Goal: Task Accomplishment & Management: Manage account settings

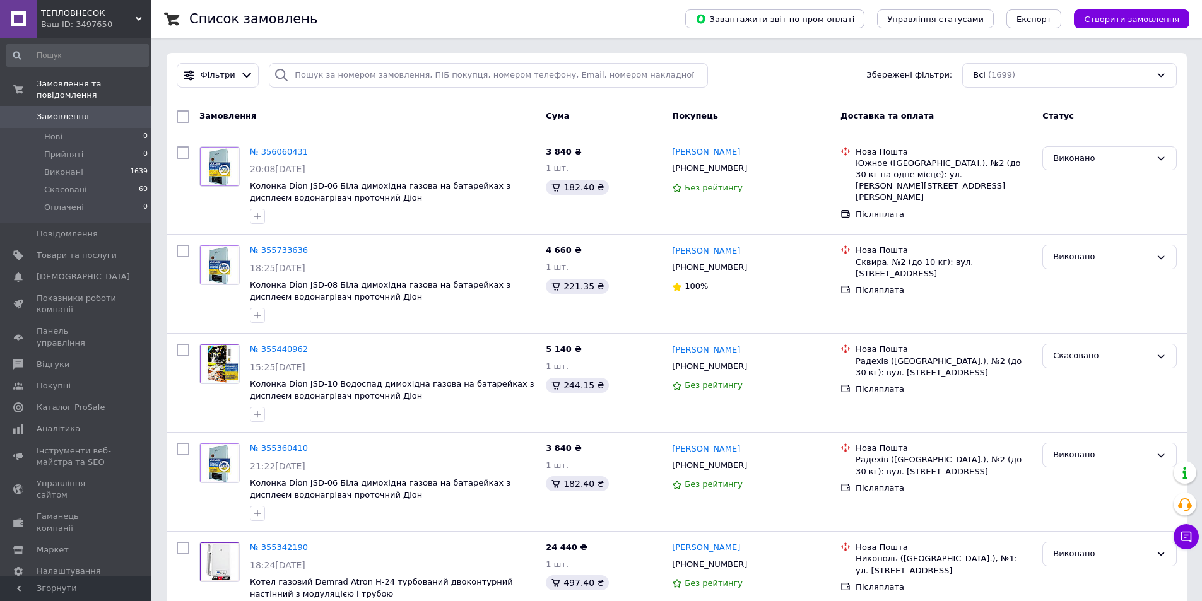
click at [62, 111] on span "Замовлення" at bounding box center [63, 116] width 52 height 11
click at [73, 402] on span "Каталог ProSale" at bounding box center [71, 407] width 68 height 11
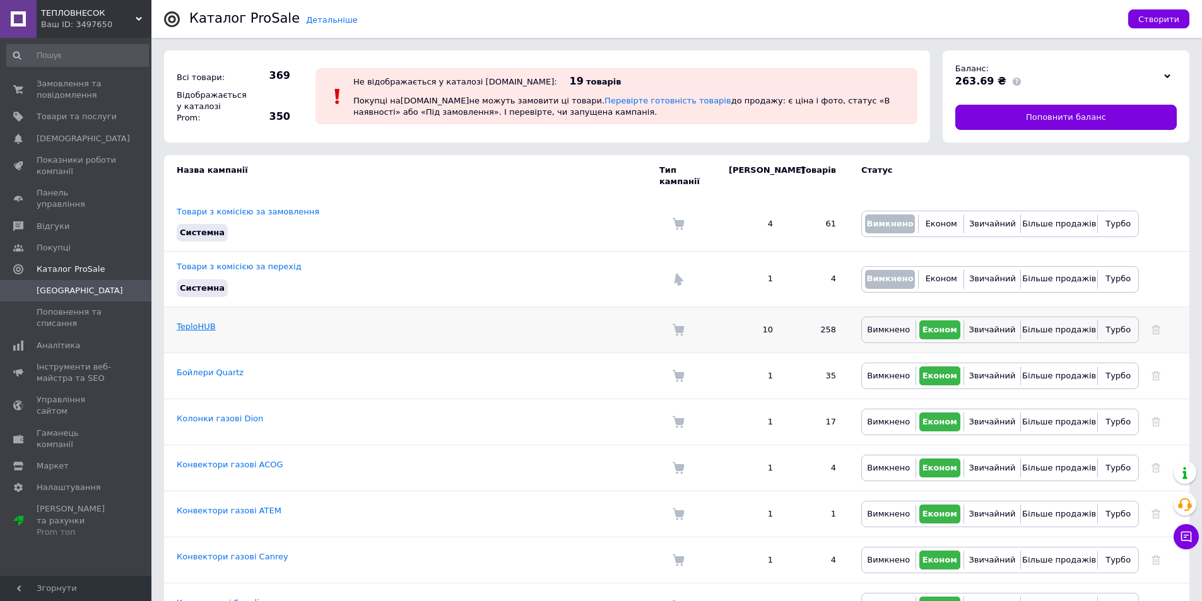
click at [197, 322] on link "TeploHUB" at bounding box center [196, 326] width 39 height 9
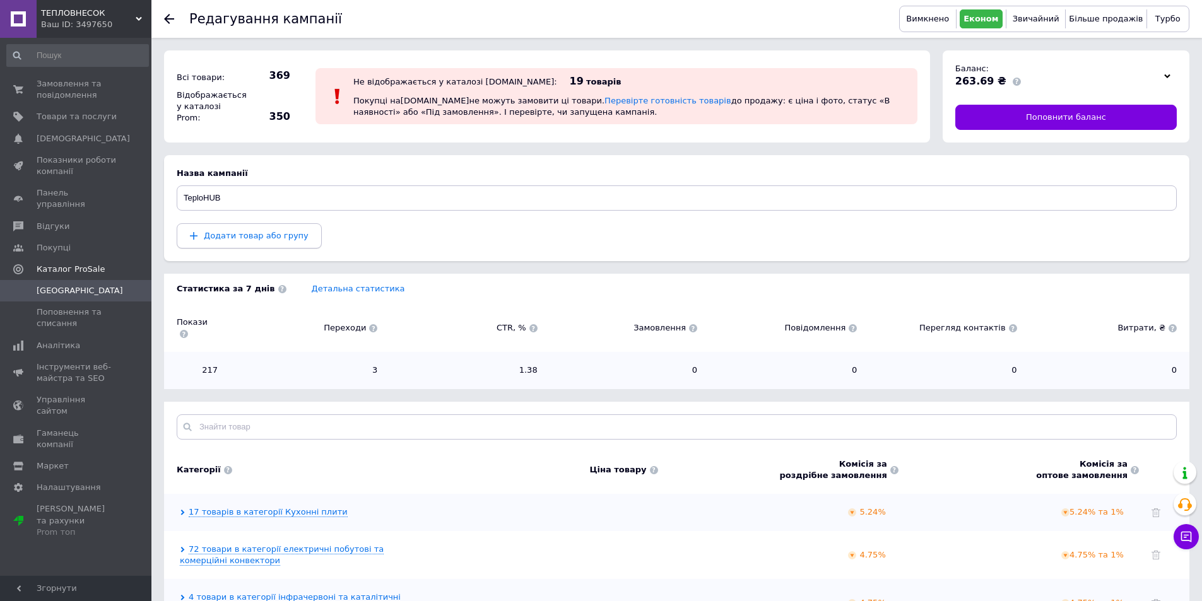
click at [241, 238] on span "Додати товар або групу" at bounding box center [256, 235] width 105 height 9
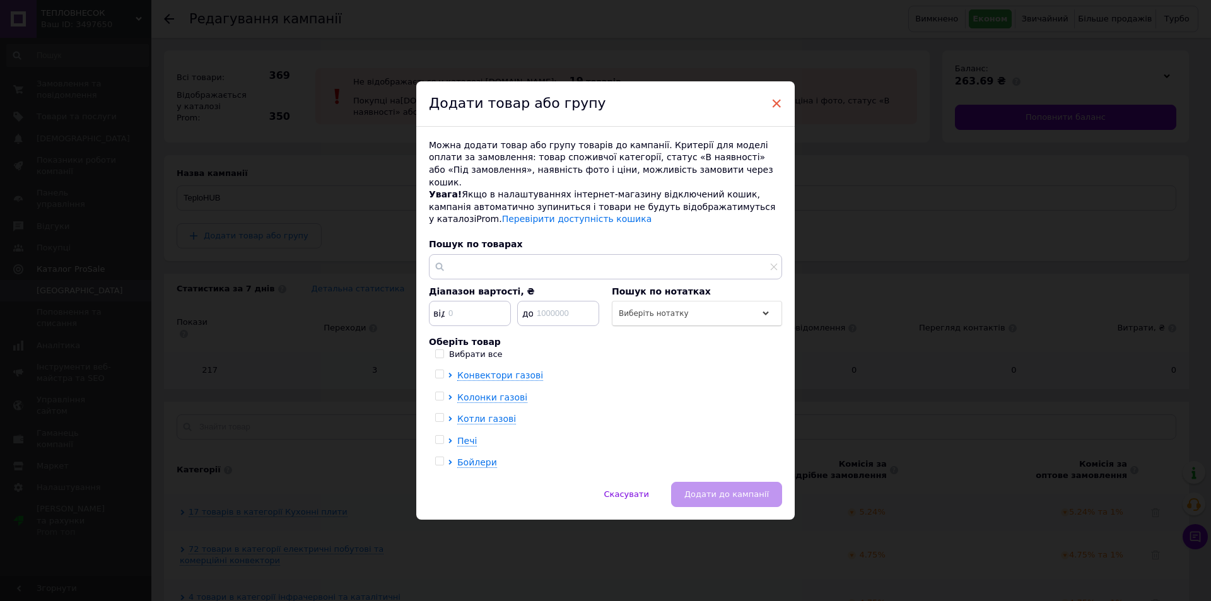
click at [775, 108] on span "×" at bounding box center [776, 103] width 11 height 21
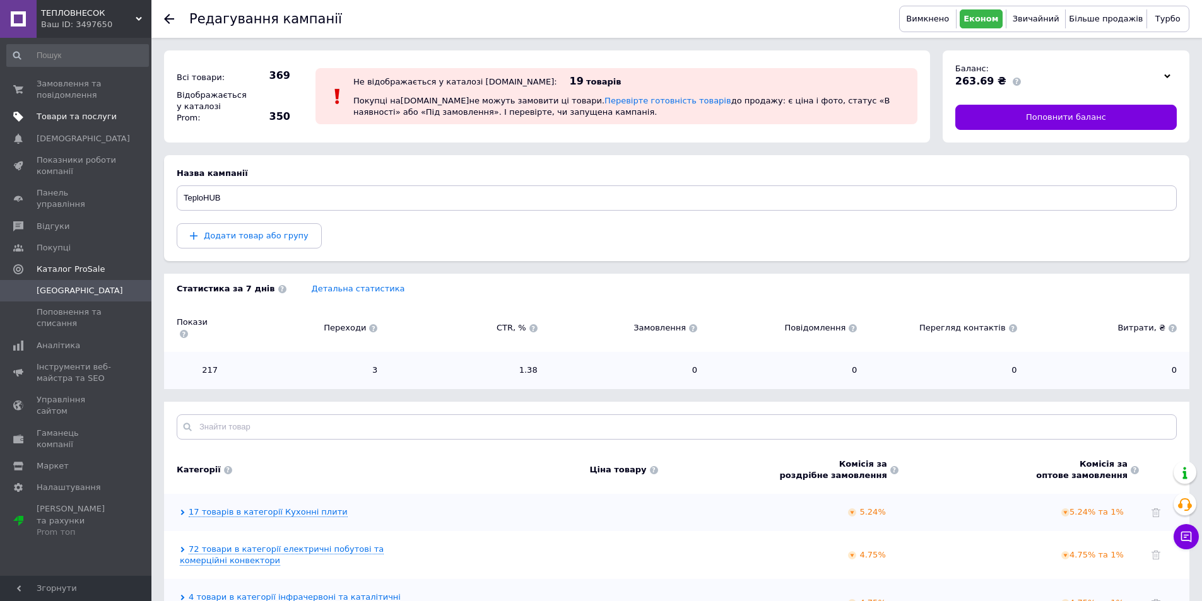
click at [97, 122] on span "Товари та послуги" at bounding box center [77, 116] width 80 height 11
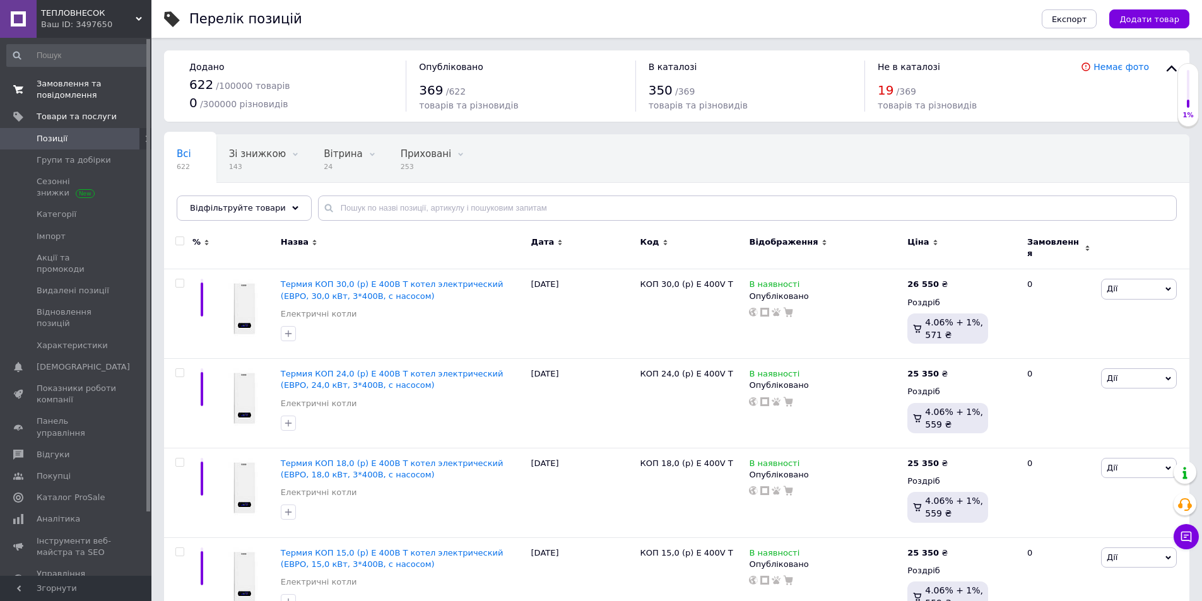
click at [56, 95] on span "Замовлення та повідомлення" at bounding box center [77, 89] width 80 height 23
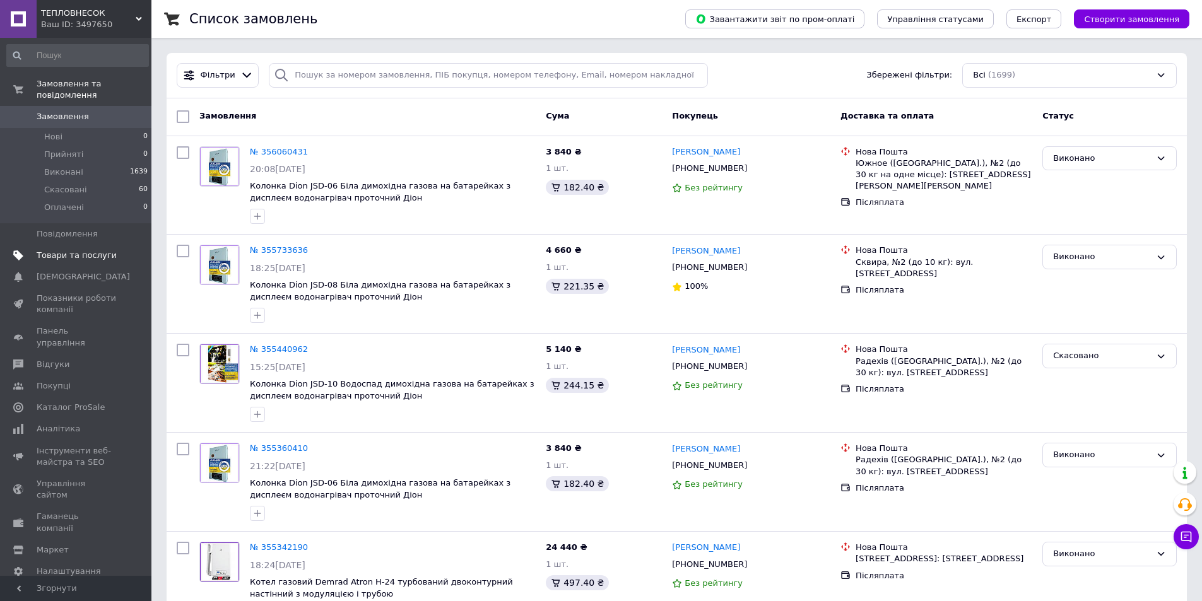
click at [62, 250] on span "Товари та послуги" at bounding box center [77, 255] width 80 height 11
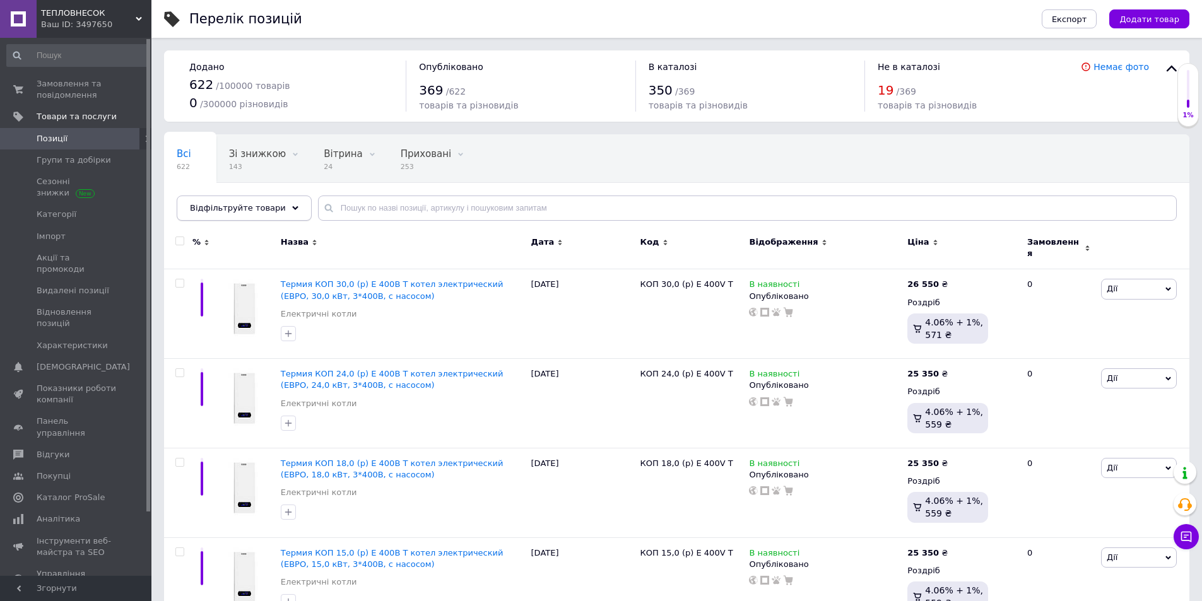
click at [292, 211] on icon at bounding box center [295, 208] width 6 height 6
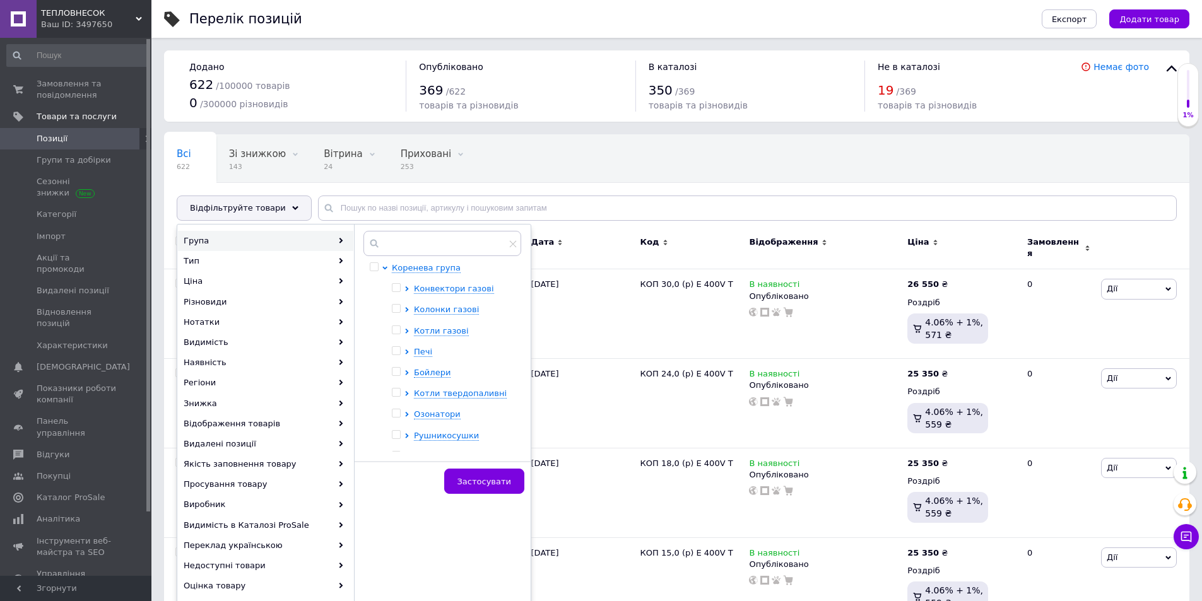
click at [399, 291] on input "checkbox" at bounding box center [396, 288] width 8 height 8
checkbox input "true"
click at [397, 306] on input "checkbox" at bounding box center [396, 309] width 8 height 8
checkbox input "true"
click at [395, 330] on input "checkbox" at bounding box center [396, 330] width 8 height 8
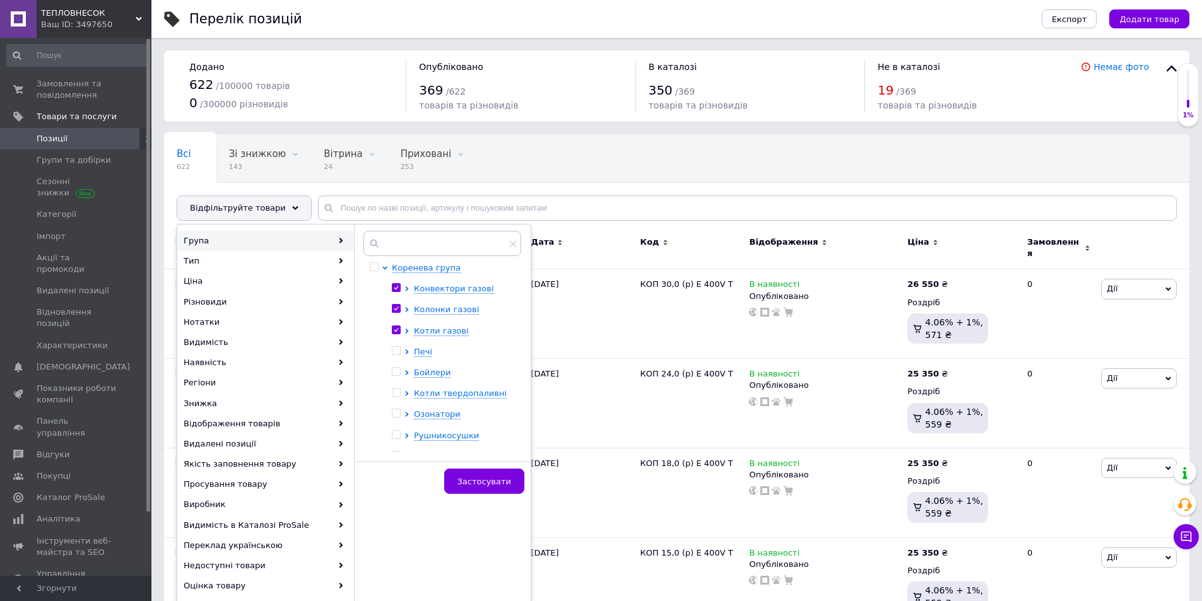
checkbox input "true"
click at [395, 350] on input "checkbox" at bounding box center [396, 351] width 8 height 8
checkbox input "true"
click at [395, 371] on input "checkbox" at bounding box center [396, 372] width 8 height 8
checkbox input "true"
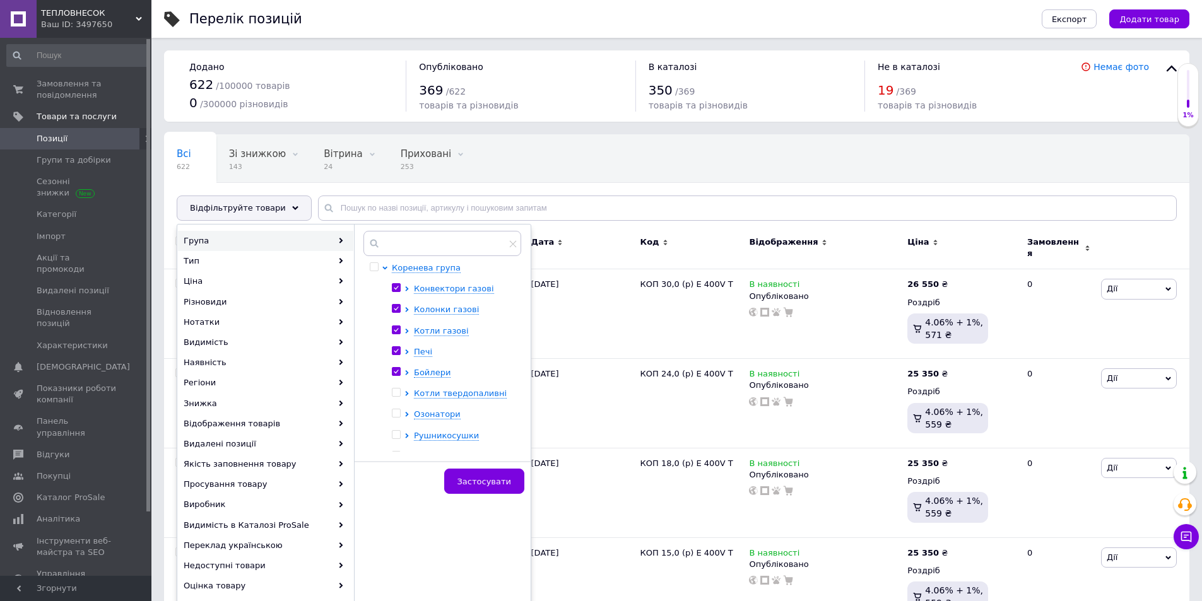
click at [396, 387] on ul "Конвектори газові Колонки газові Котли газові Печі Бойлери Котли твердопаливні …" at bounding box center [453, 495] width 122 height 425
click at [396, 393] on input "checkbox" at bounding box center [396, 393] width 8 height 8
checkbox input "true"
click at [396, 409] on input "checkbox" at bounding box center [396, 413] width 8 height 8
checkbox input "true"
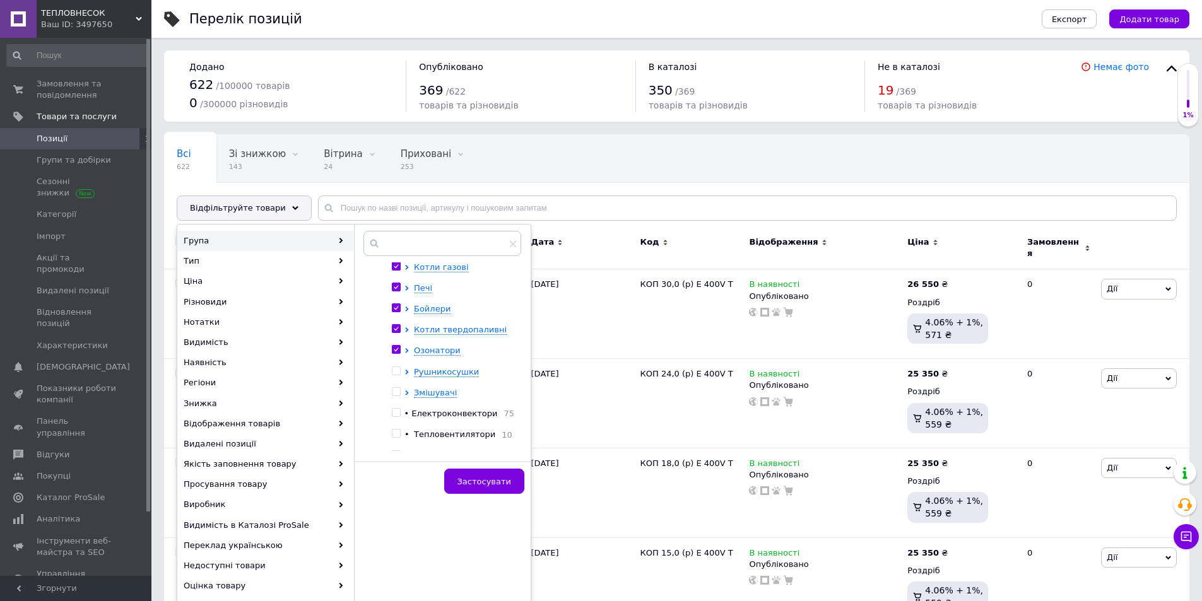
scroll to position [63, 0]
click at [396, 369] on input "checkbox" at bounding box center [396, 372] width 8 height 8
checkbox input "true"
click at [396, 390] on input "checkbox" at bounding box center [396, 393] width 8 height 8
checkbox input "true"
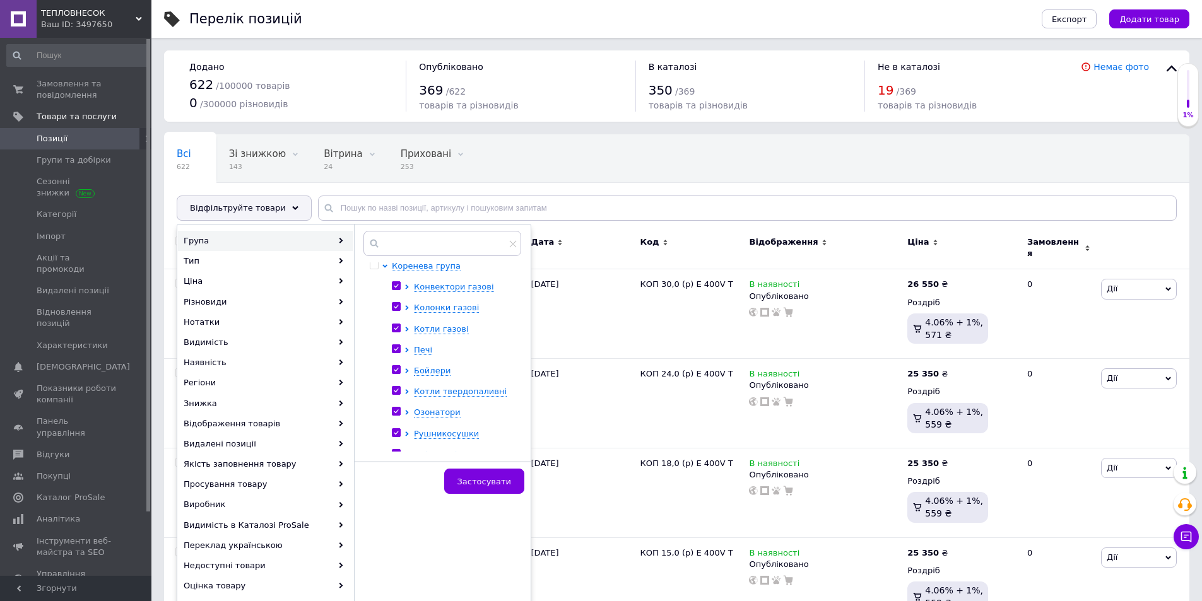
scroll to position [0, 0]
click at [433, 293] on span "Конвектори газові" at bounding box center [454, 288] width 80 height 9
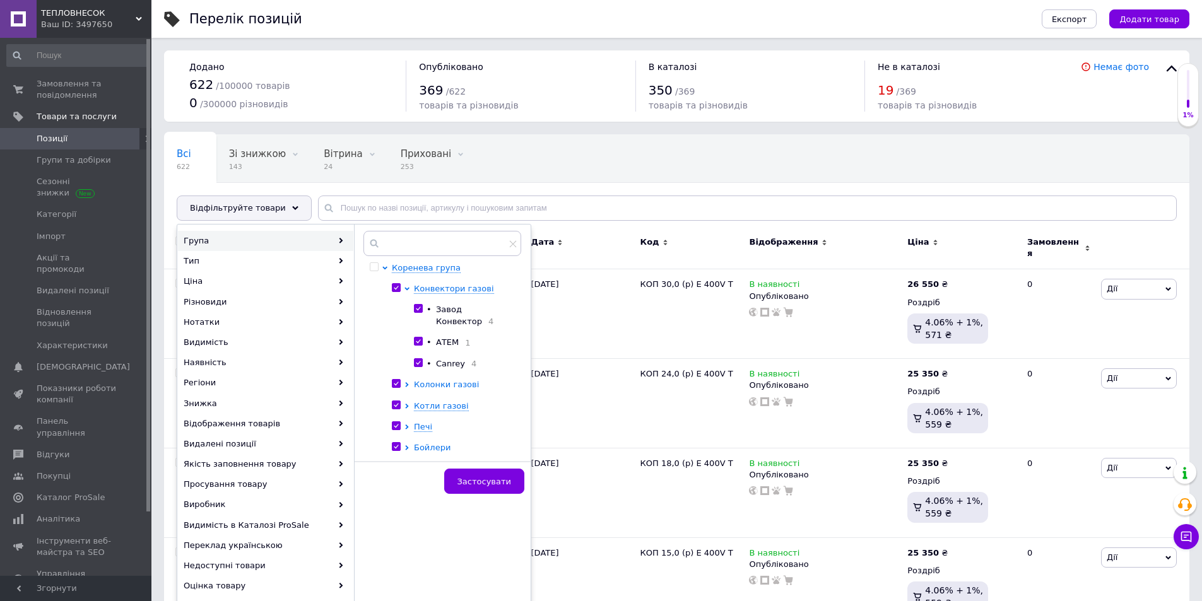
click at [431, 387] on span "Колонки газові" at bounding box center [446, 384] width 65 height 9
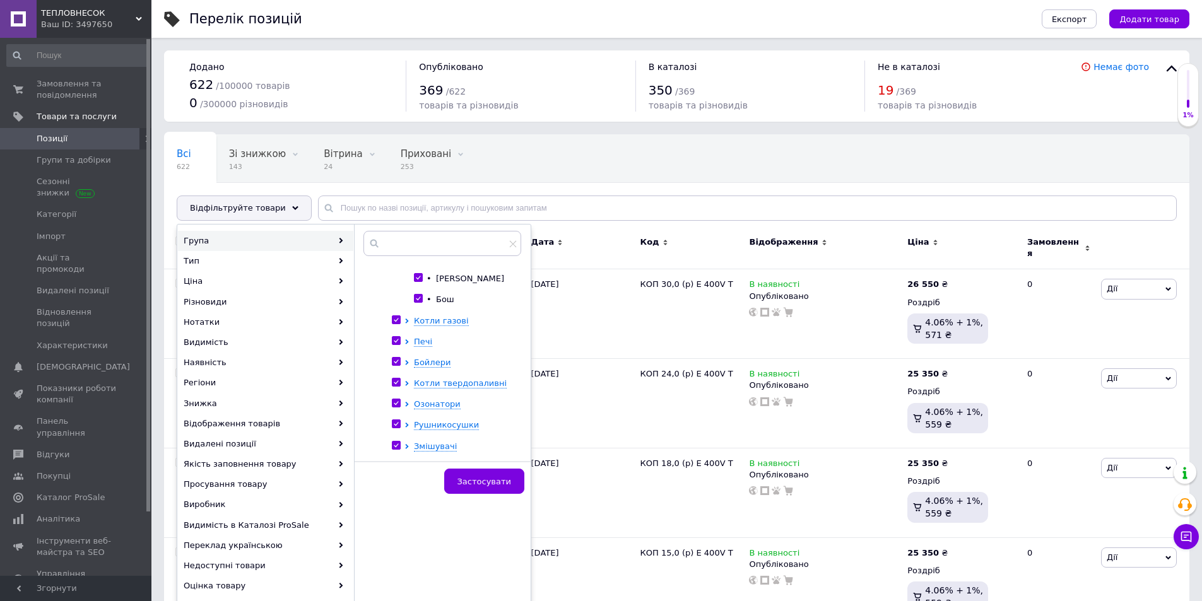
scroll to position [189, 0]
click at [434, 284] on span "Котли газові" at bounding box center [441, 279] width 55 height 9
click at [423, 368] on span "Печі" at bounding box center [423, 363] width 18 height 9
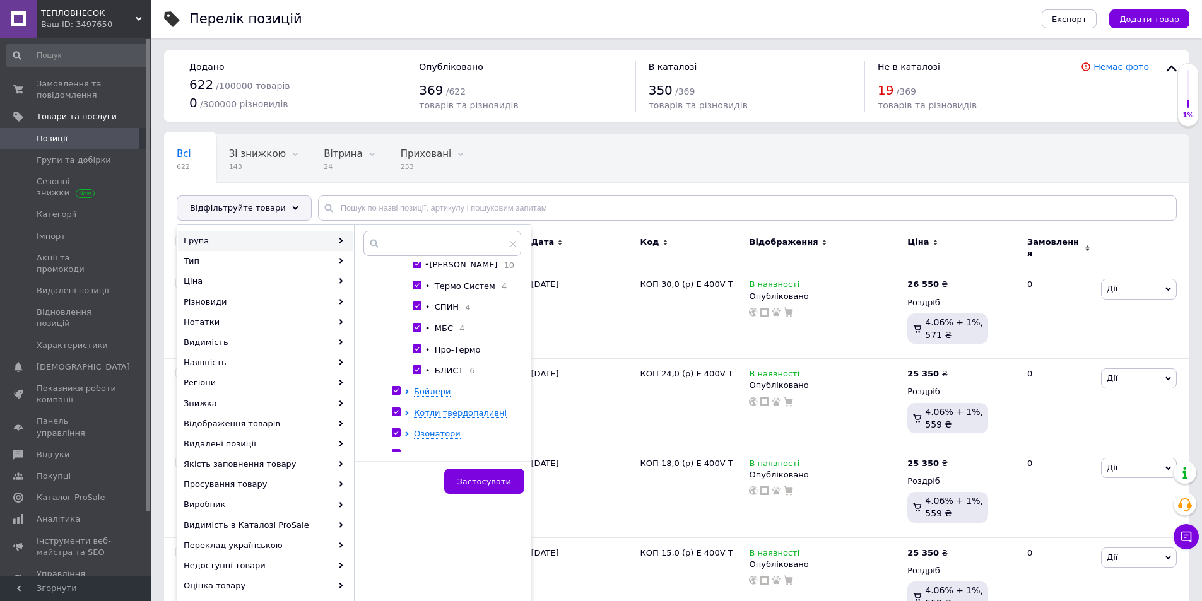
scroll to position [315, 0]
click at [423, 390] on span "Бойлери" at bounding box center [432, 384] width 37 height 9
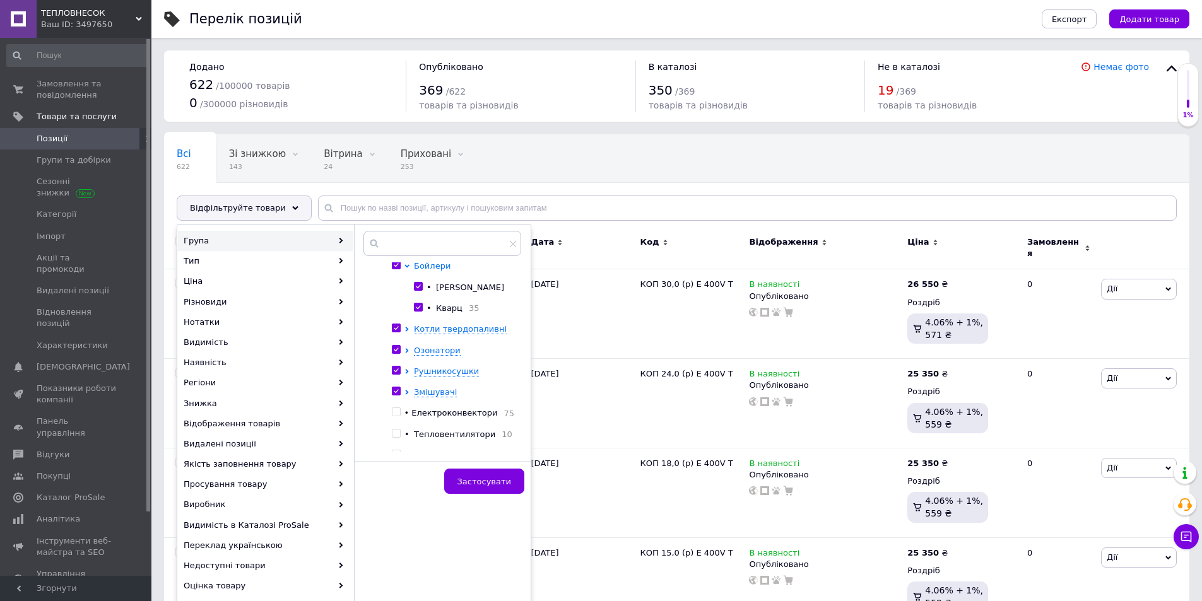
scroll to position [442, 0]
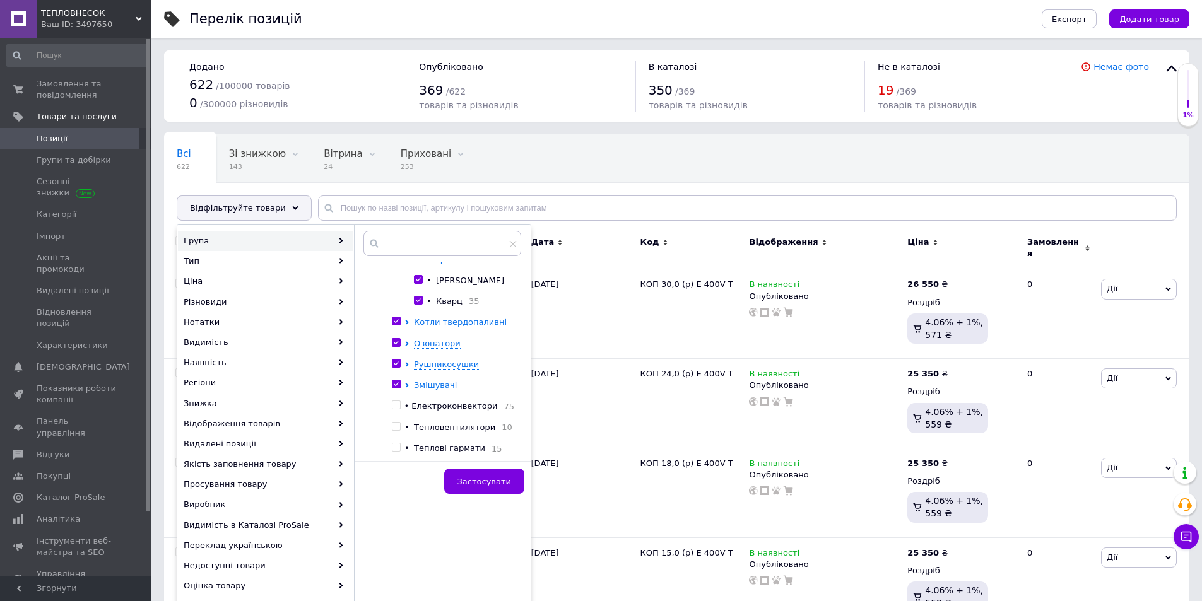
click at [430, 327] on span "Котли твердопаливні" at bounding box center [460, 321] width 93 height 9
click at [433, 390] on span "Озонатори" at bounding box center [437, 384] width 47 height 9
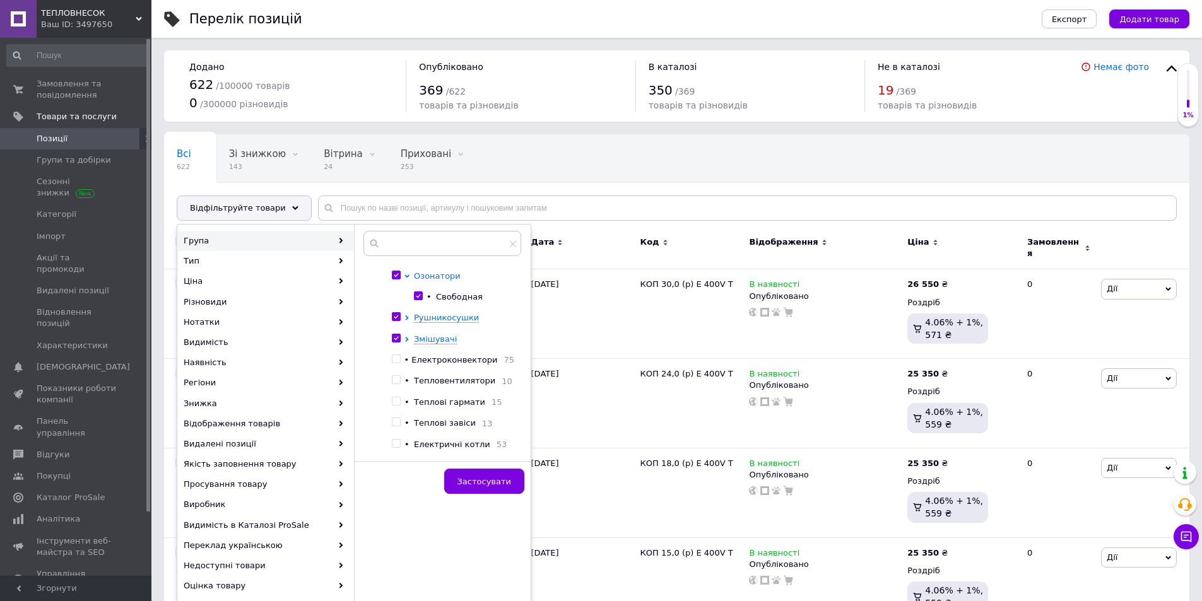
scroll to position [568, 0]
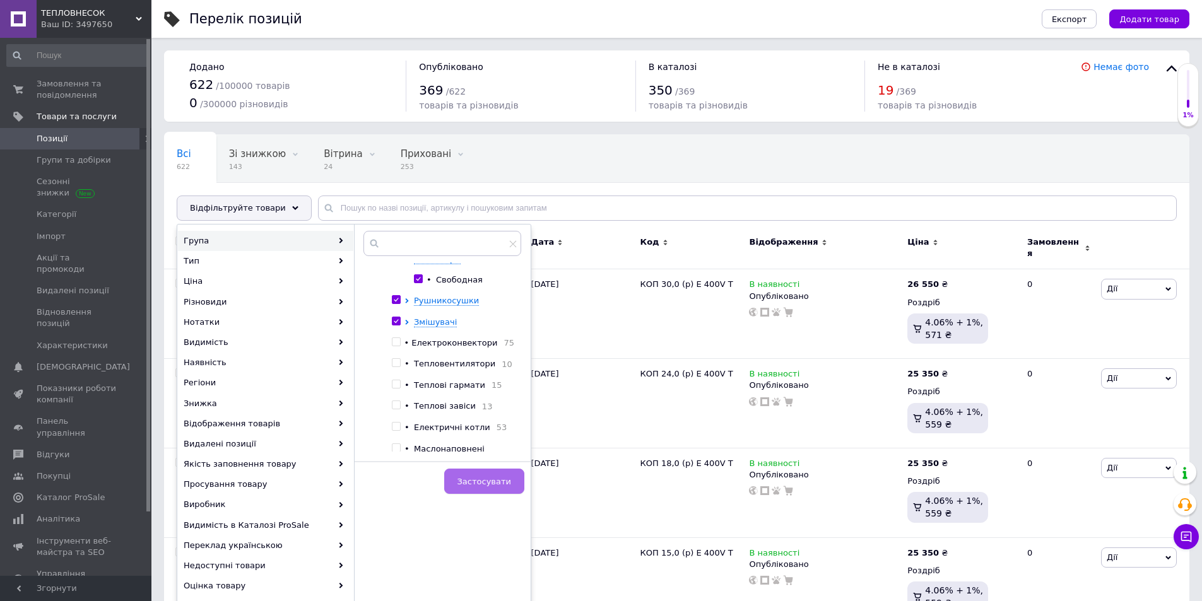
click at [459, 471] on button "Застосувати" at bounding box center [484, 481] width 80 height 25
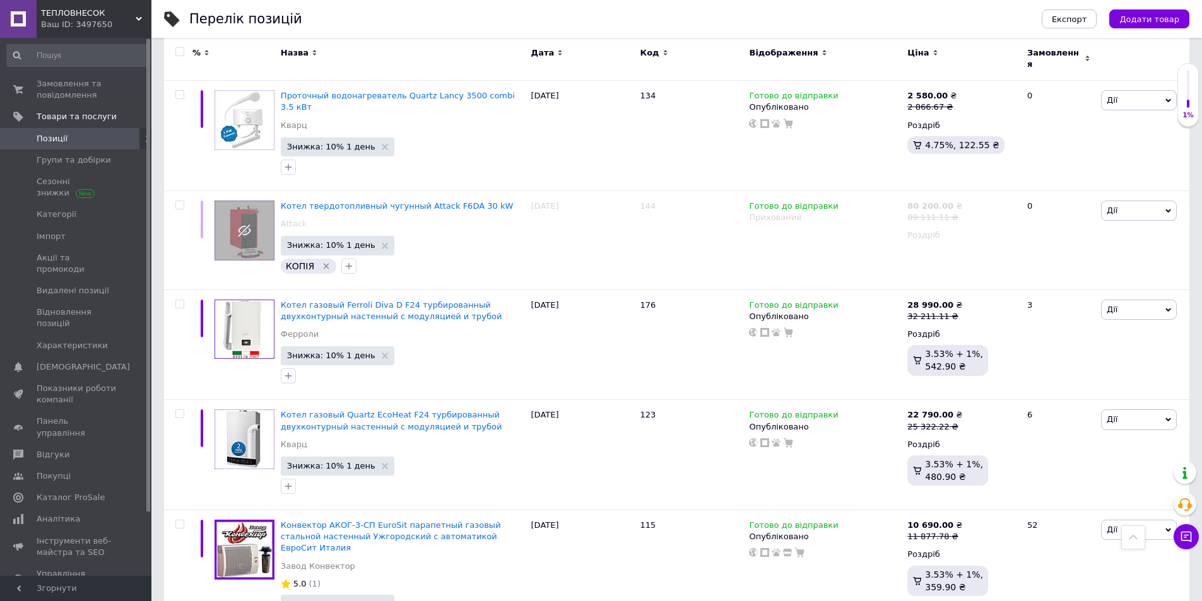
scroll to position [2000, 0]
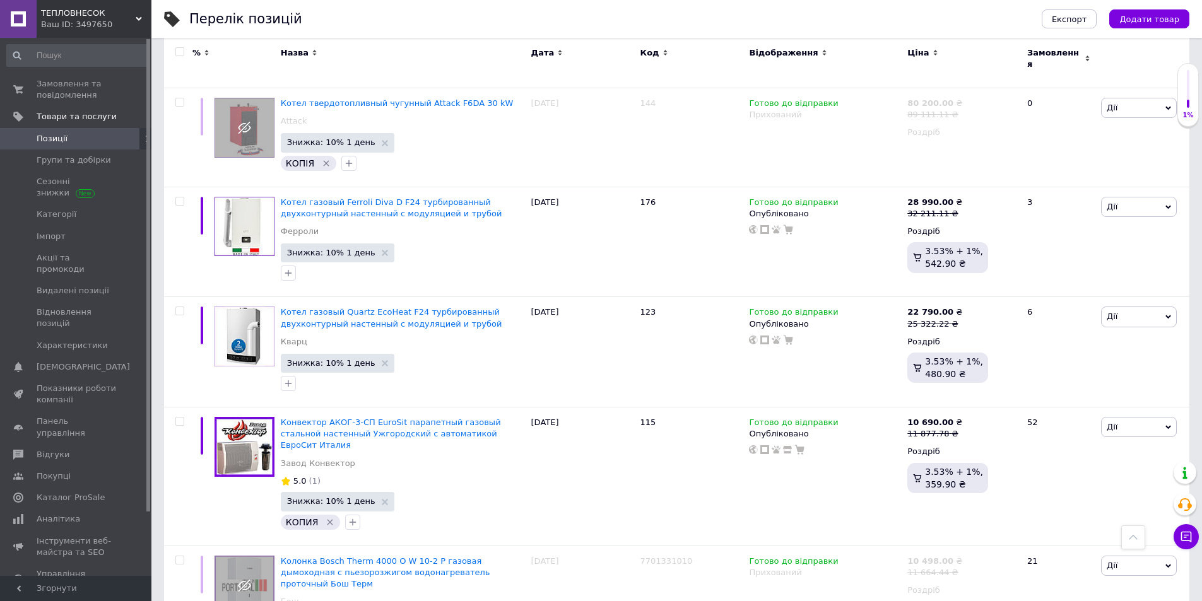
scroll to position [2050, 0]
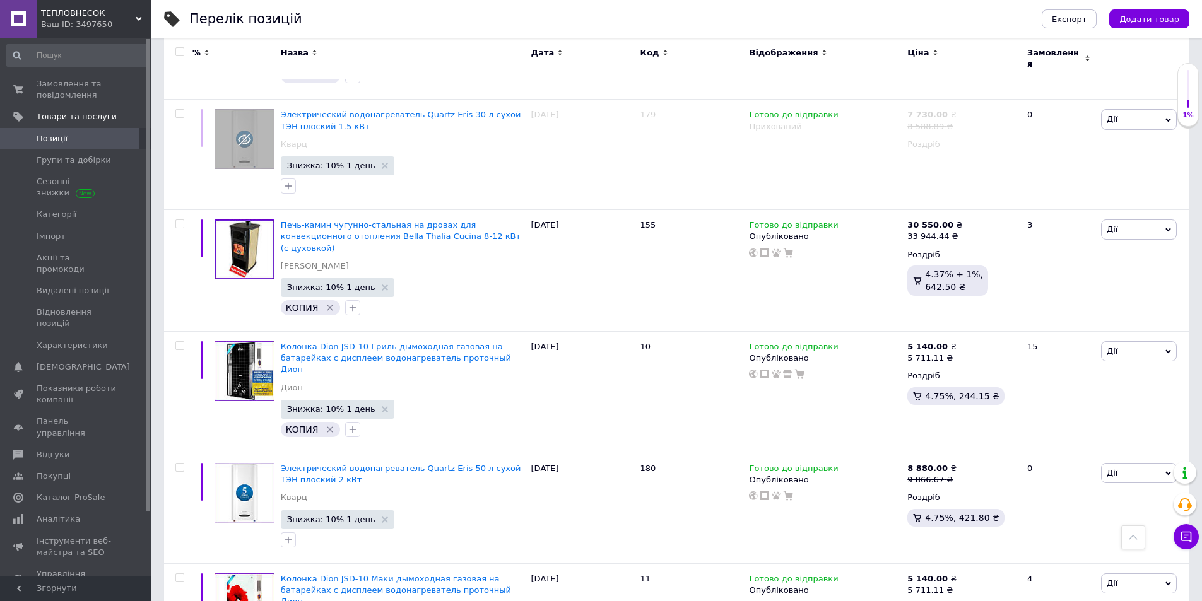
scroll to position [10965, 0]
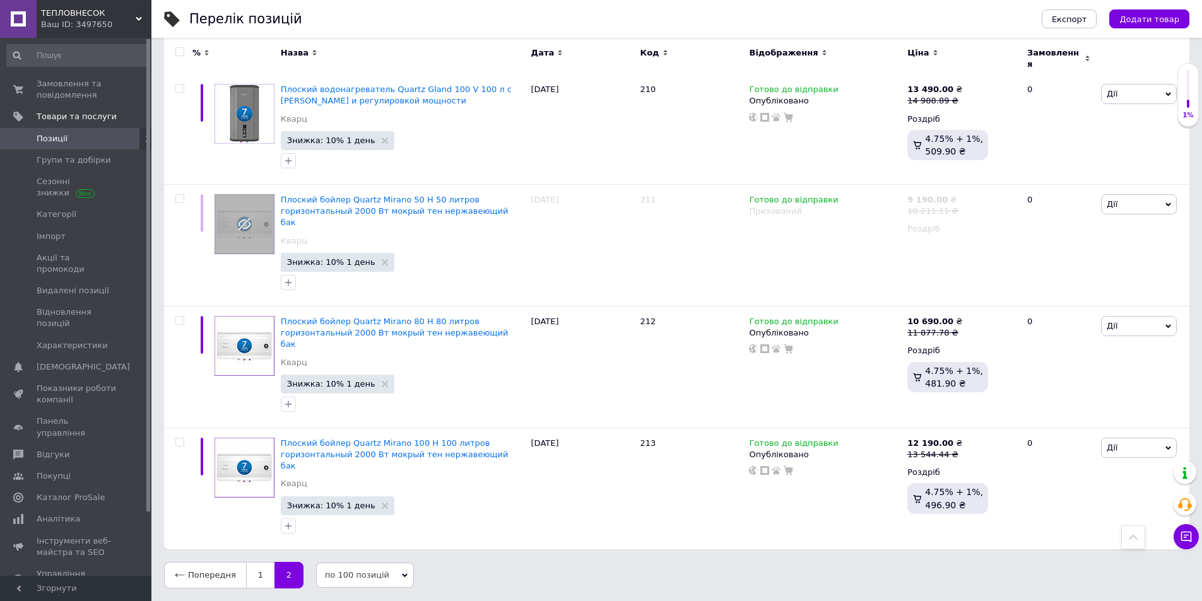
scroll to position [4570, 0]
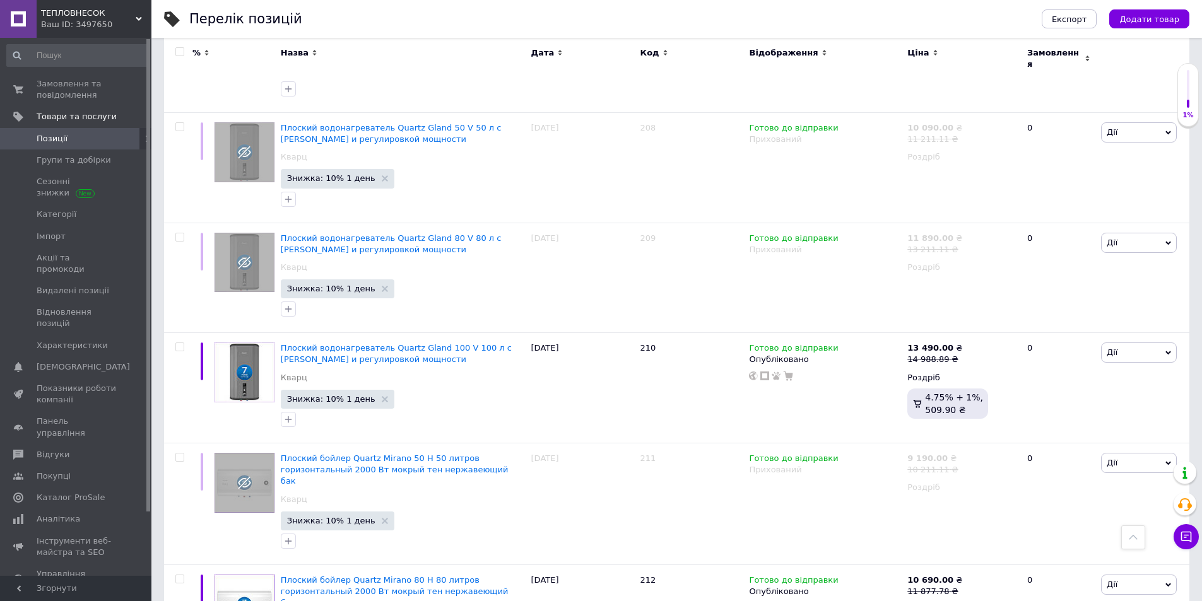
click at [179, 50] on input "checkbox" at bounding box center [179, 52] width 8 height 8
checkbox input "true"
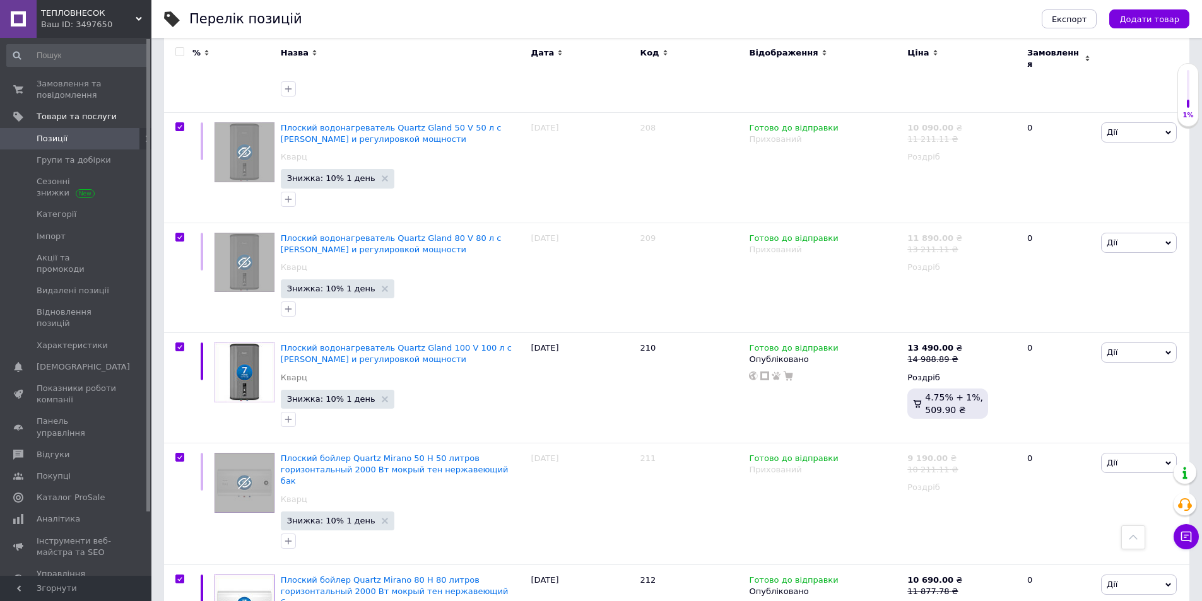
checkbox input "true"
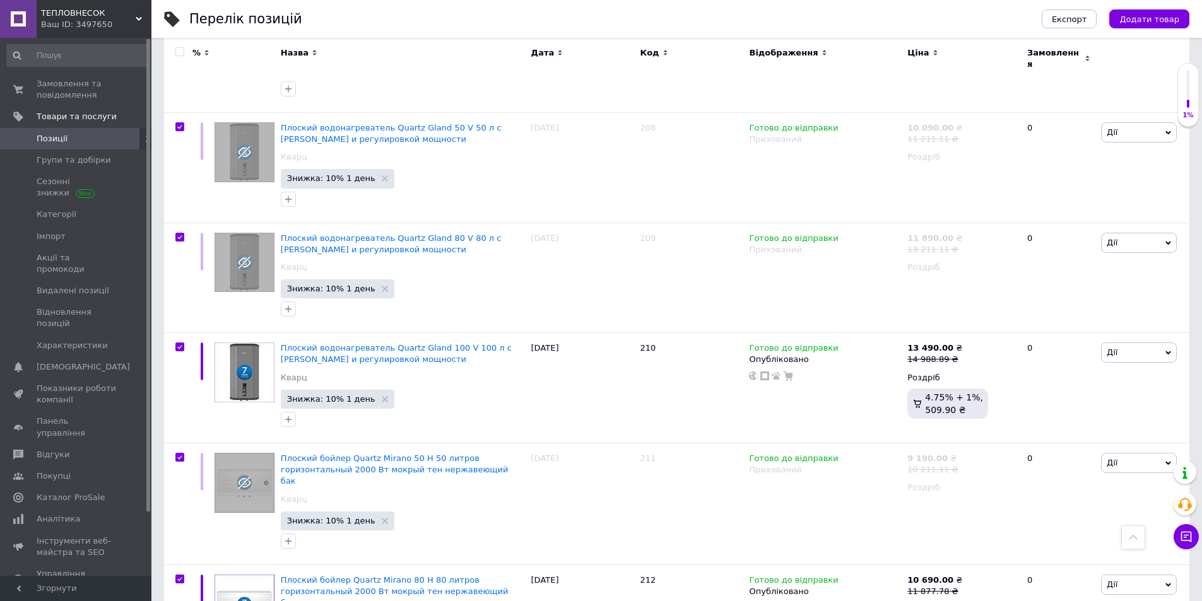
checkbox input "true"
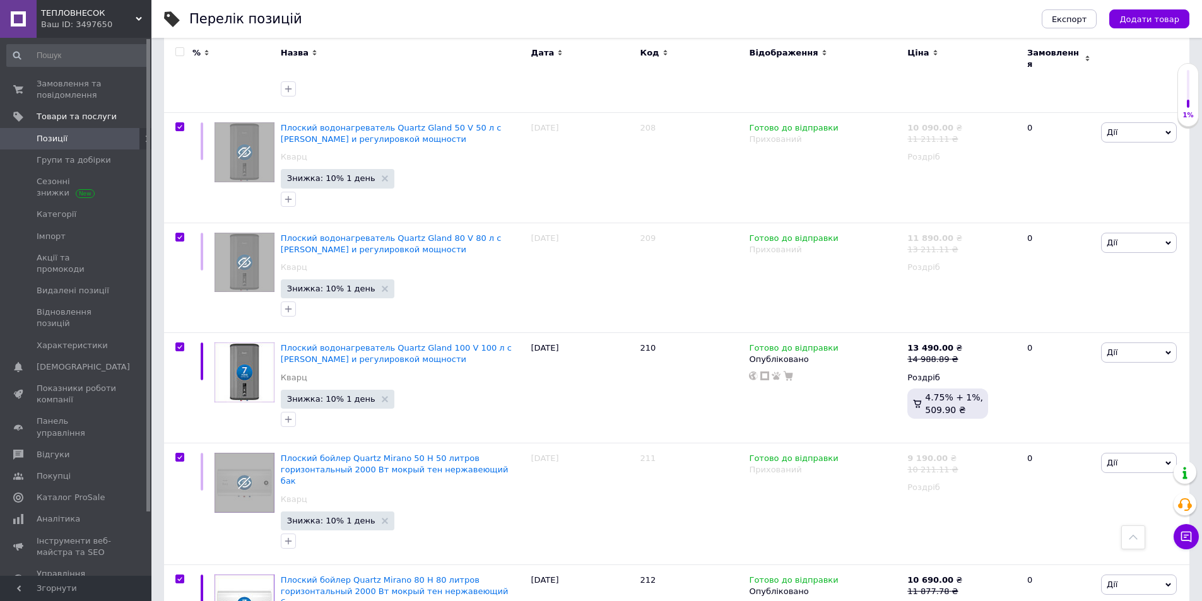
checkbox input "true"
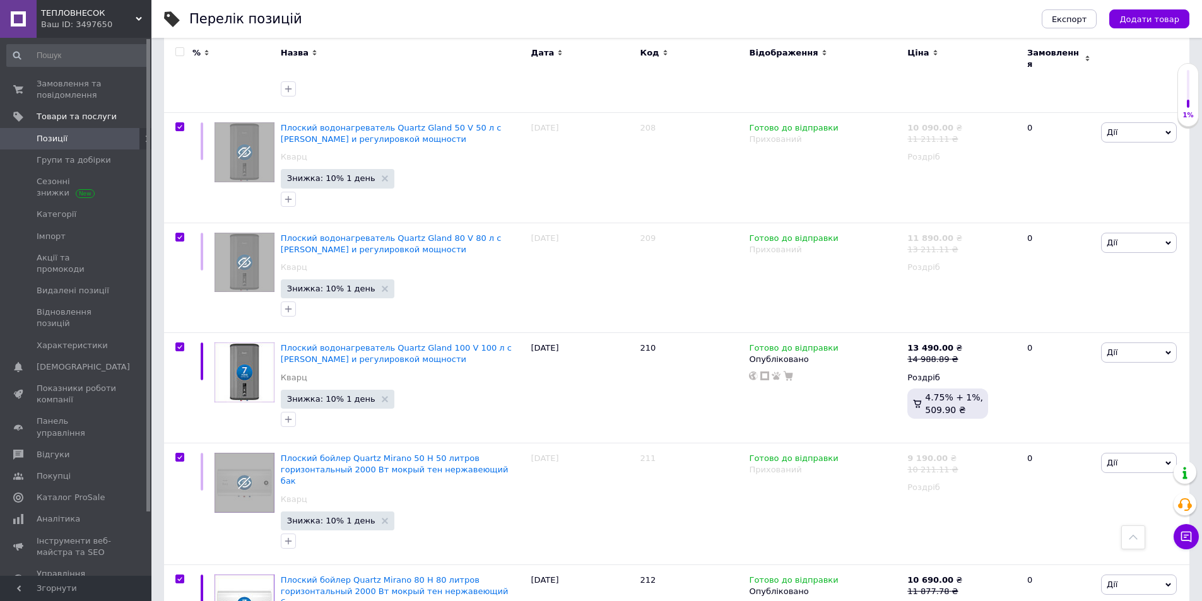
checkbox input "true"
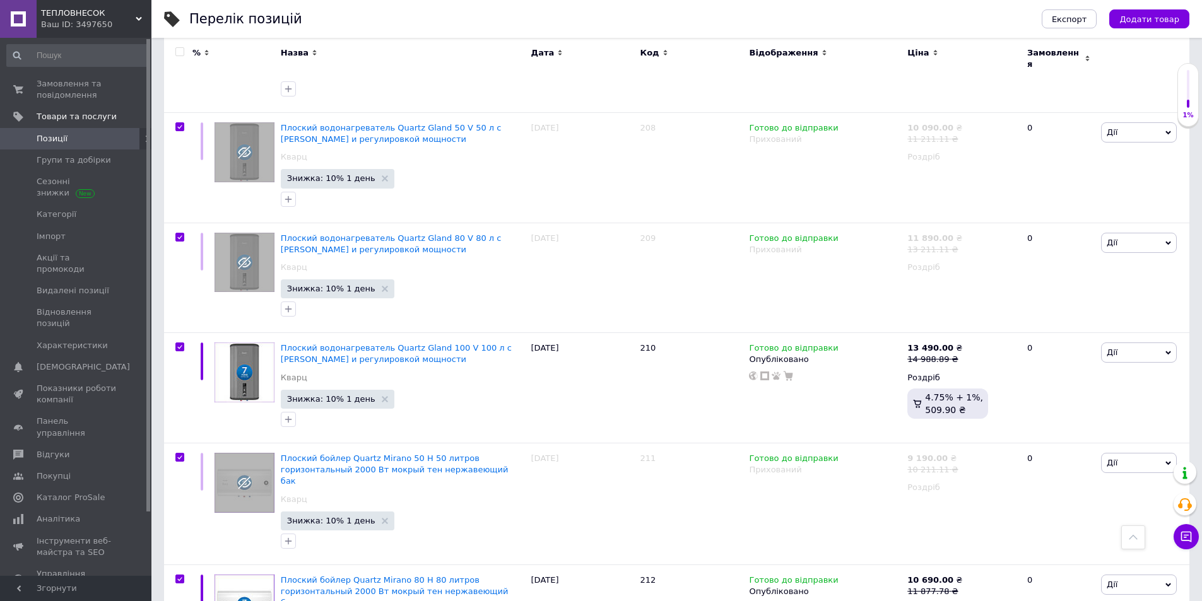
checkbox input "true"
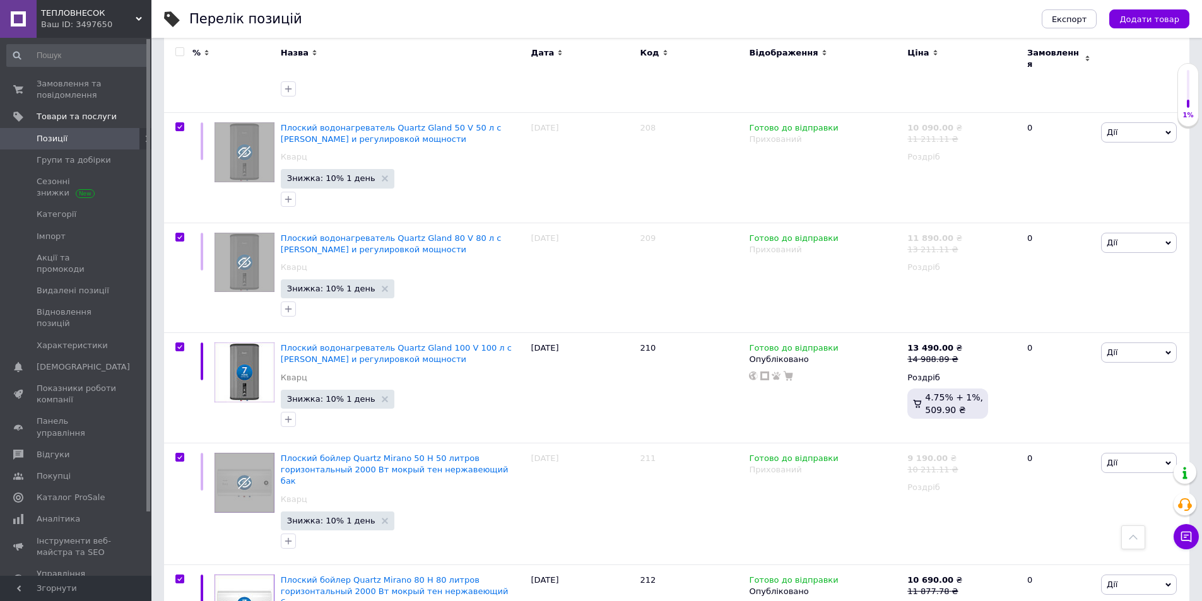
checkbox input "true"
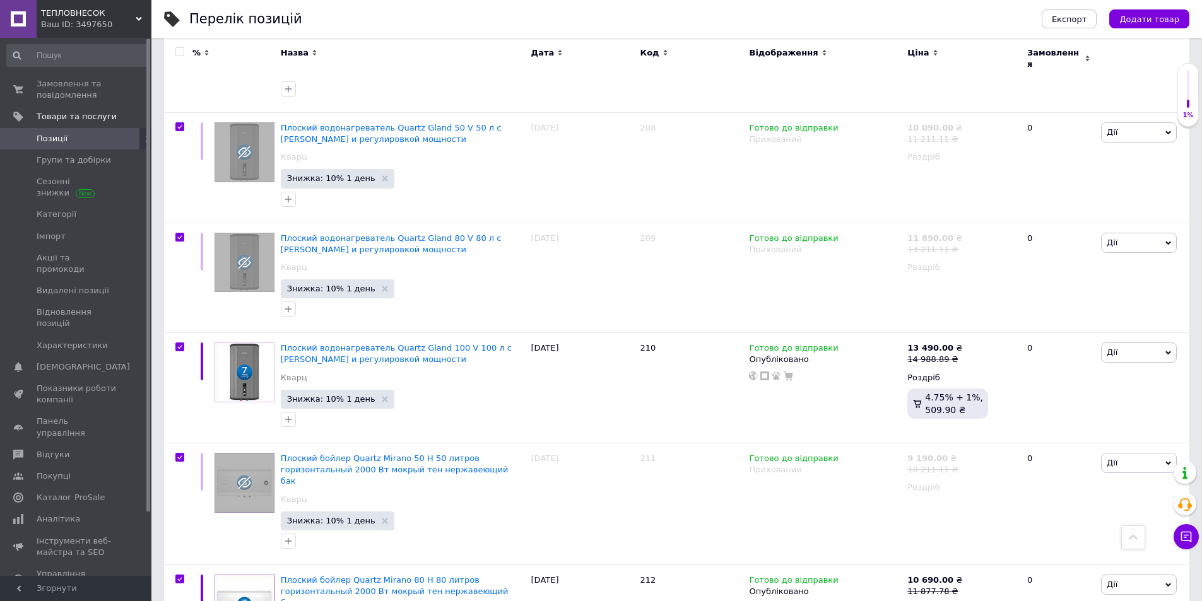
checkbox input "true"
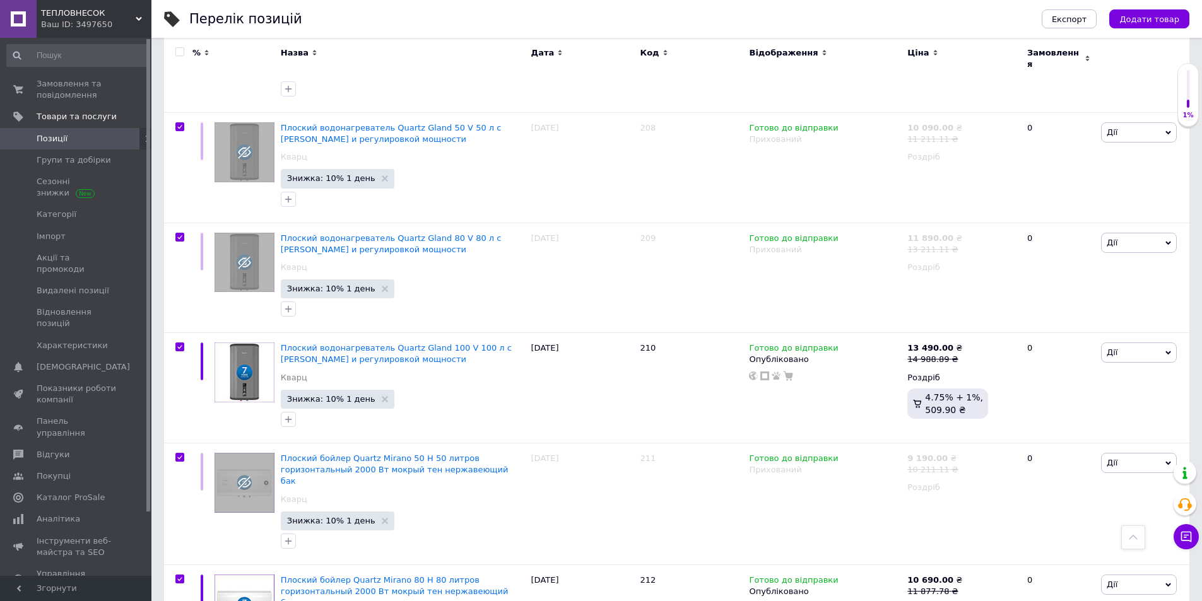
checkbox input "true"
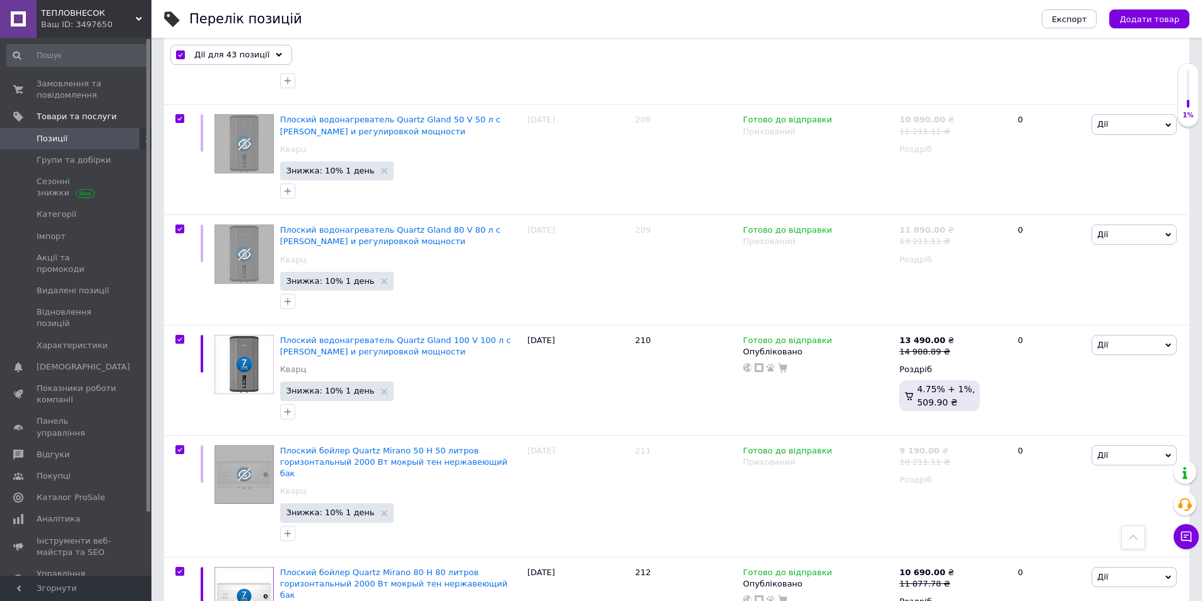
scroll to position [4569, 0]
click at [218, 53] on span "Дії для 43 позиції" at bounding box center [231, 55] width 75 height 11
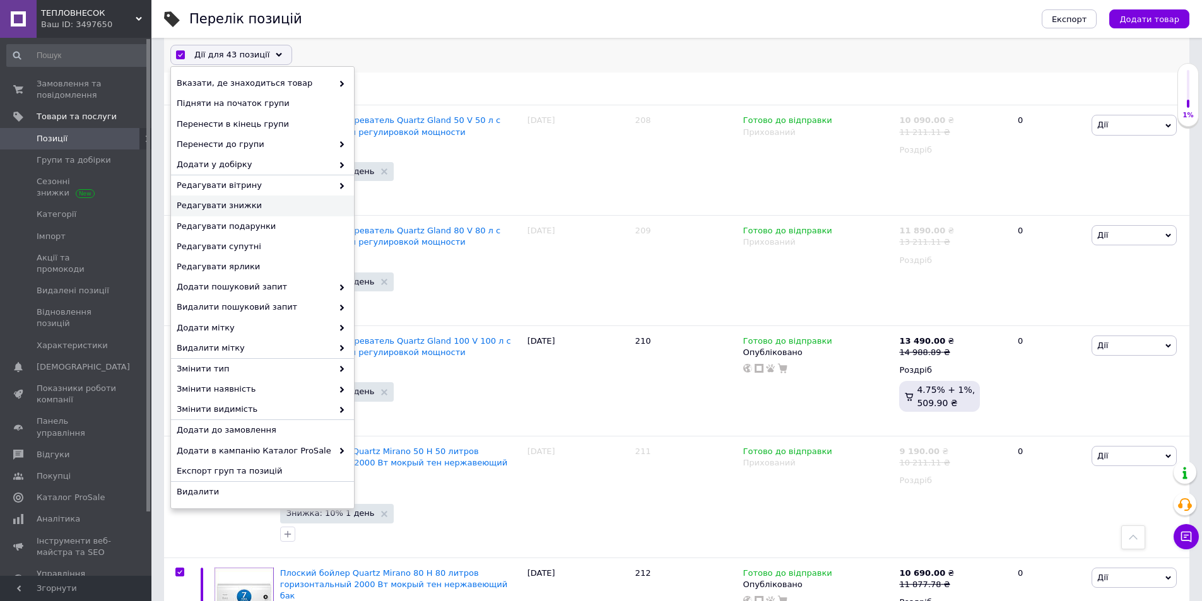
click at [245, 203] on span "Редагувати знижки" at bounding box center [261, 206] width 168 height 11
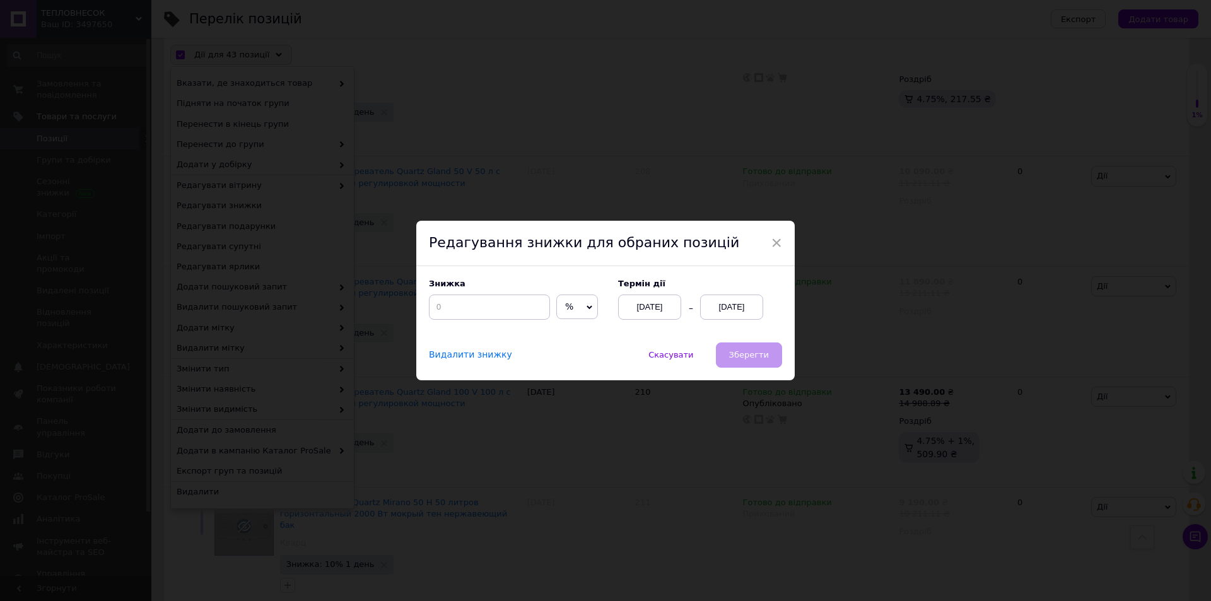
click at [737, 305] on div "12.08.2025" at bounding box center [731, 307] width 63 height 25
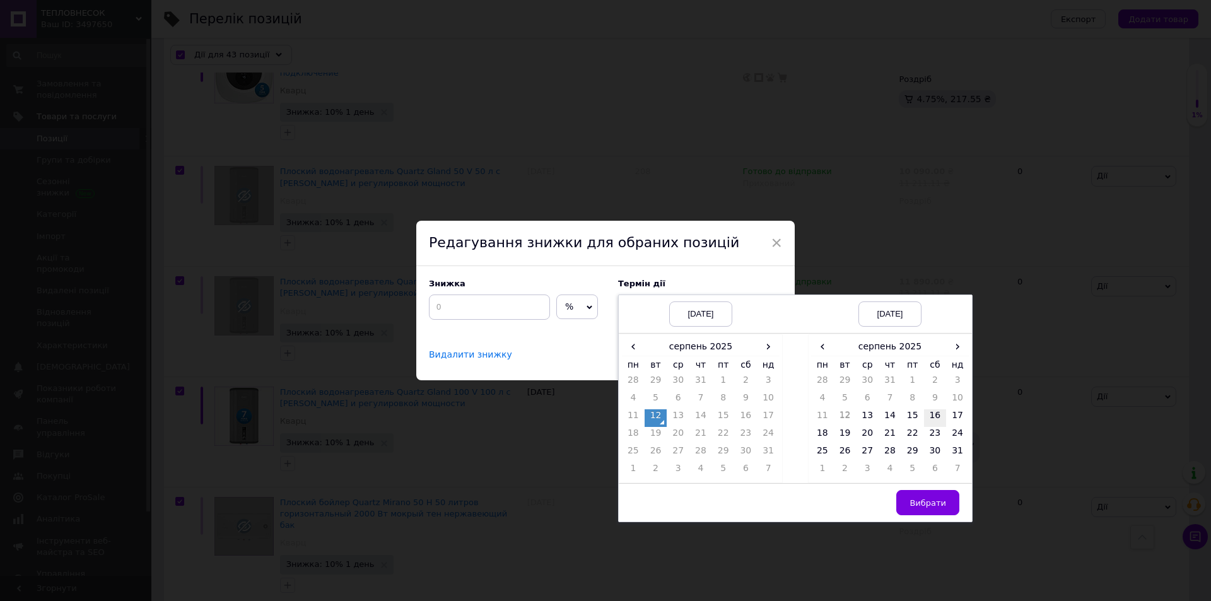
click at [937, 416] on td "16" at bounding box center [935, 418] width 23 height 18
click at [921, 502] on span "Вибрати" at bounding box center [928, 502] width 37 height 9
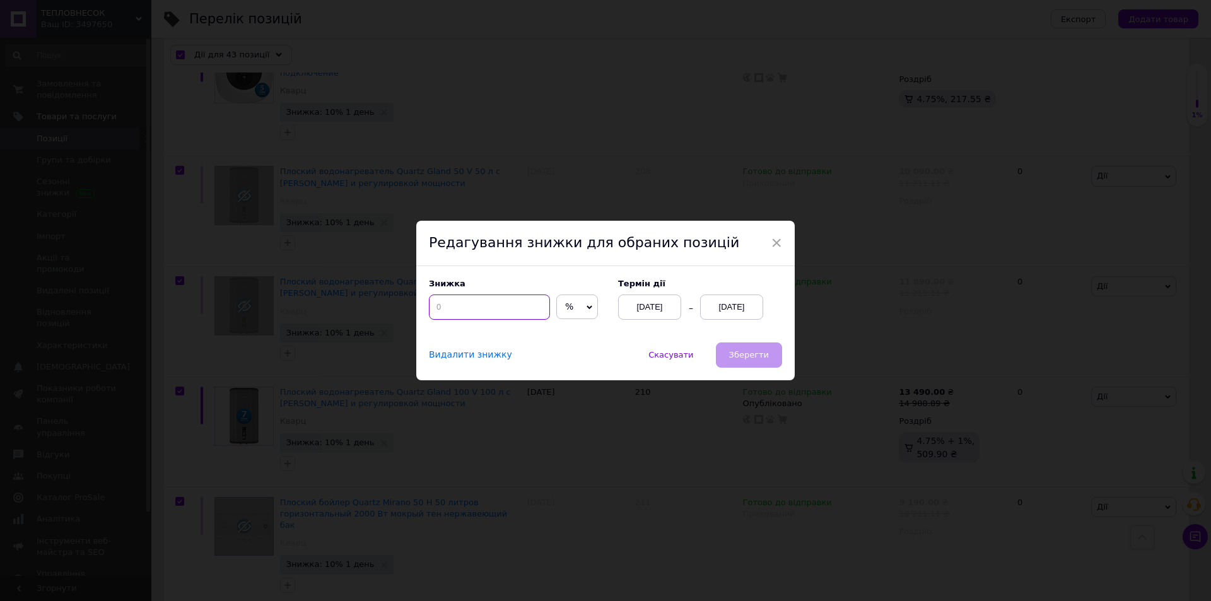
click at [495, 312] on input at bounding box center [489, 307] width 121 height 25
type input "10"
click at [737, 360] on span "Зберегти" at bounding box center [749, 354] width 40 height 9
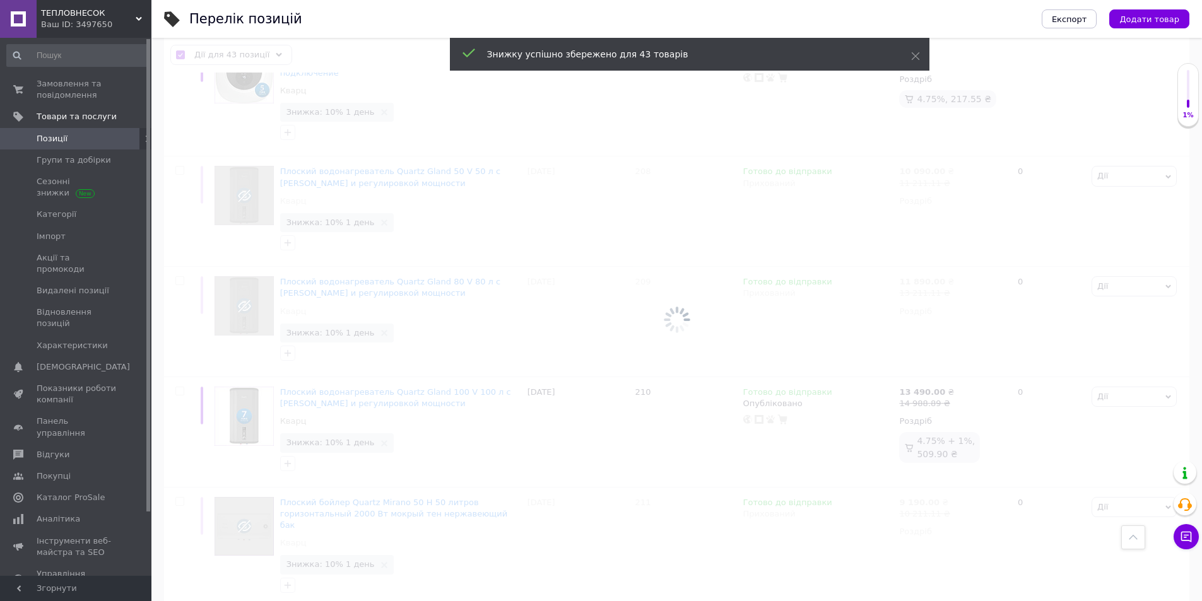
checkbox input "false"
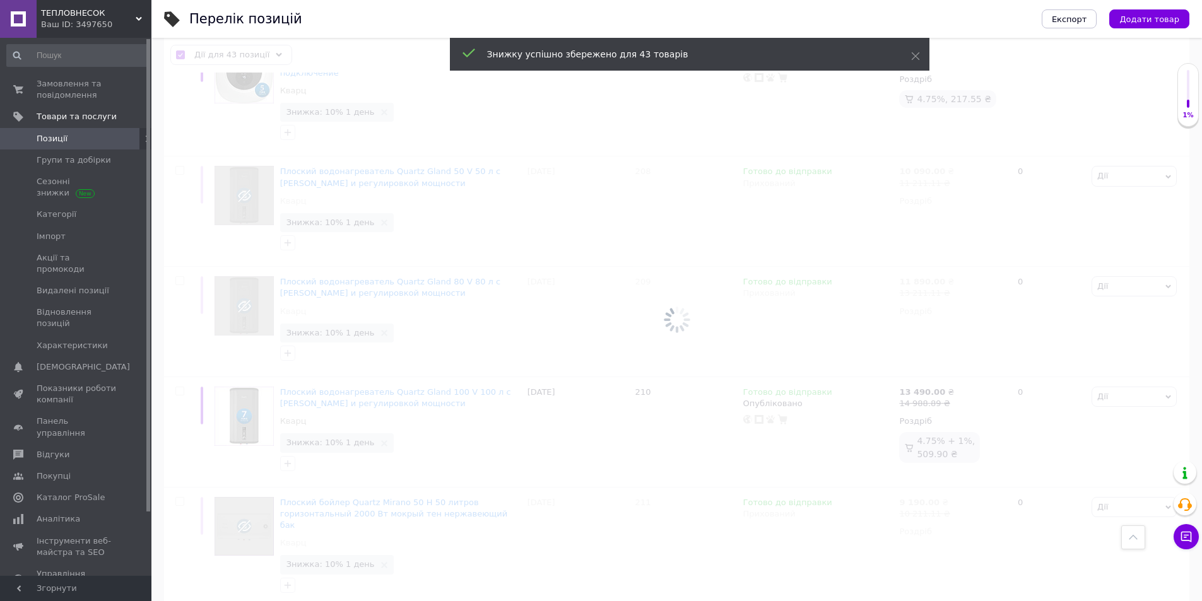
checkbox input "false"
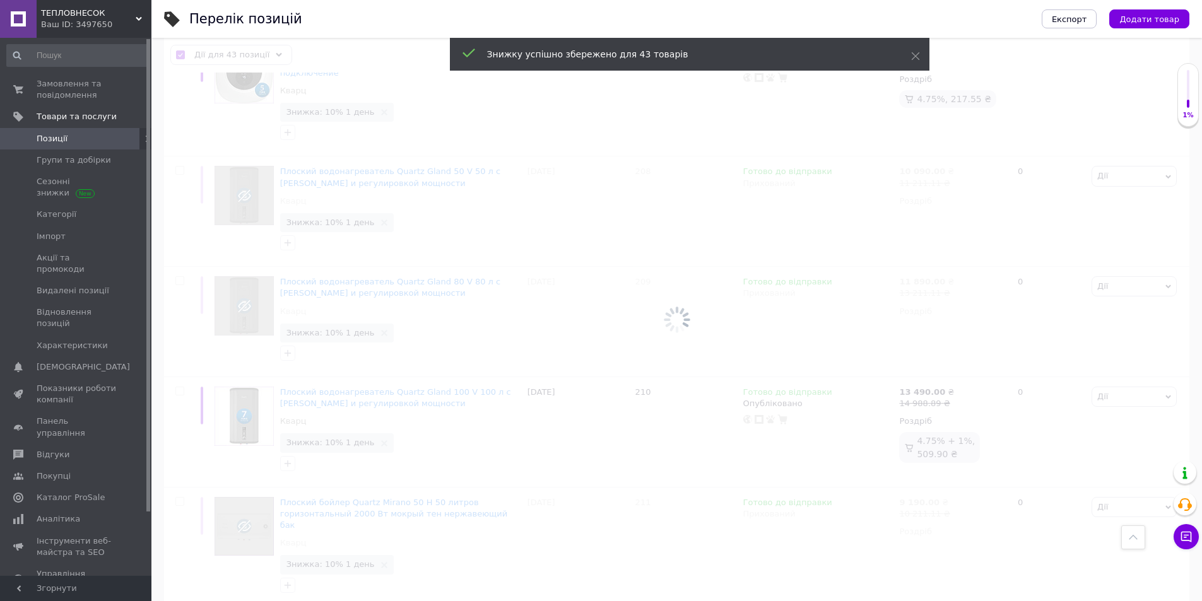
checkbox input "false"
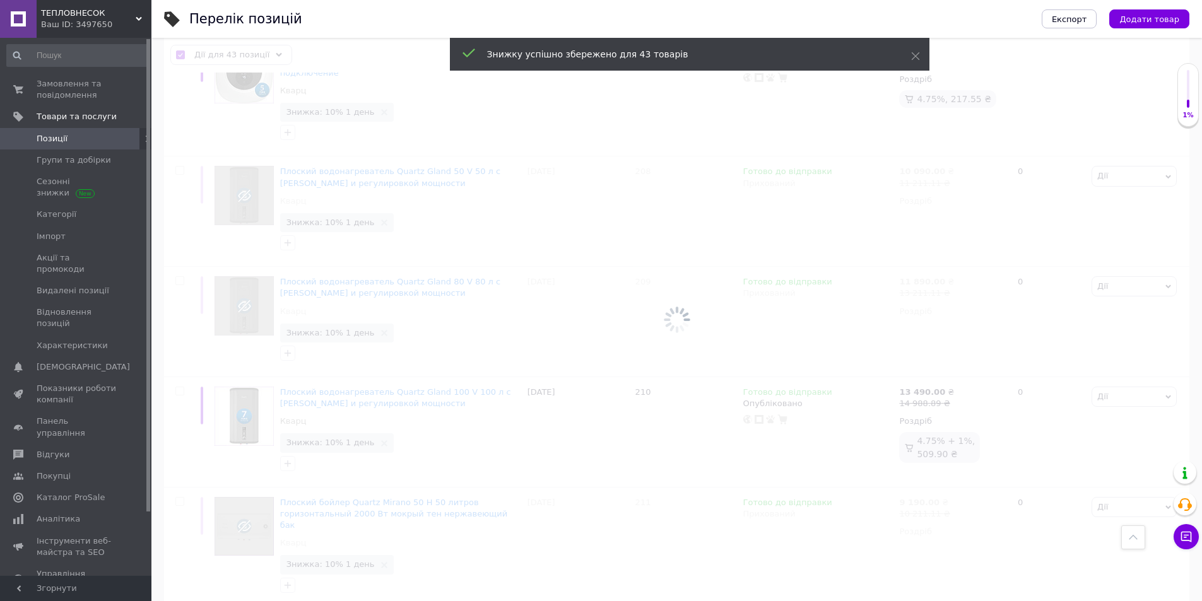
checkbox input "false"
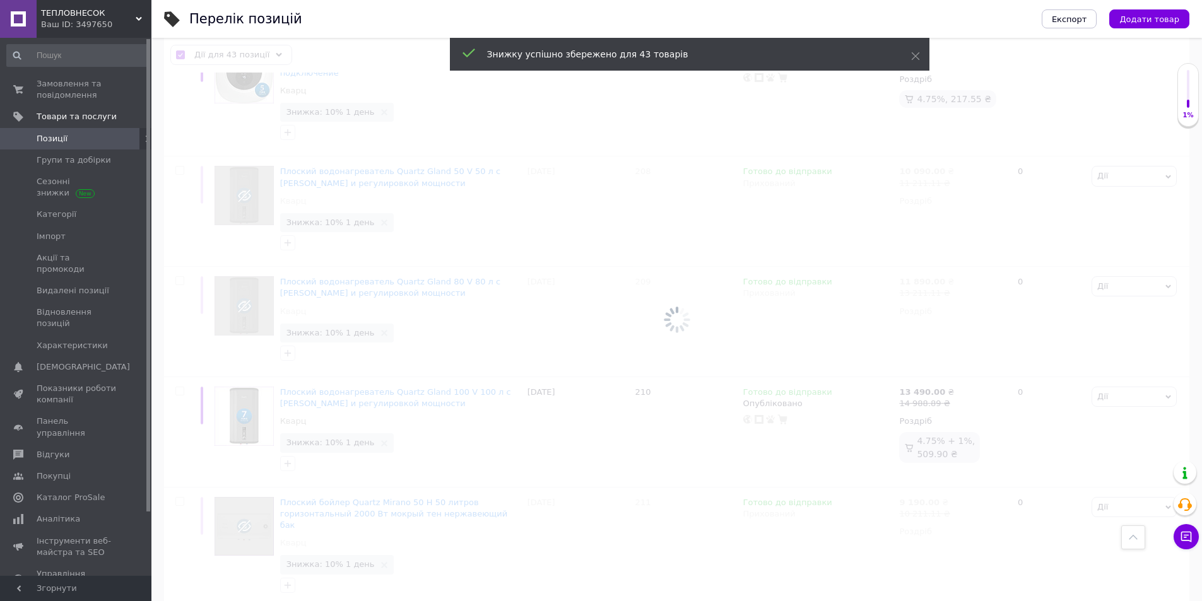
checkbox input "false"
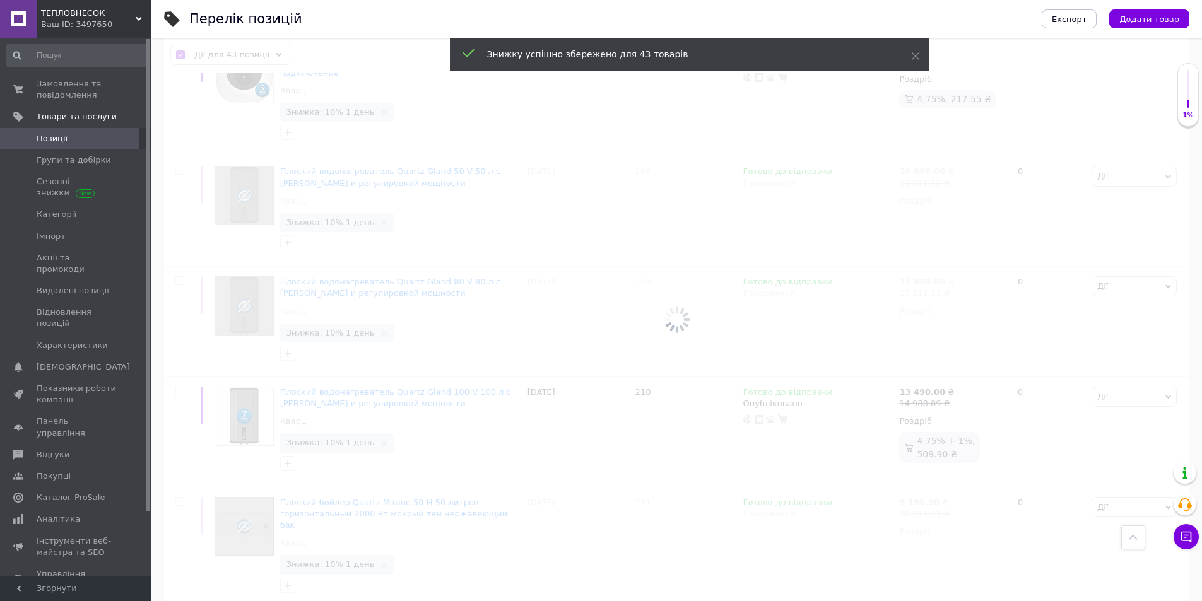
checkbox input "false"
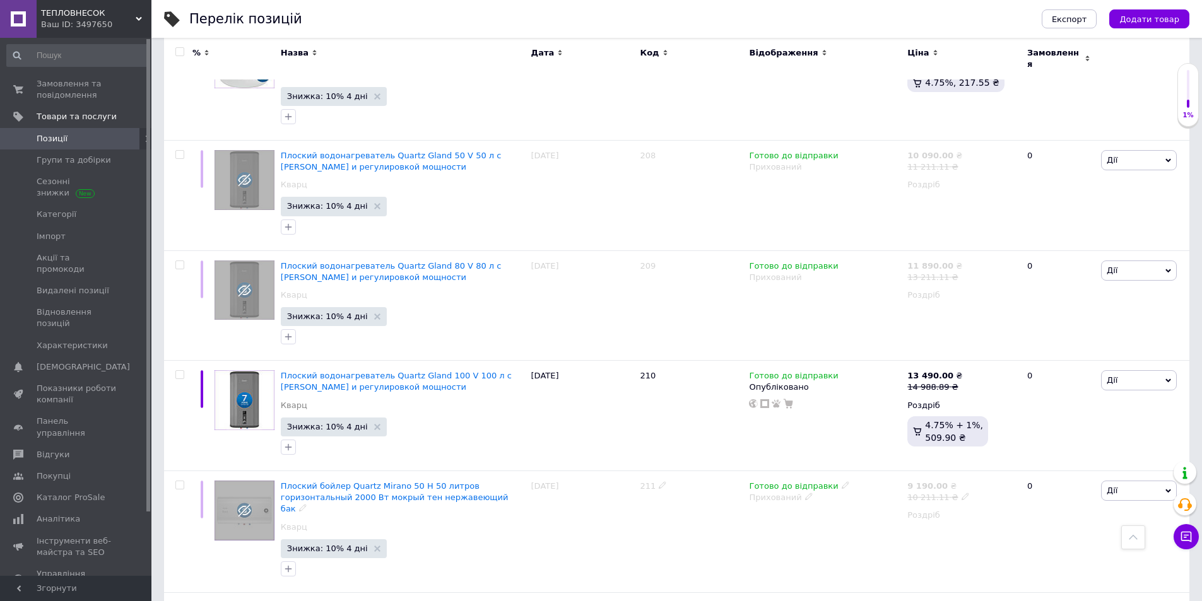
scroll to position [4570, 0]
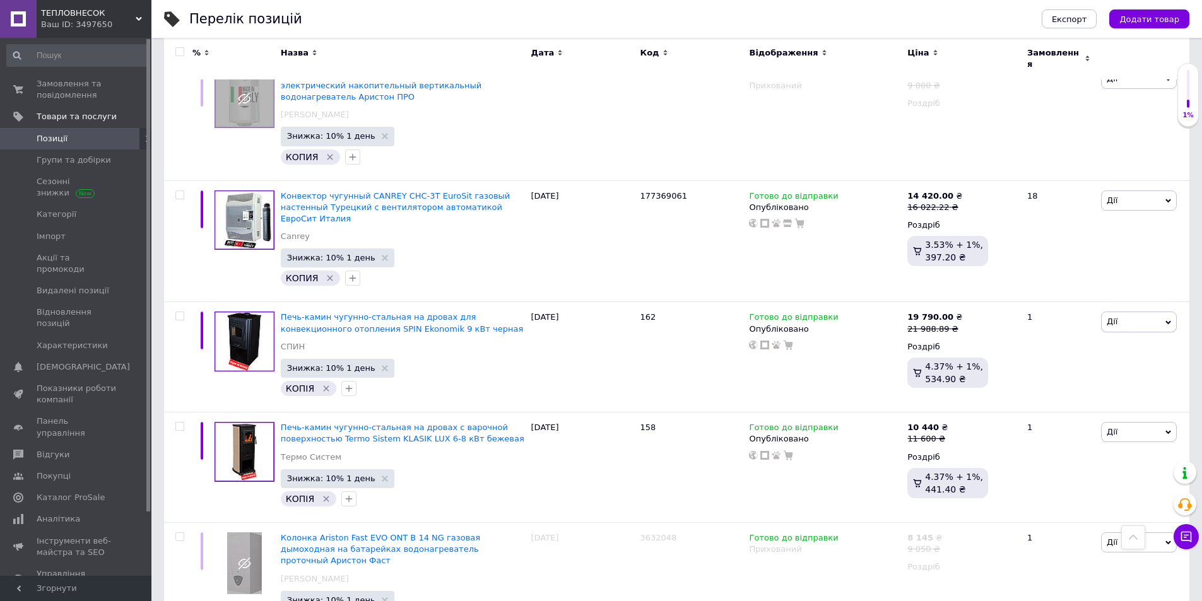
click at [175, 53] on input "checkbox" at bounding box center [179, 52] width 8 height 8
checkbox input "true"
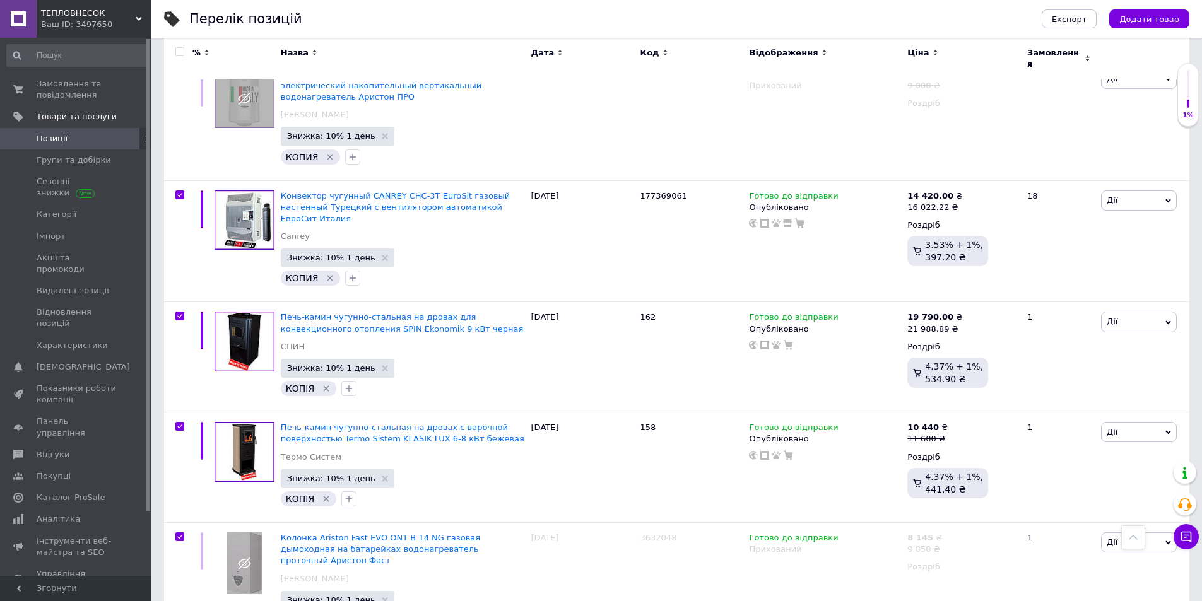
checkbox input "true"
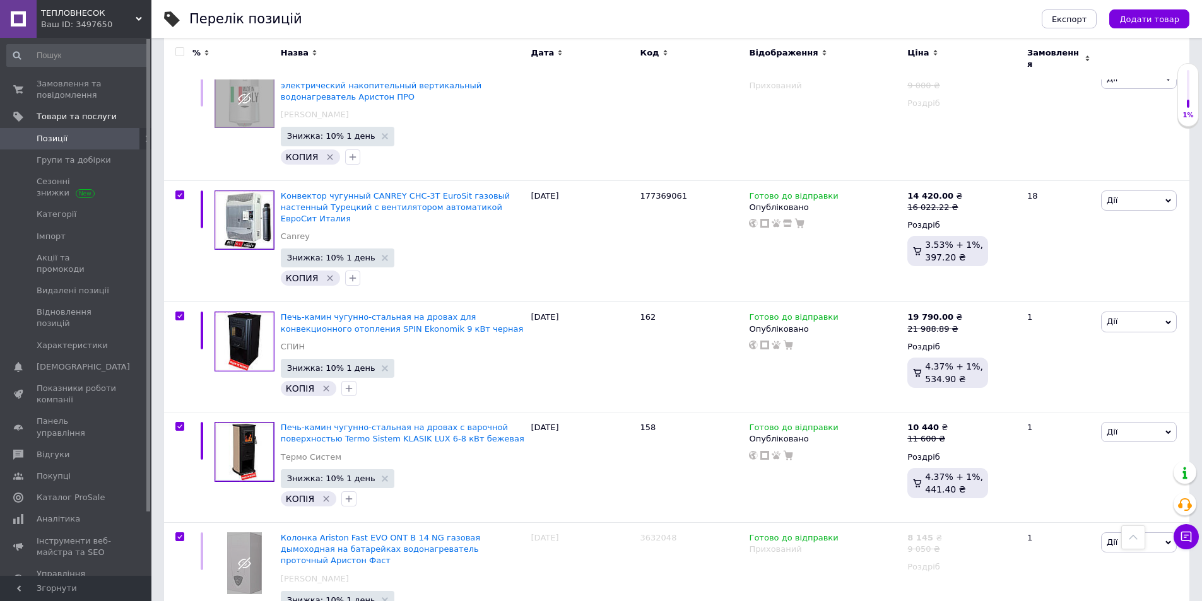
checkbox input "true"
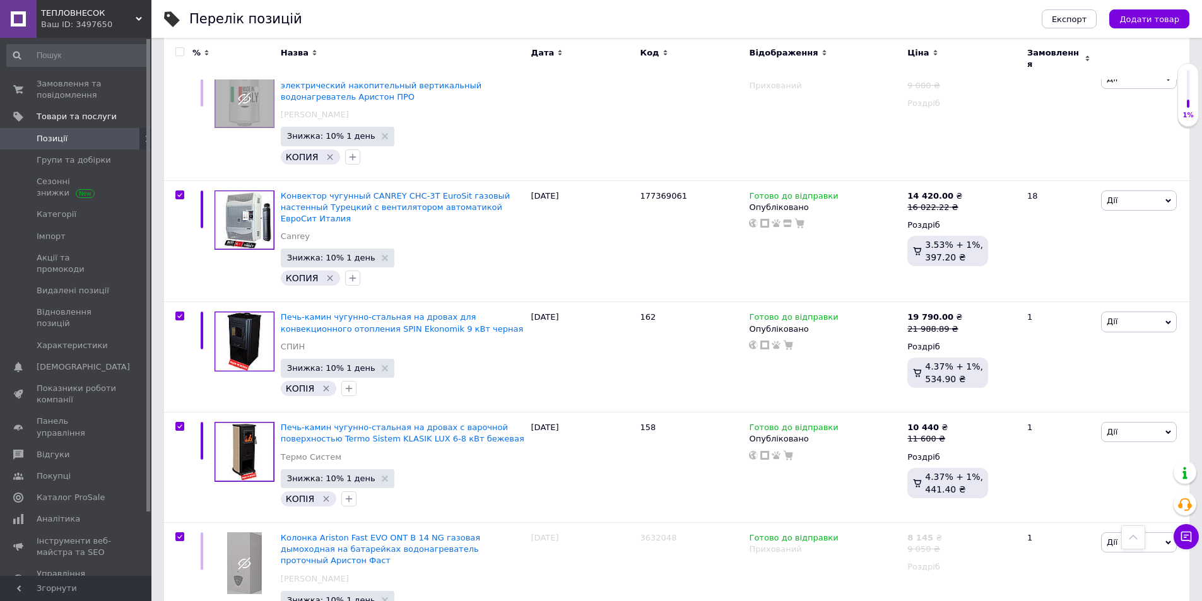
checkbox input "true"
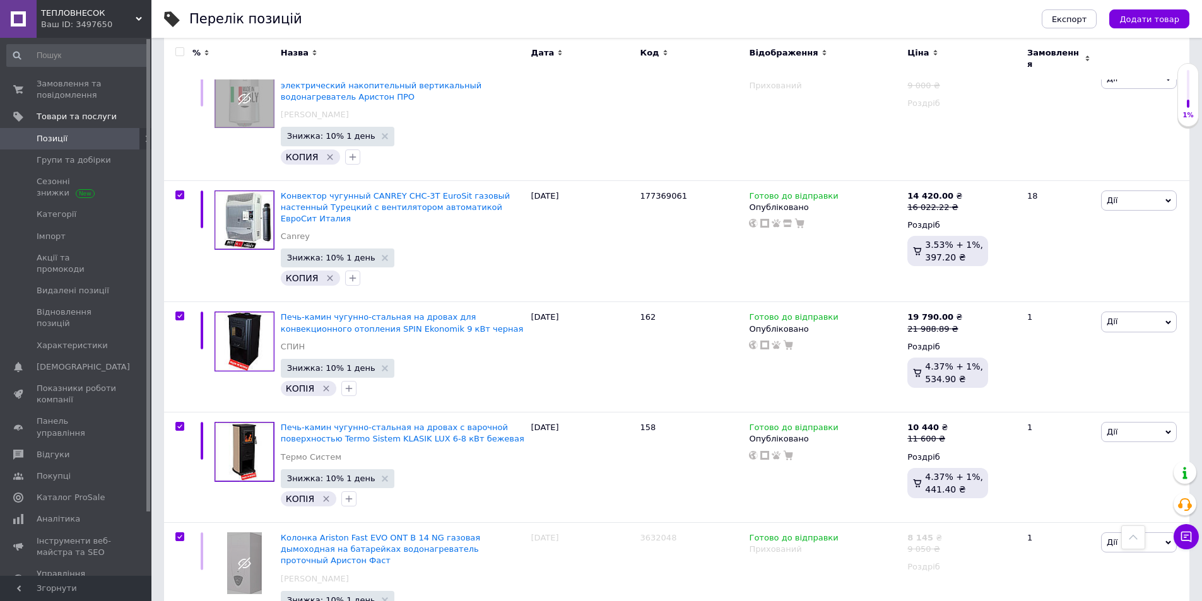
checkbox input "true"
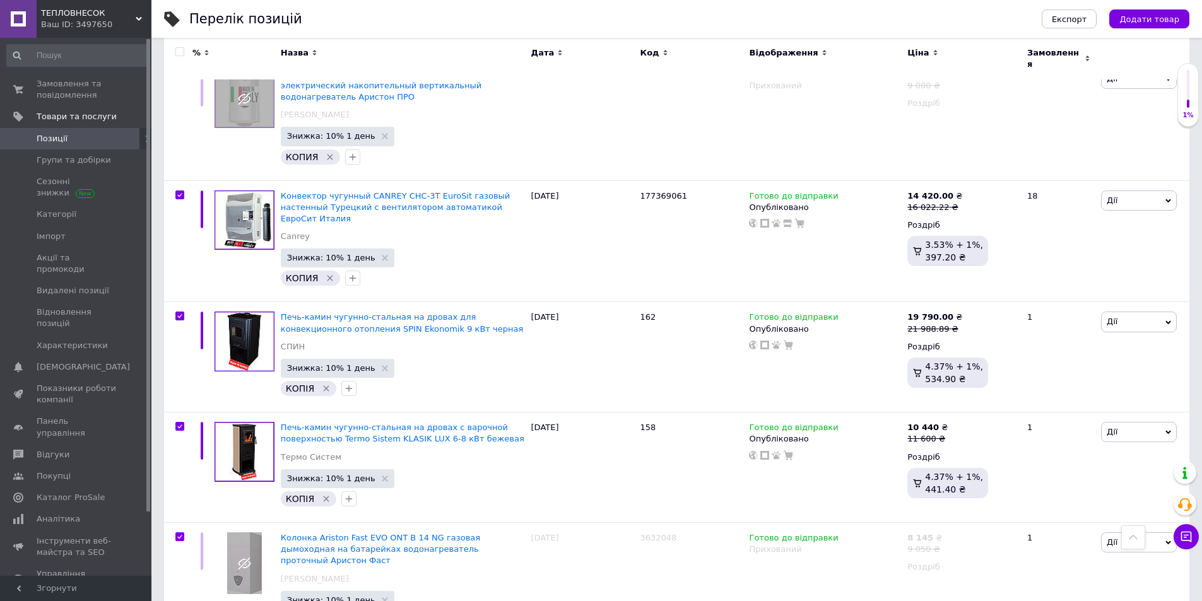
checkbox input "true"
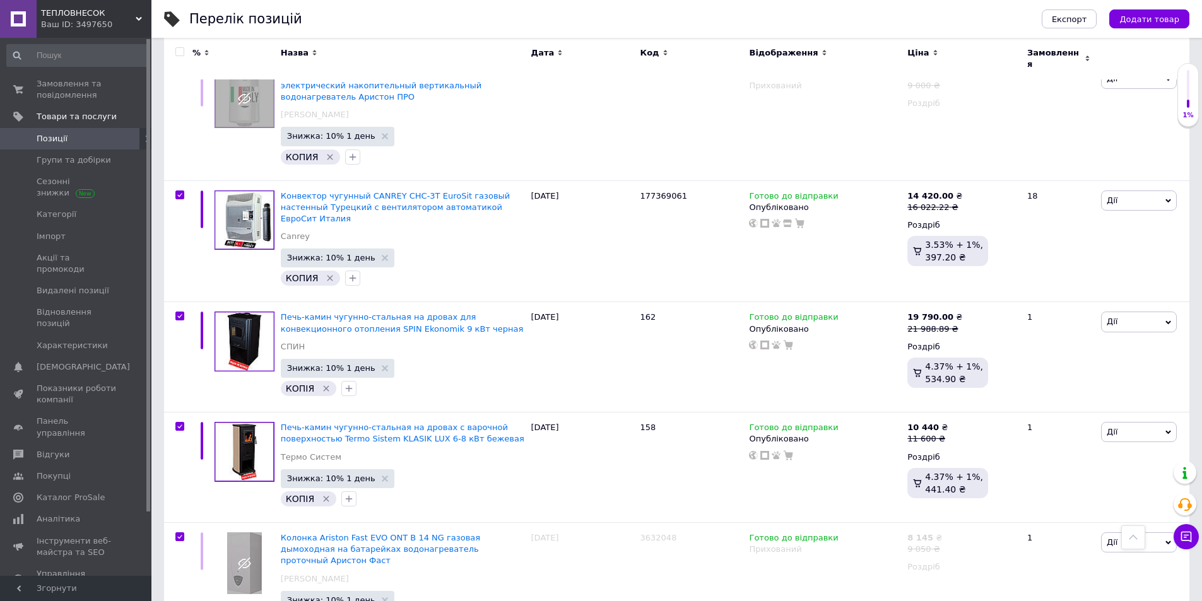
checkbox input "true"
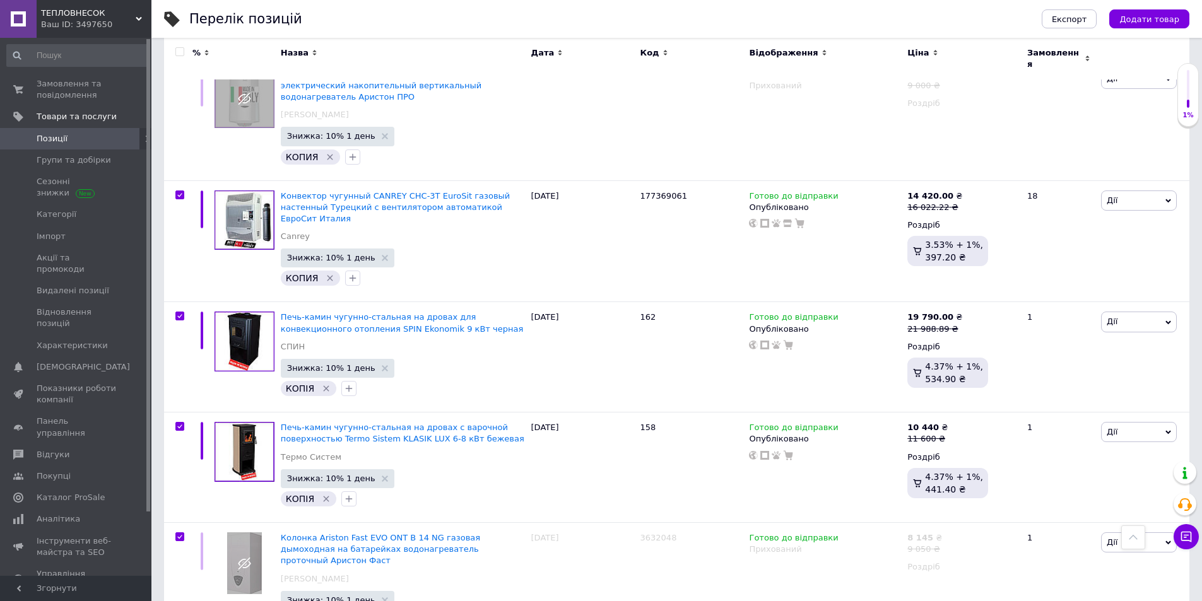
checkbox input "true"
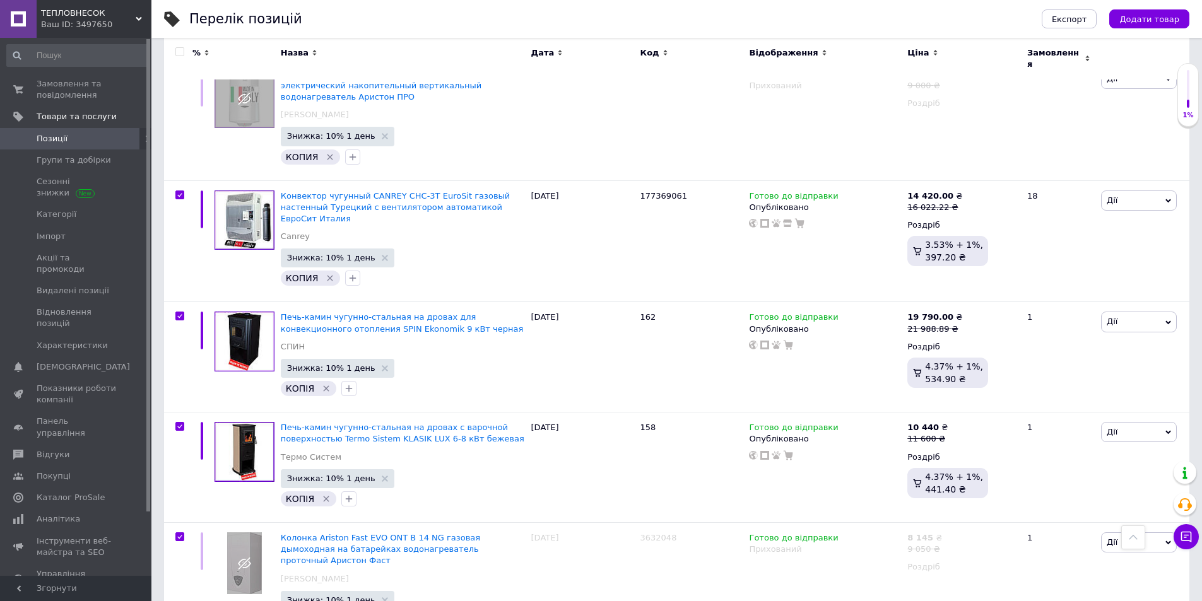
checkbox input "true"
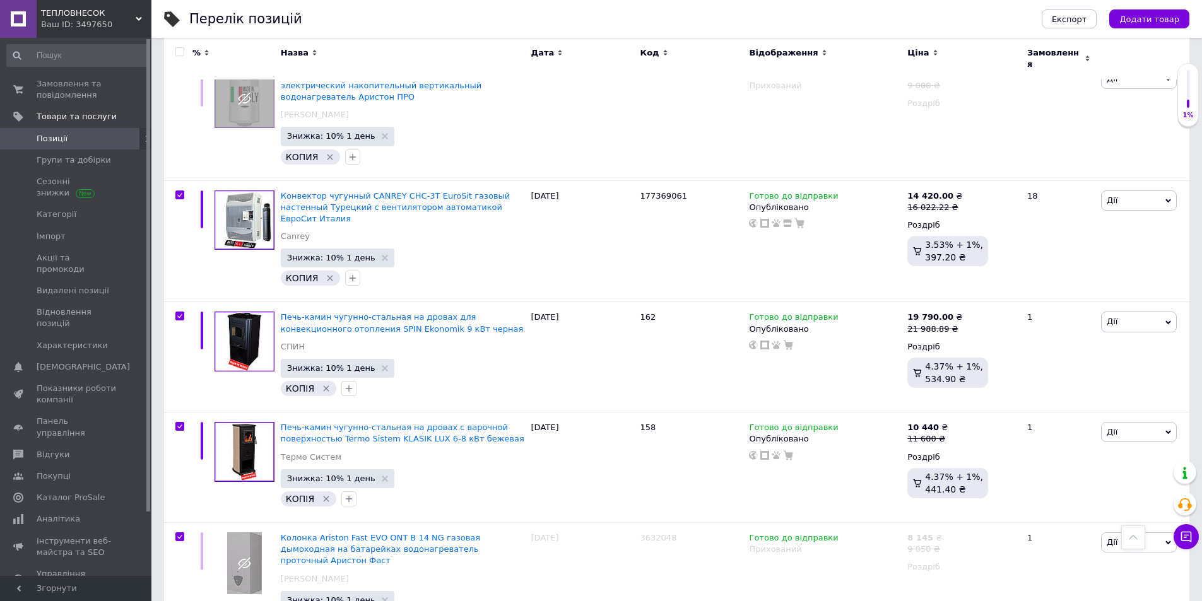
checkbox input "true"
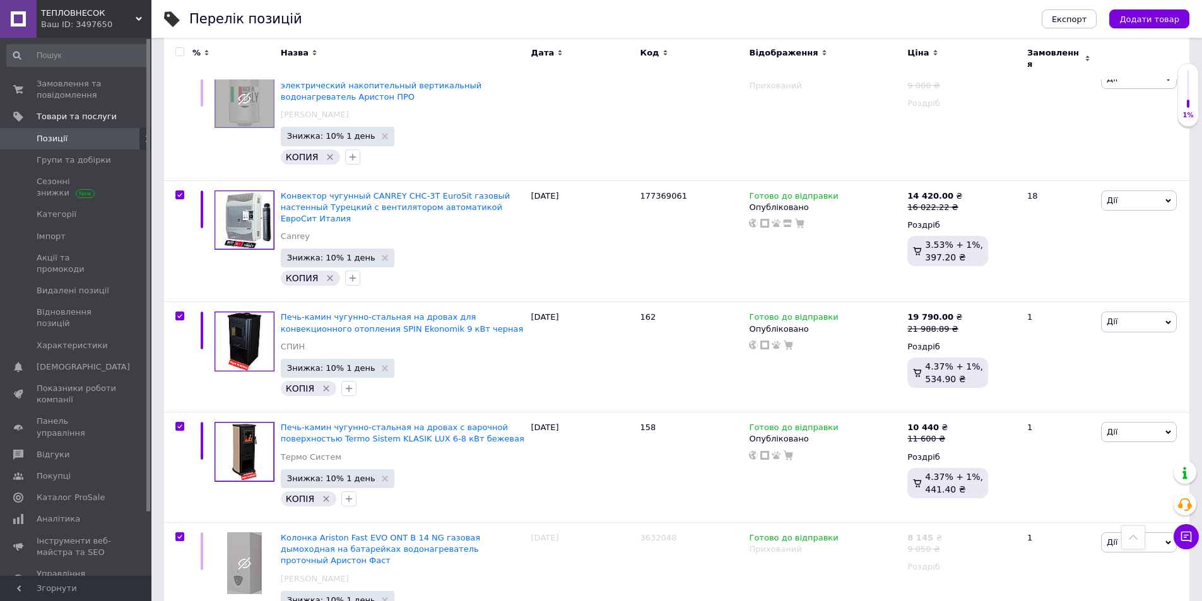
checkbox input "true"
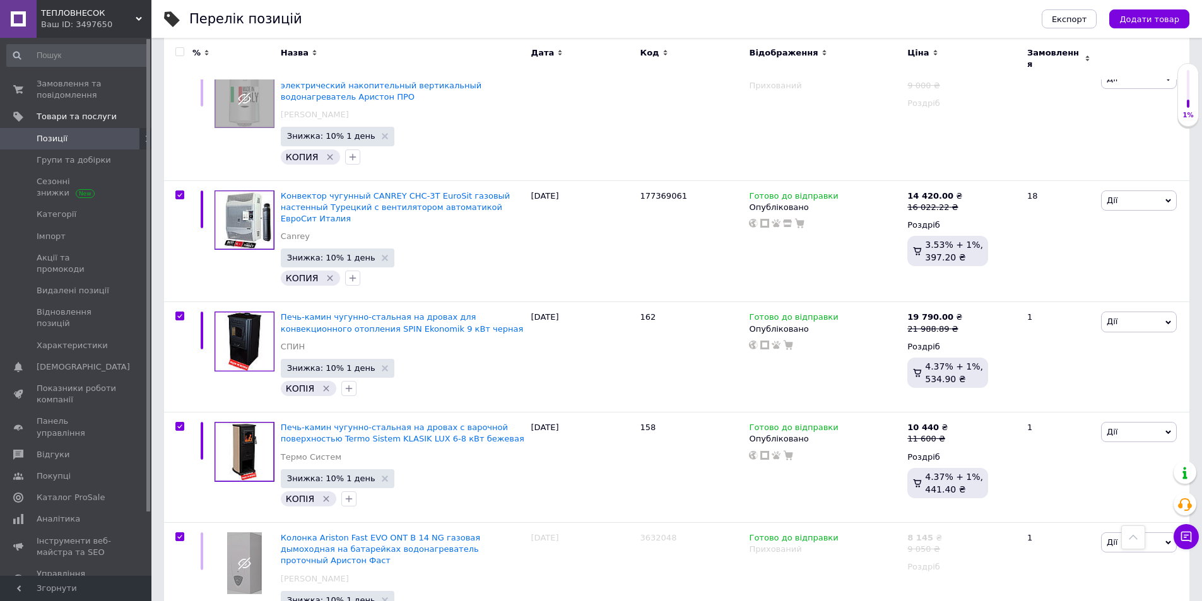
checkbox input "true"
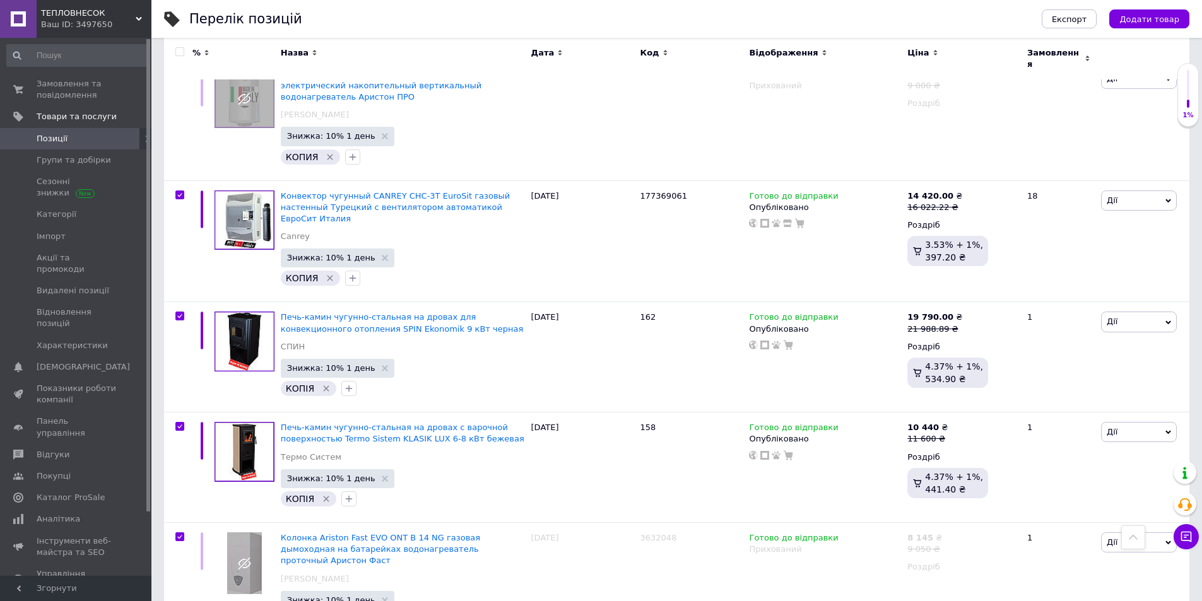
checkbox input "true"
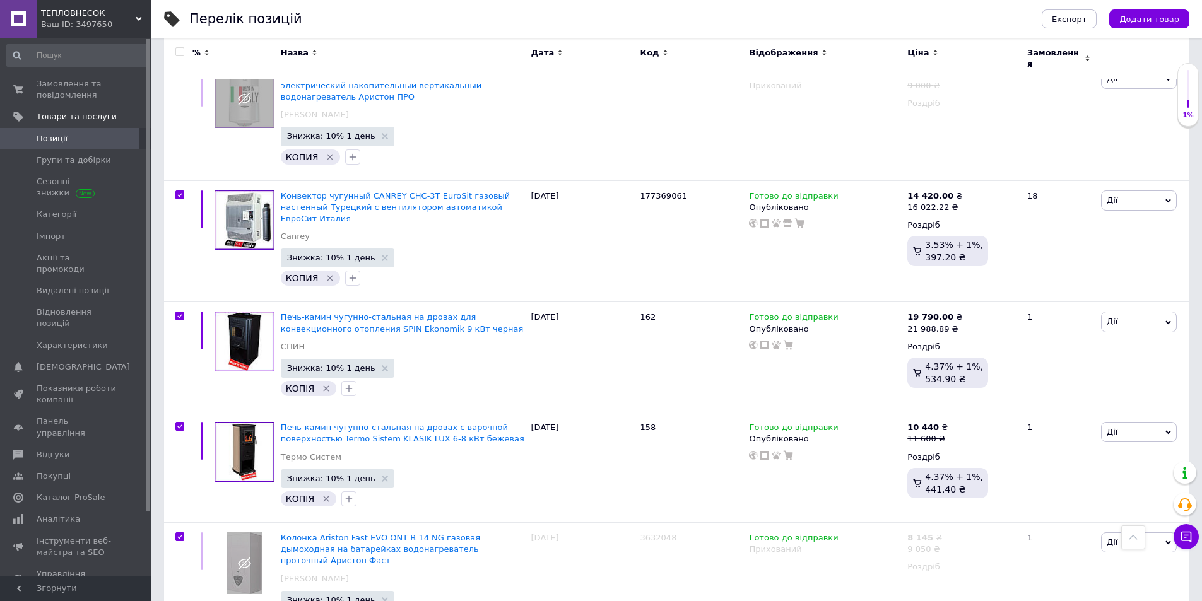
checkbox input "true"
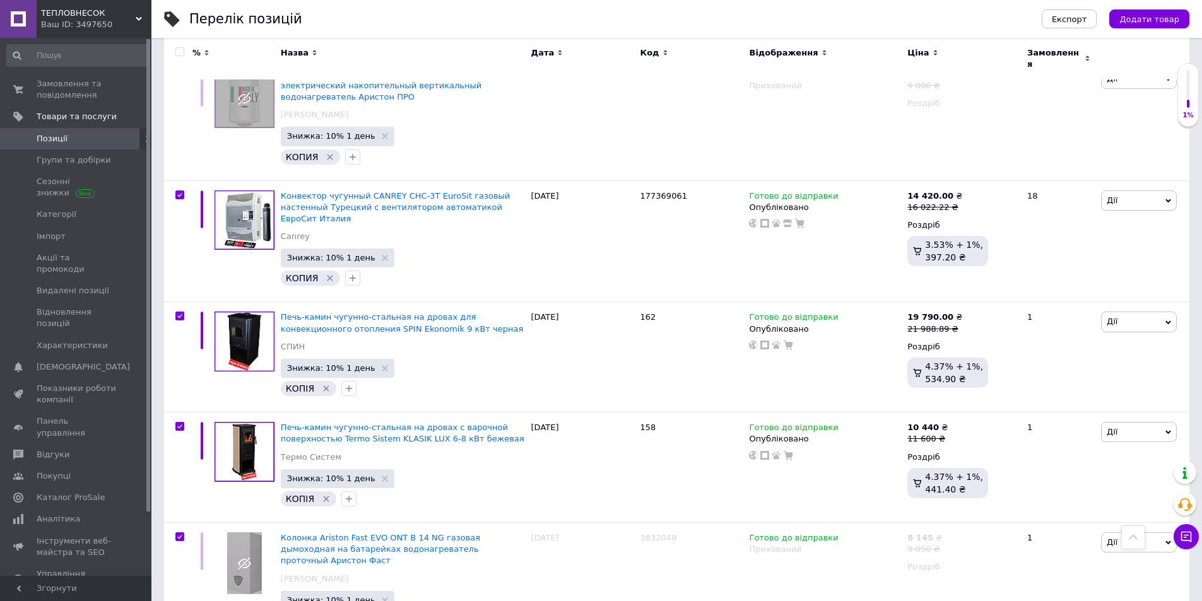
checkbox input "true"
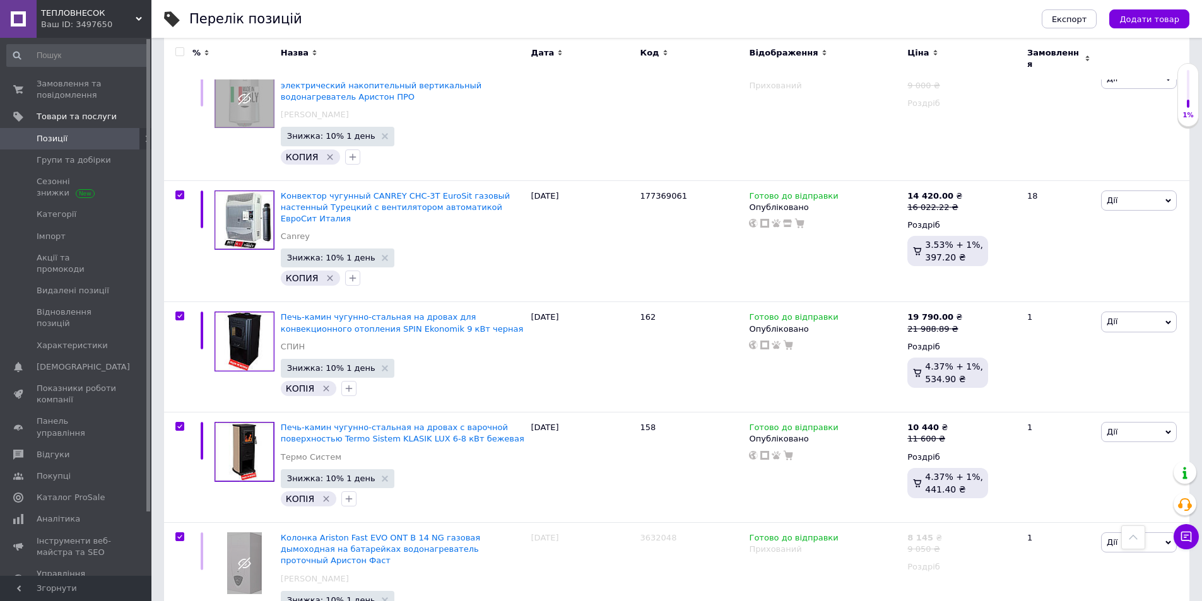
checkbox input "true"
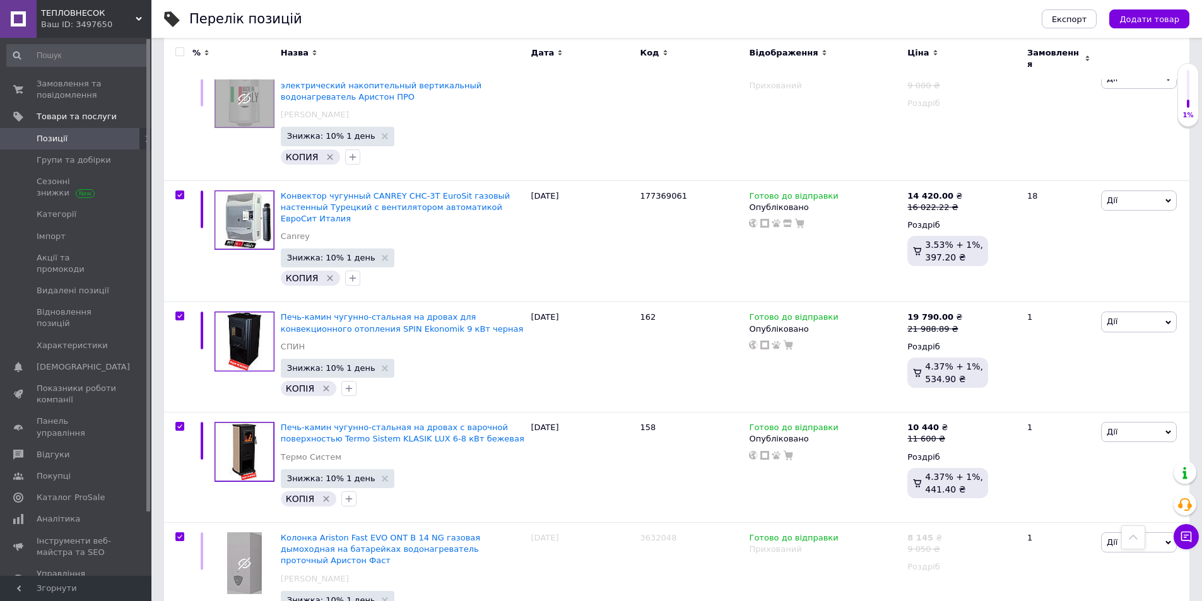
checkbox input "true"
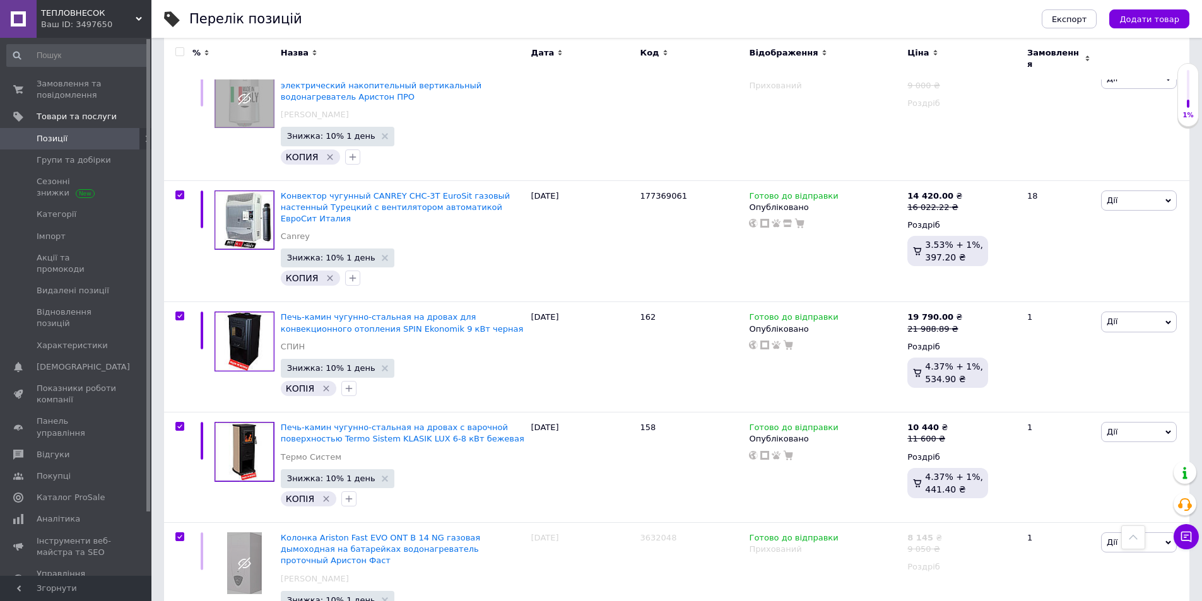
checkbox input "true"
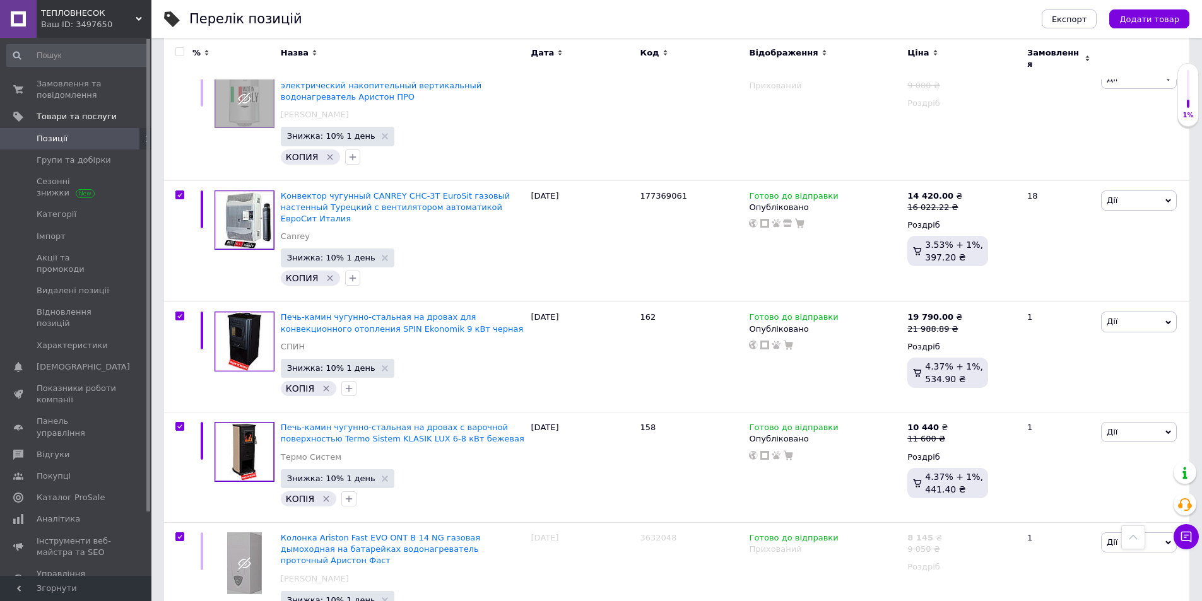
checkbox input "true"
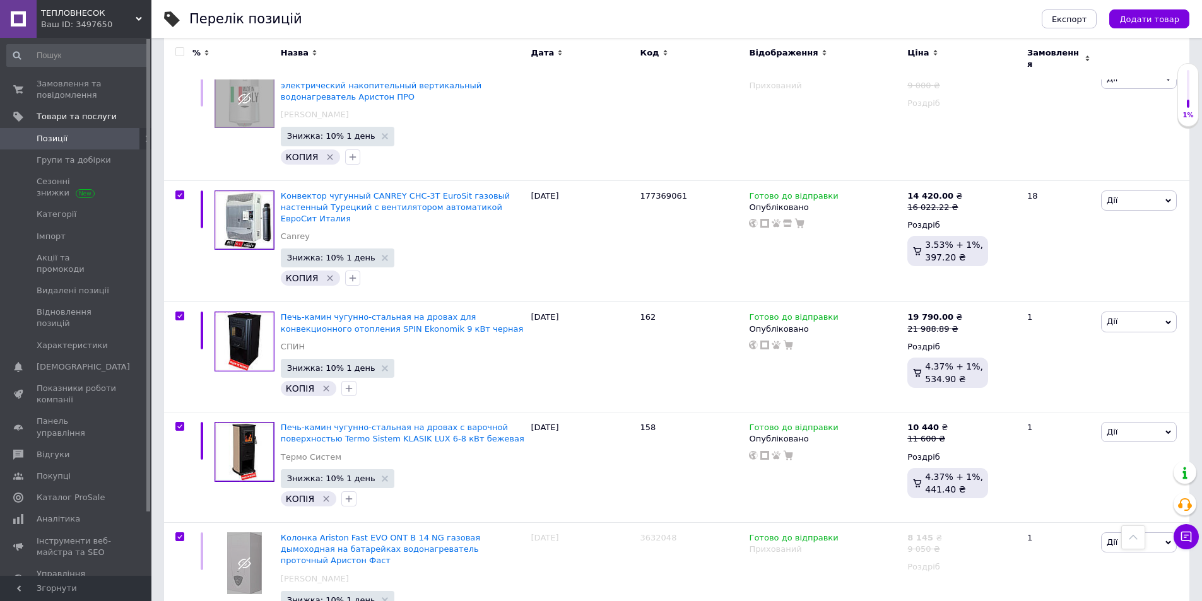
checkbox input "true"
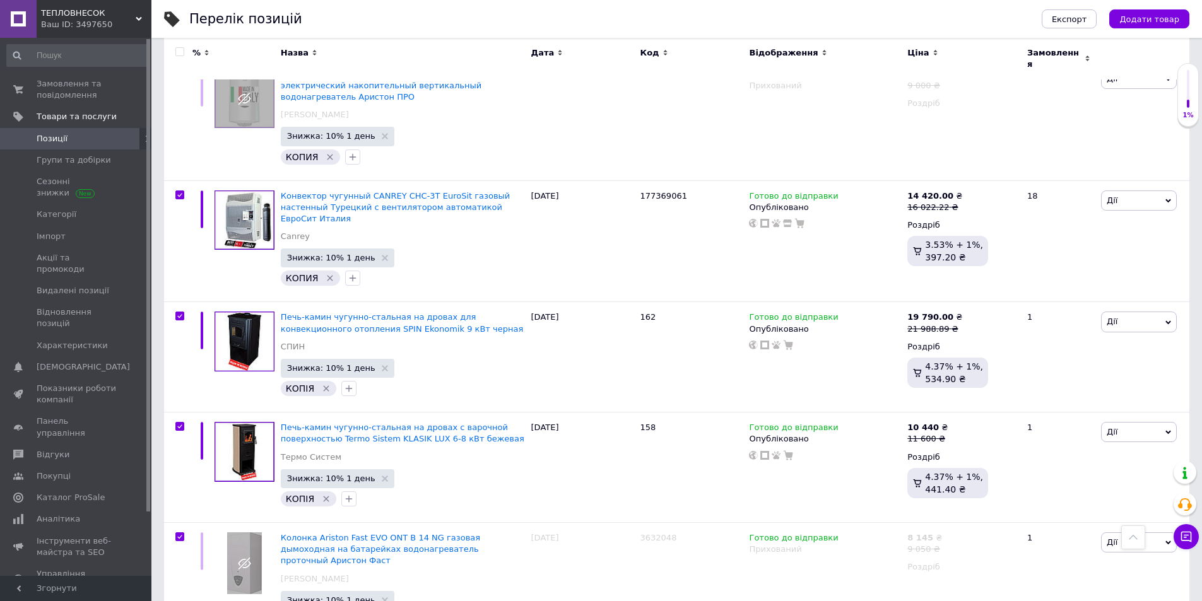
checkbox input "true"
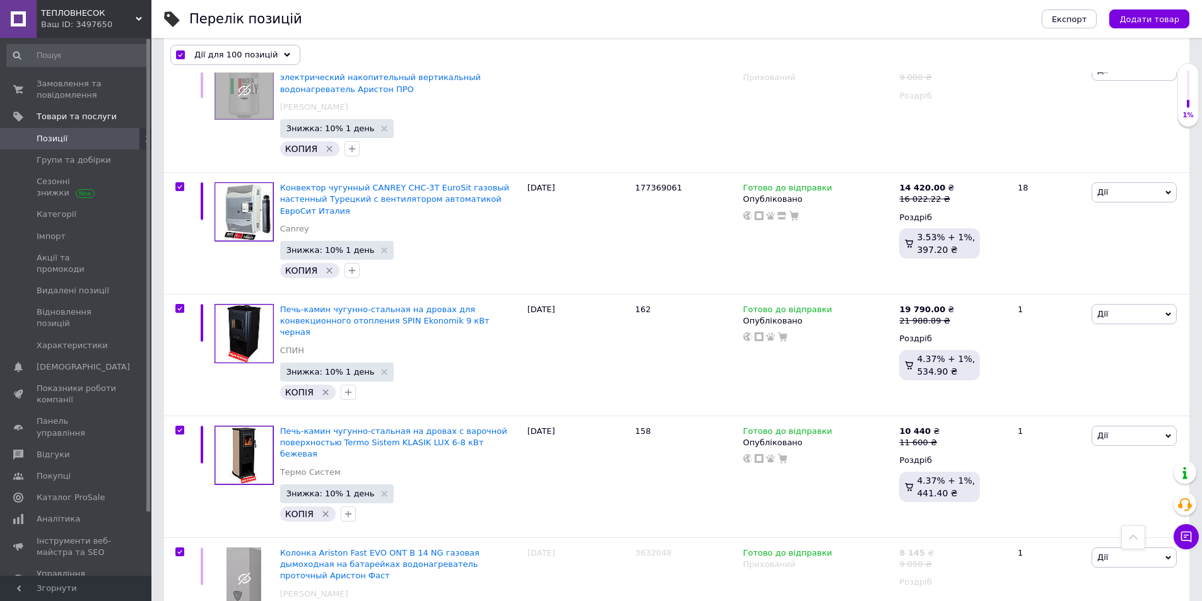
scroll to position [4593, 0]
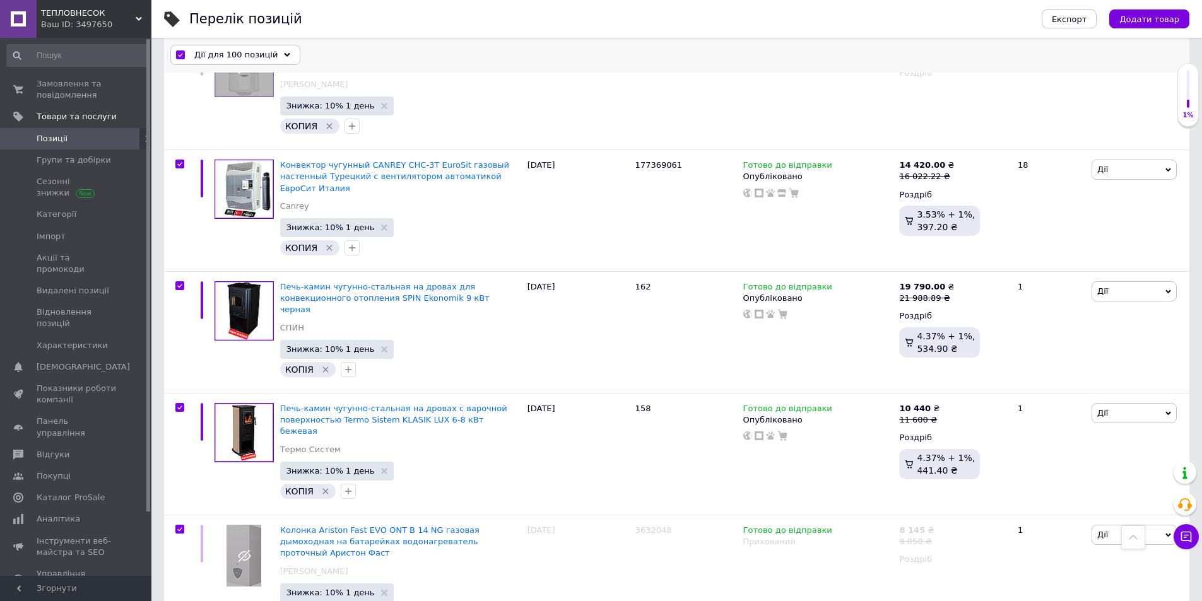
click at [221, 53] on span "Дії для 100 позицій" at bounding box center [235, 55] width 83 height 11
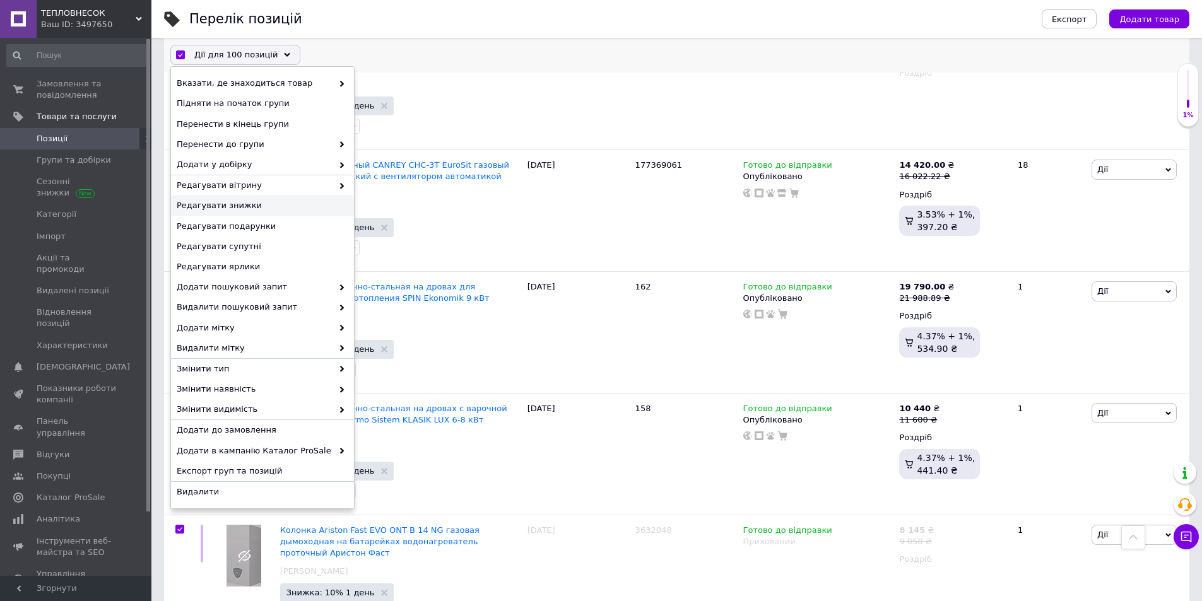
click at [232, 209] on span "Редагувати знижки" at bounding box center [261, 206] width 168 height 11
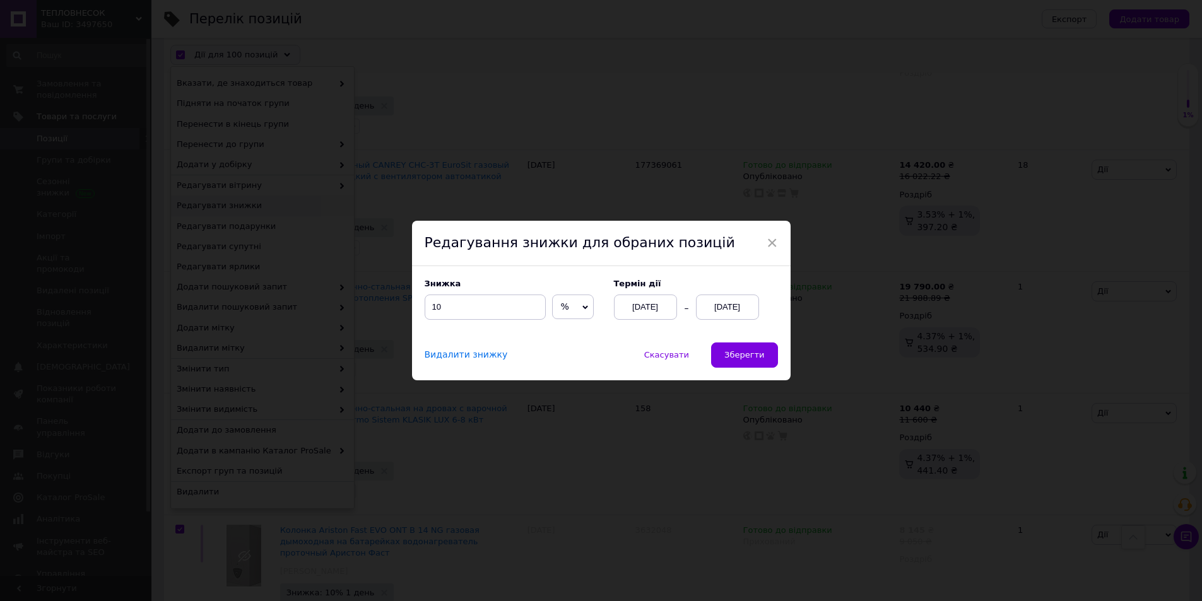
scroll to position [4541, 0]
click at [741, 353] on span "Зберегти" at bounding box center [749, 354] width 40 height 9
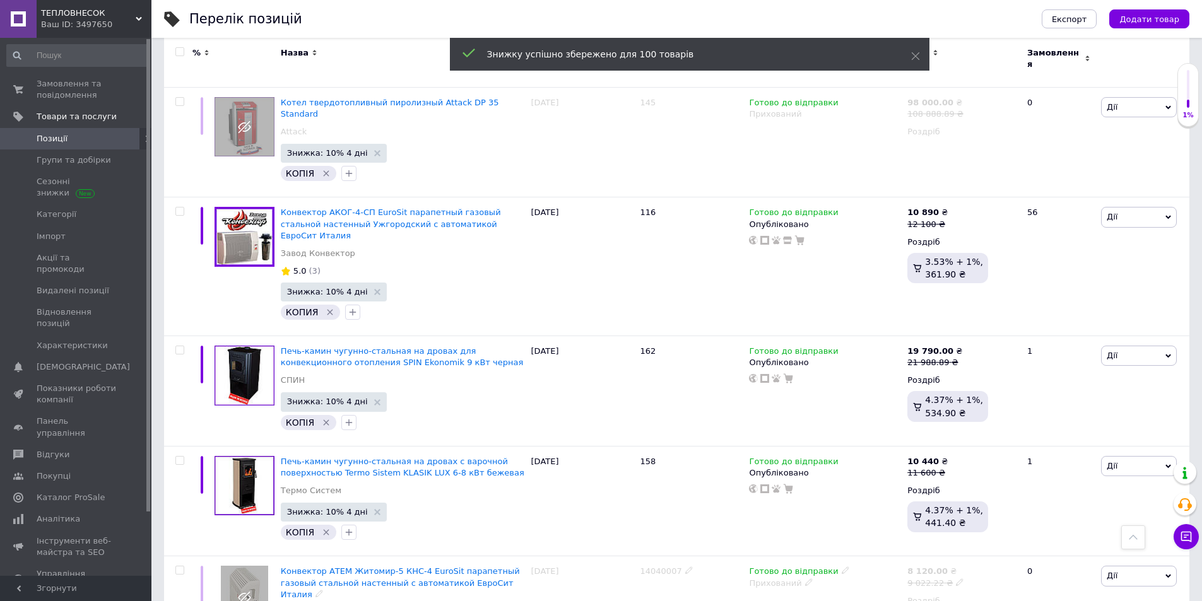
checkbox input "false"
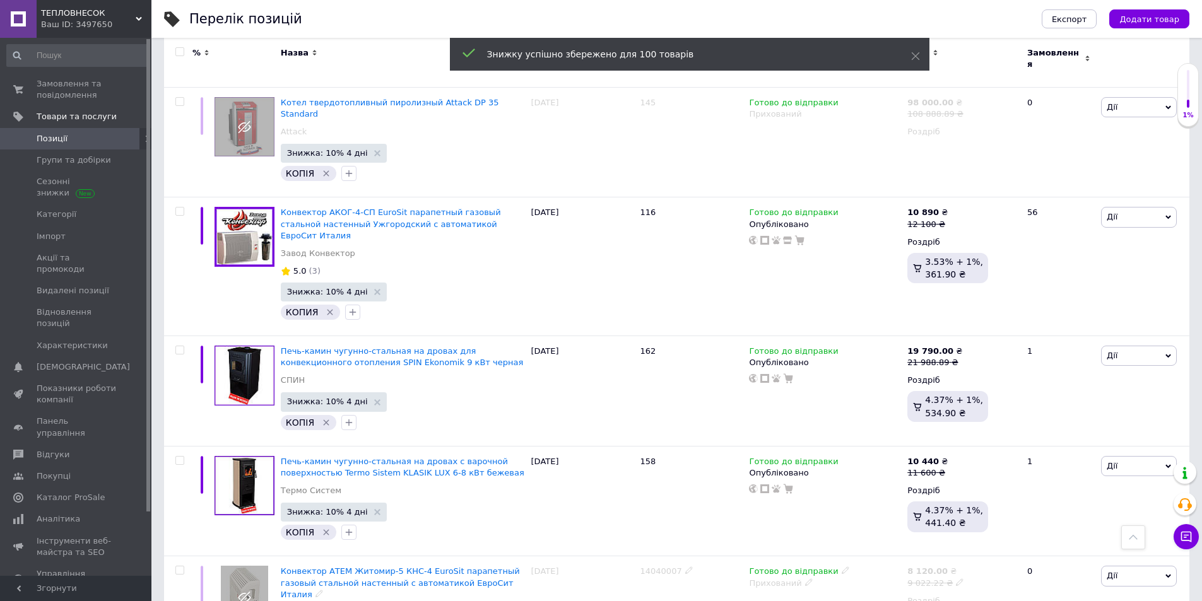
checkbox input "false"
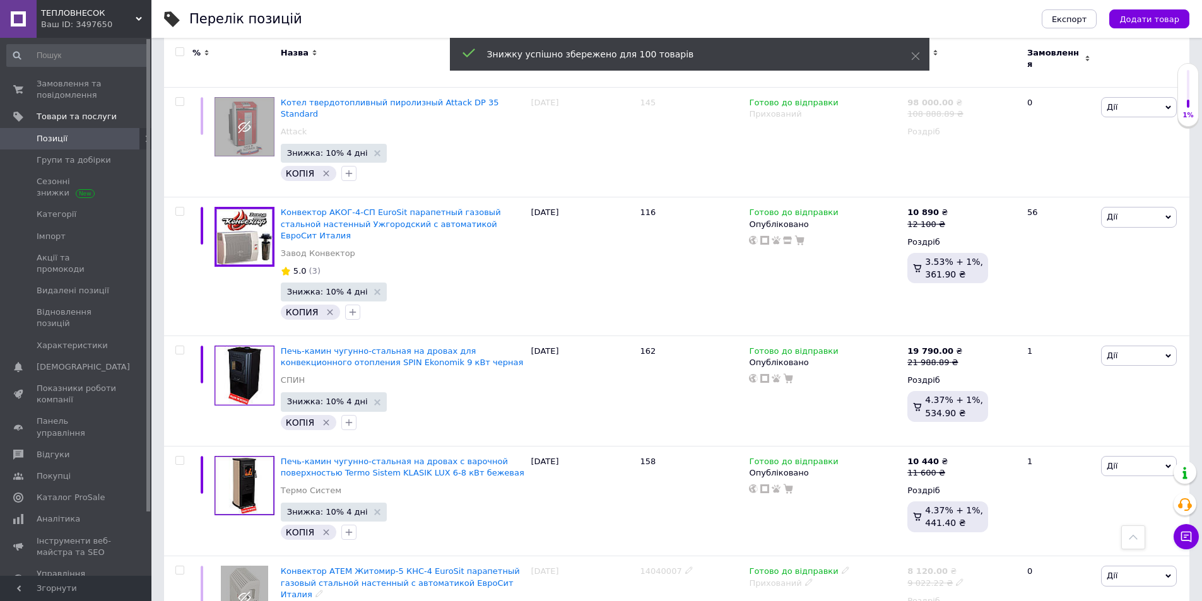
checkbox input "false"
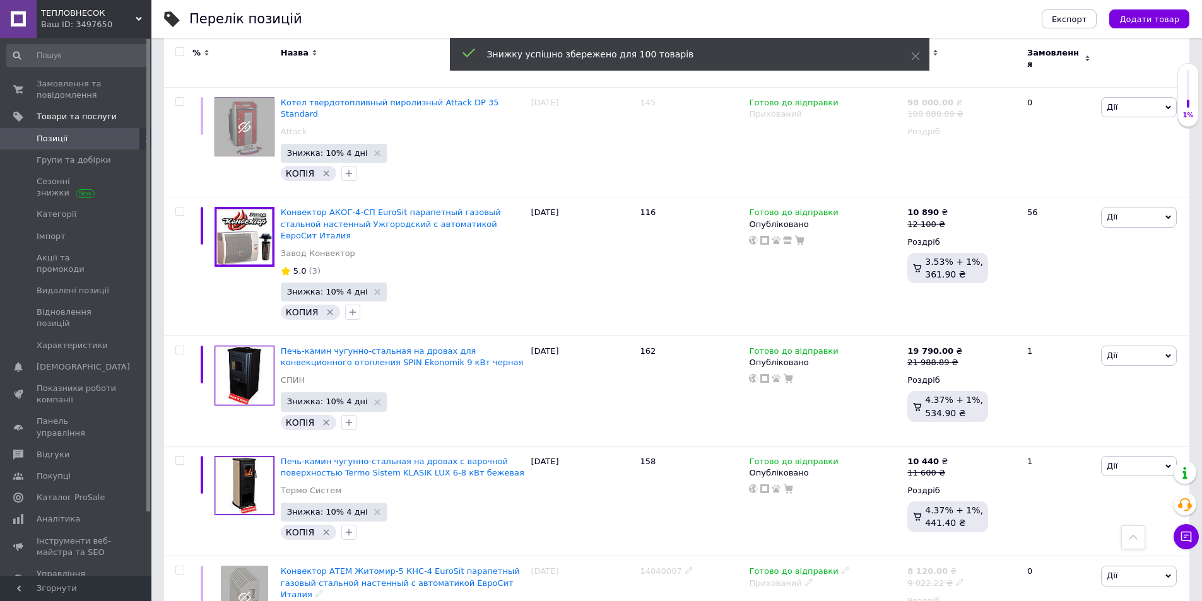
scroll to position [4512, 0]
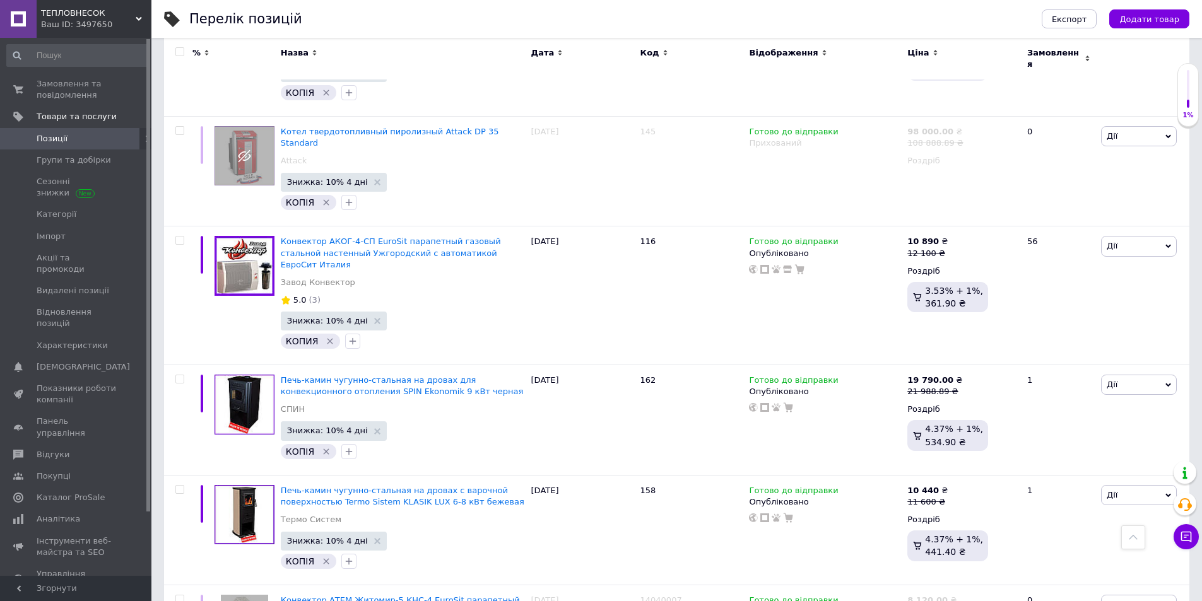
click at [70, 136] on span "Позиції" at bounding box center [77, 138] width 80 height 11
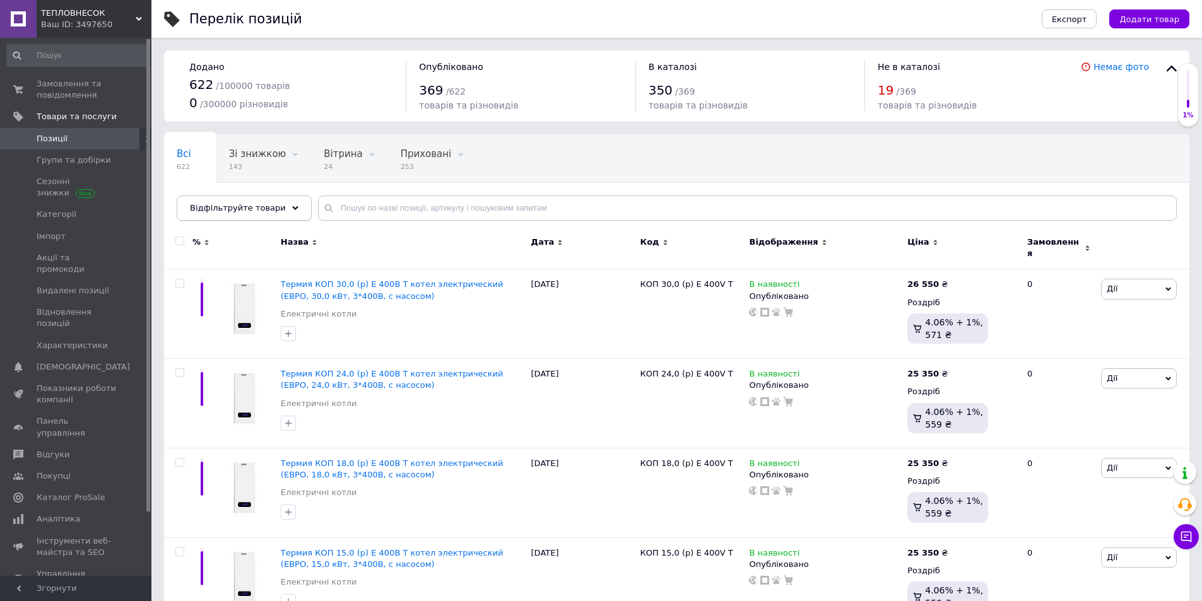
click at [241, 211] on span "Відфільтруйте товари" at bounding box center [238, 207] width 96 height 9
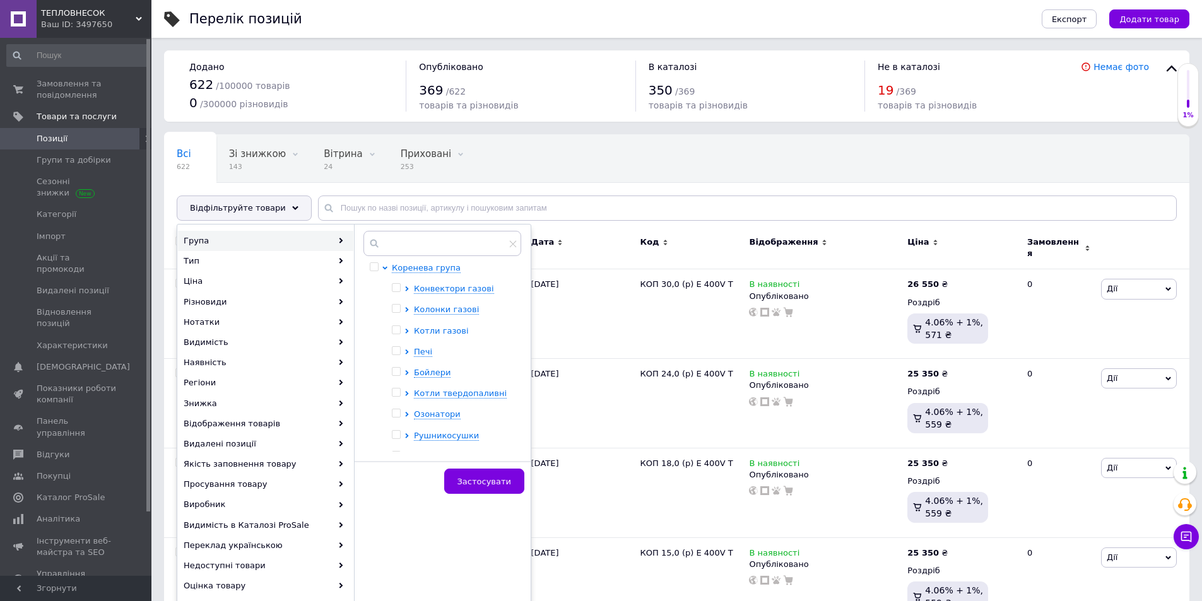
click at [429, 328] on span "Котли газові" at bounding box center [441, 330] width 55 height 9
click at [395, 329] on input "checkbox" at bounding box center [396, 330] width 8 height 8
checkbox input "true"
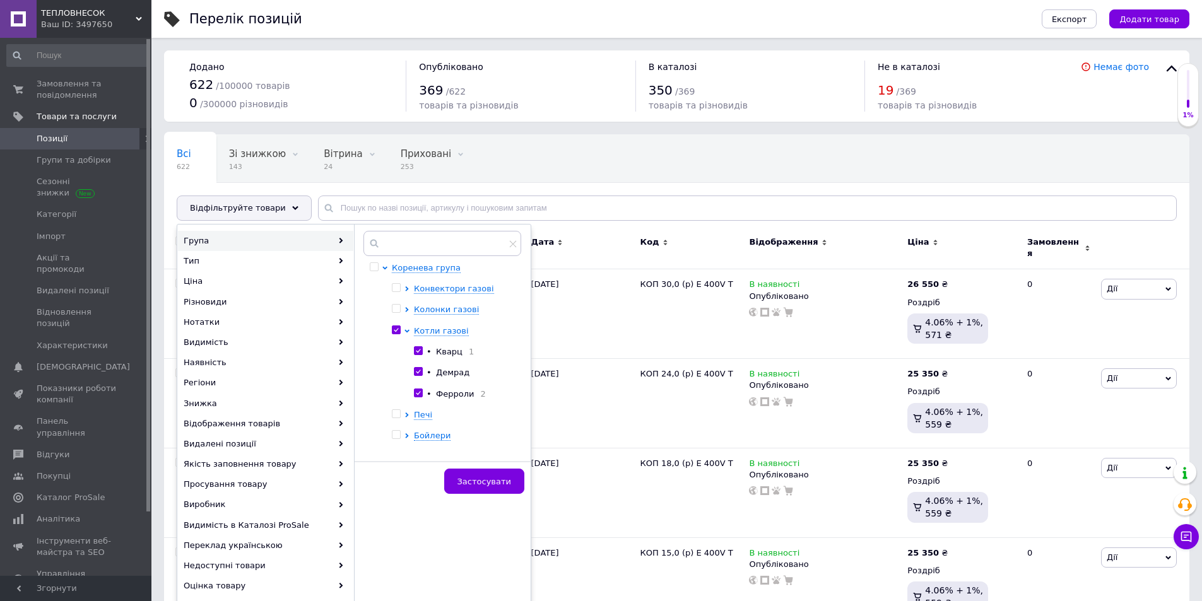
checkbox input "true"
click at [486, 478] on span "Застосувати" at bounding box center [484, 481] width 54 height 9
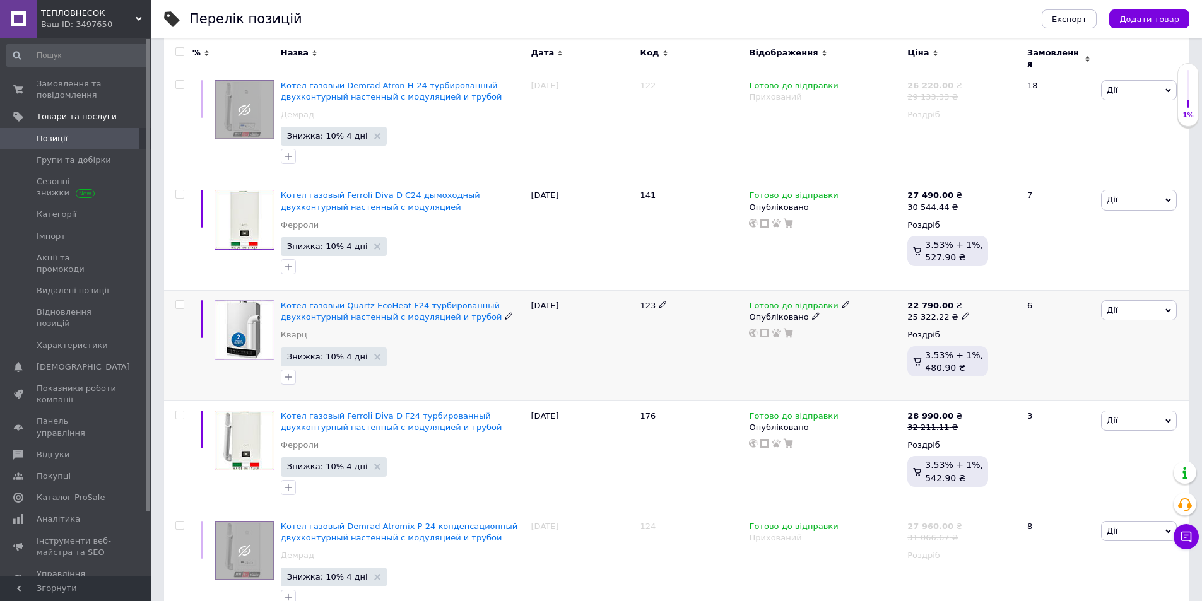
scroll to position [246, 0]
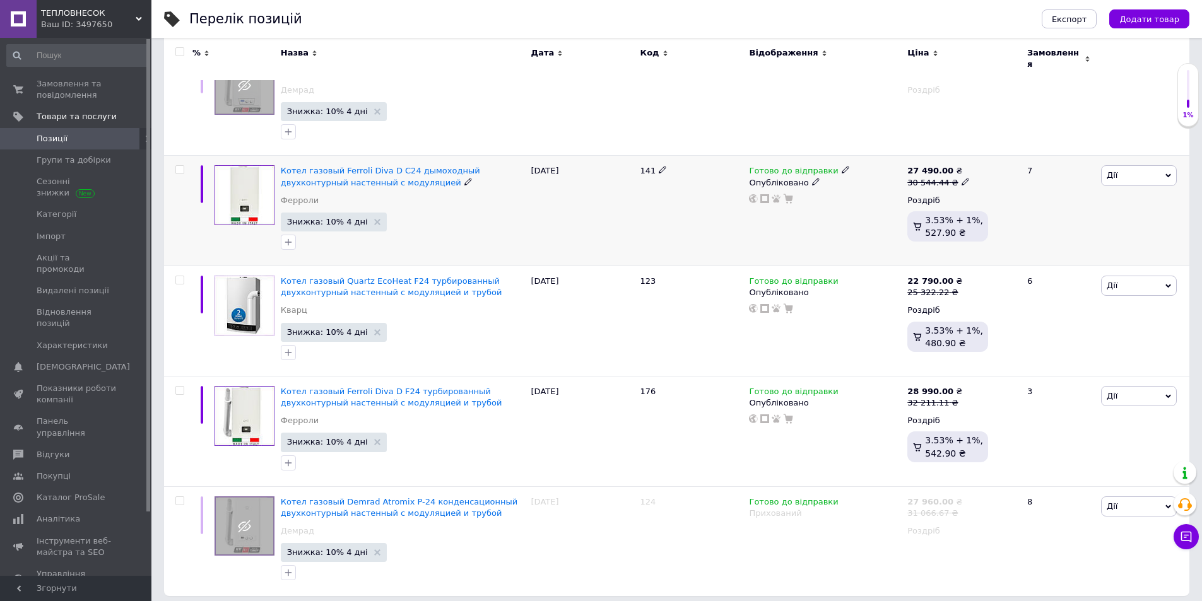
click at [961, 178] on icon at bounding box center [965, 182] width 8 height 8
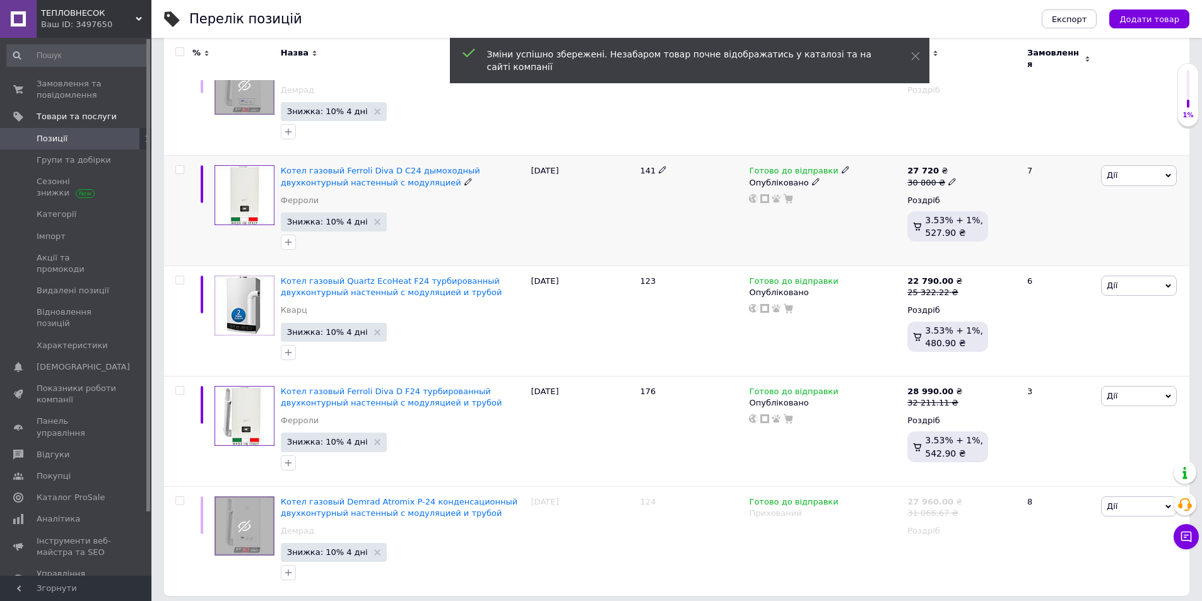
click at [948, 178] on use at bounding box center [951, 181] width 7 height 7
click at [961, 178] on icon at bounding box center [965, 182] width 8 height 8
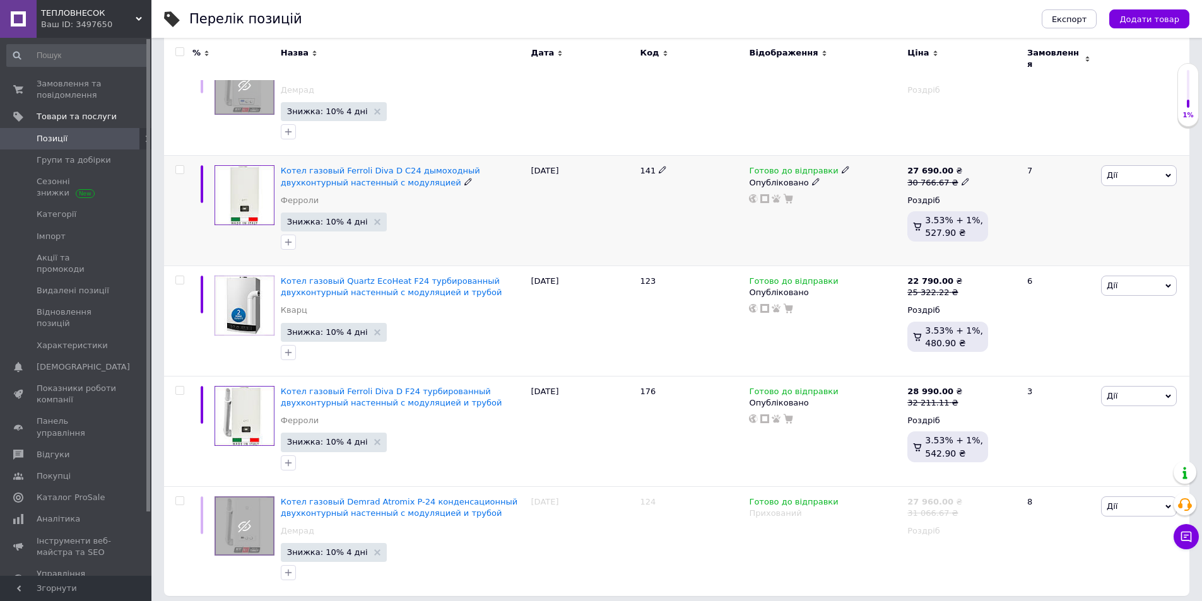
click at [961, 178] on use at bounding box center [964, 181] width 7 height 7
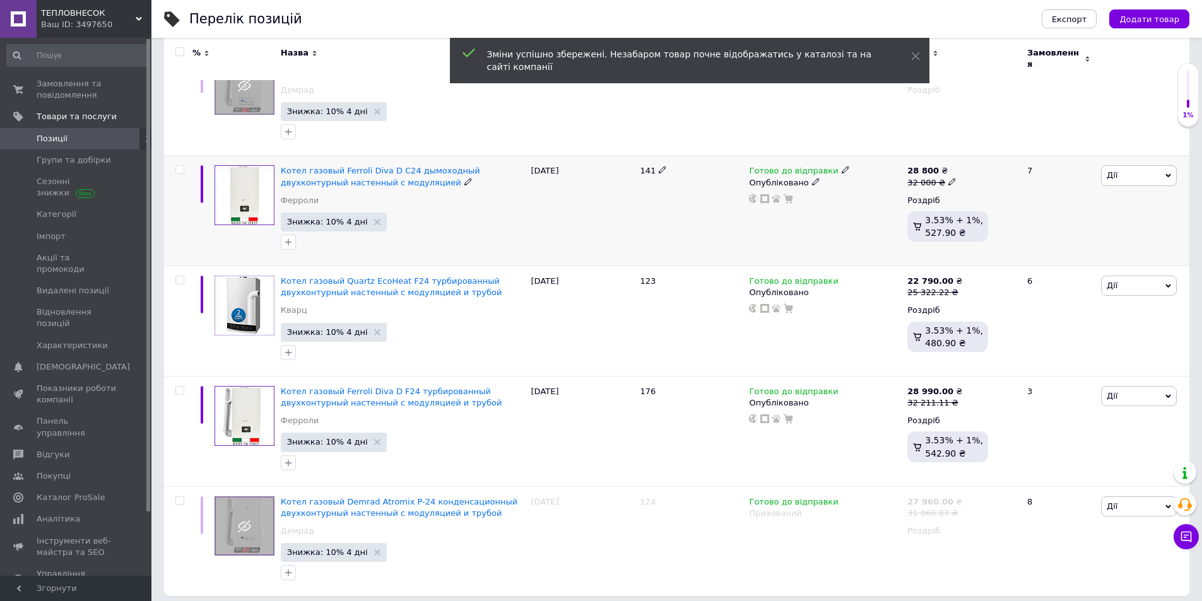
click at [948, 178] on icon at bounding box center [952, 182] width 8 height 8
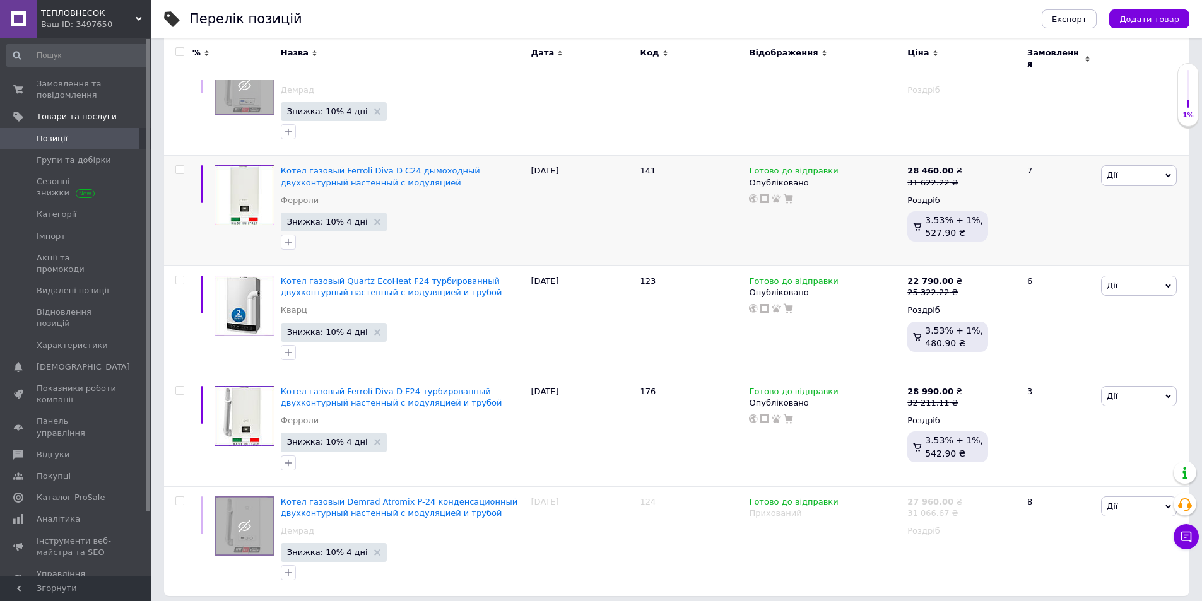
click at [66, 141] on span "Позиції" at bounding box center [77, 138] width 80 height 11
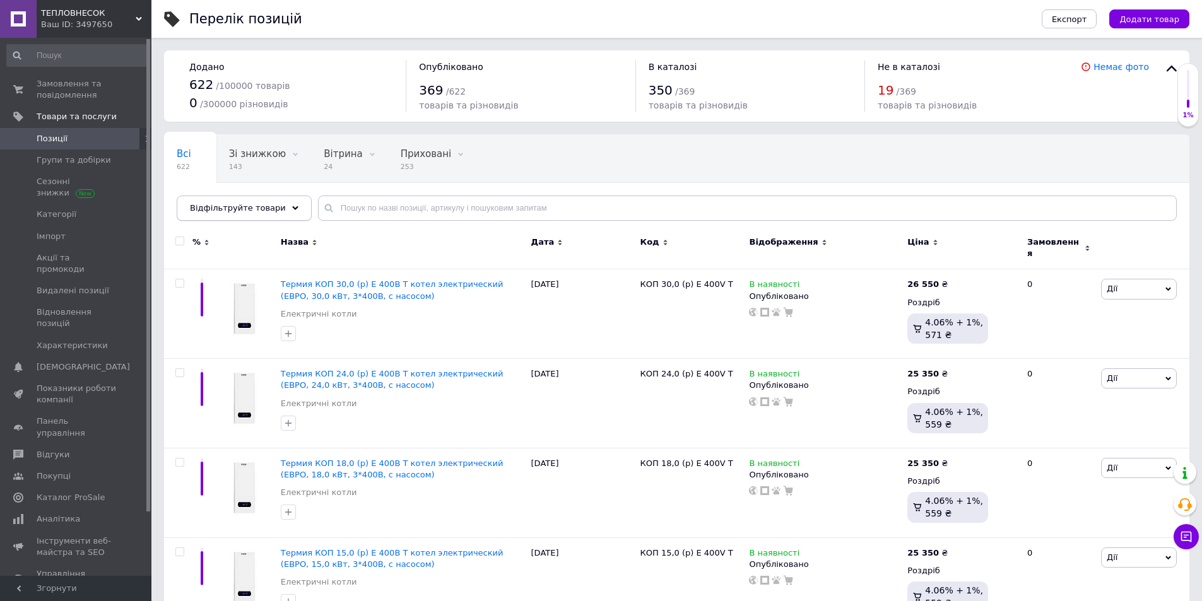
click at [267, 214] on div "Відфільтруйте товари" at bounding box center [244, 208] width 135 height 25
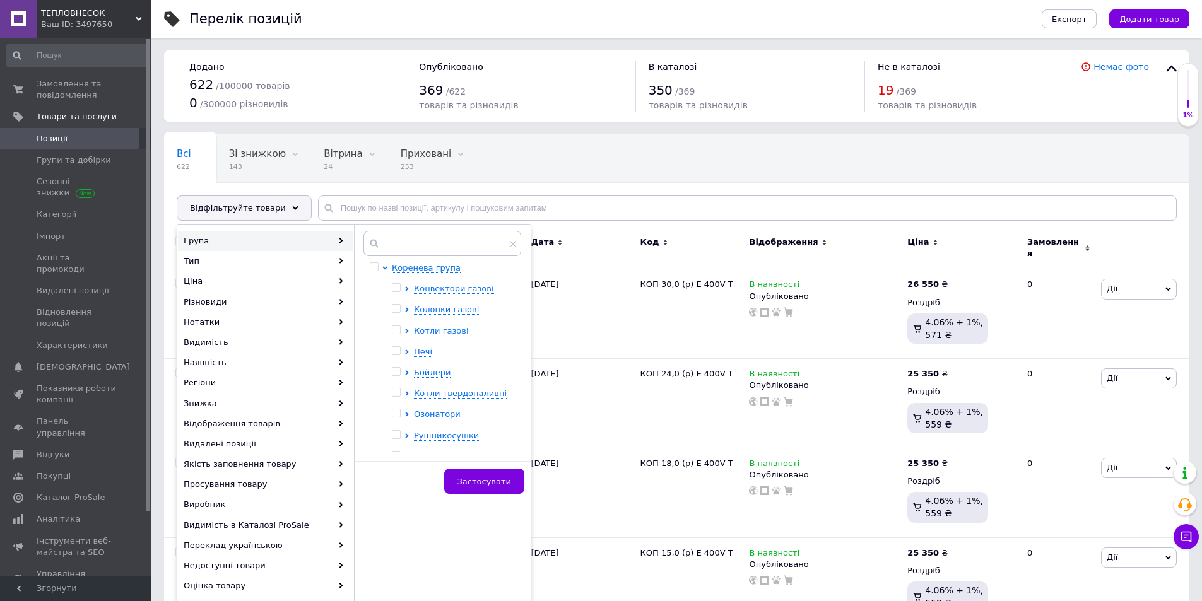
click at [396, 351] on input "checkbox" at bounding box center [396, 351] width 8 height 8
click at [420, 351] on span "Печі" at bounding box center [423, 351] width 18 height 9
click at [486, 479] on span "Застосувати" at bounding box center [484, 481] width 54 height 9
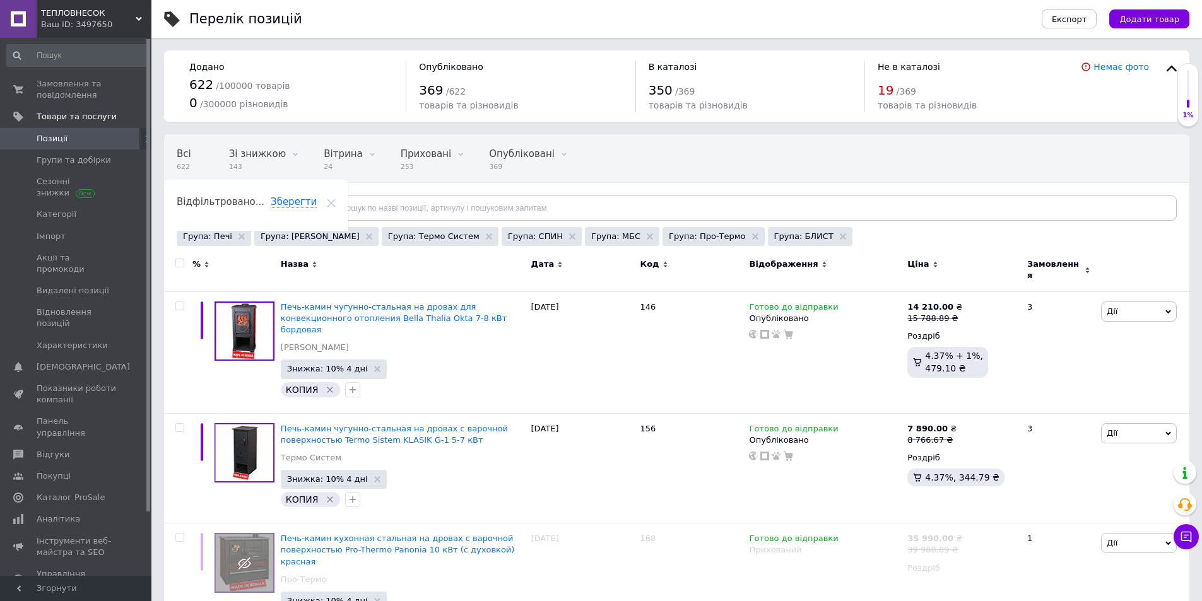
click at [657, 262] on div "Код" at bounding box center [691, 264] width 103 height 11
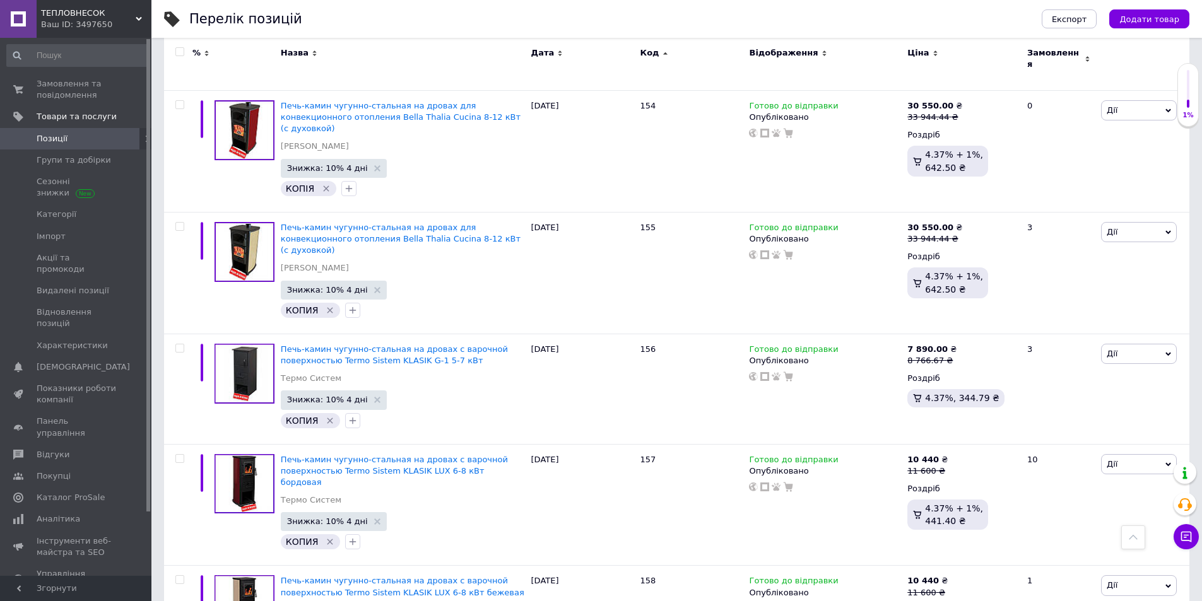
scroll to position [1136, 0]
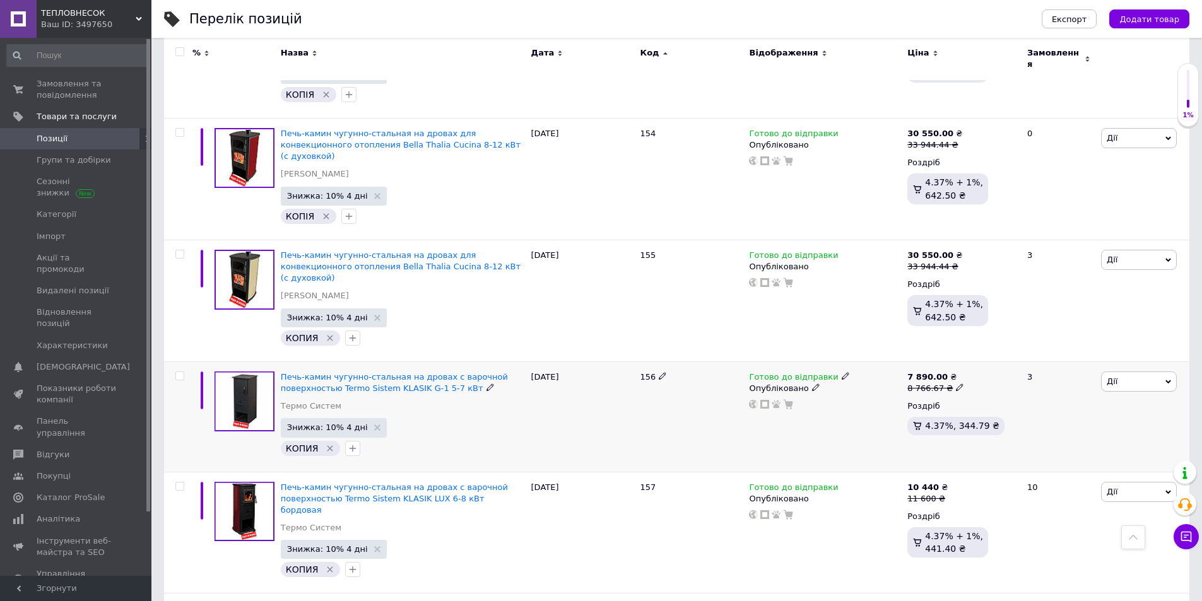
click at [956, 384] on icon at bounding box center [960, 388] width 8 height 8
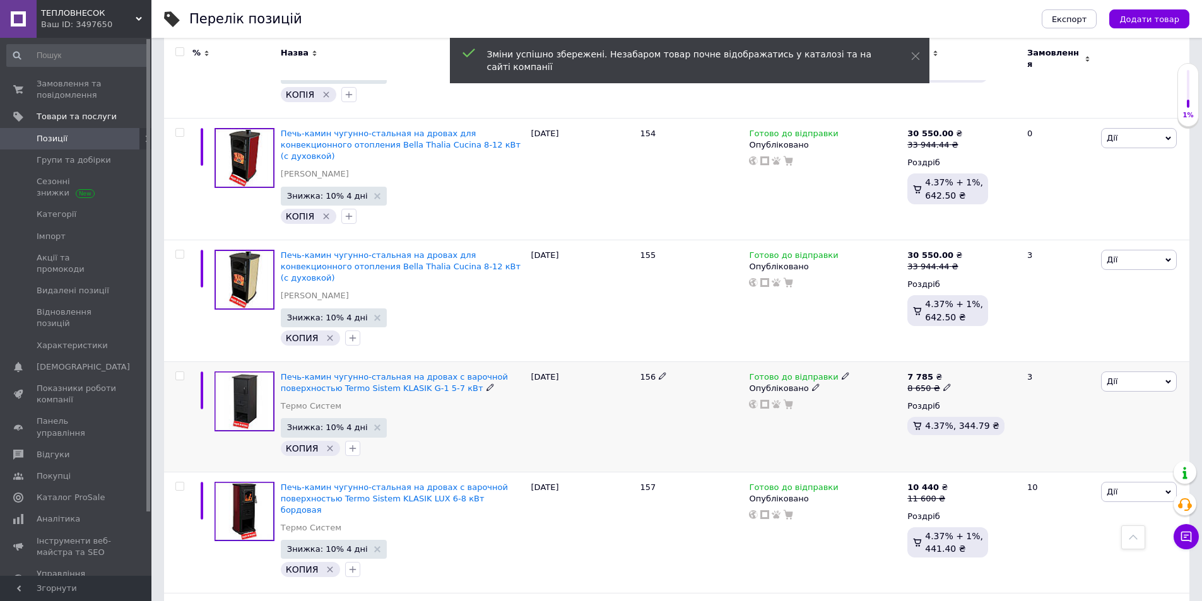
click at [943, 384] on icon at bounding box center [947, 388] width 8 height 8
click at [956, 384] on icon at bounding box center [960, 388] width 8 height 8
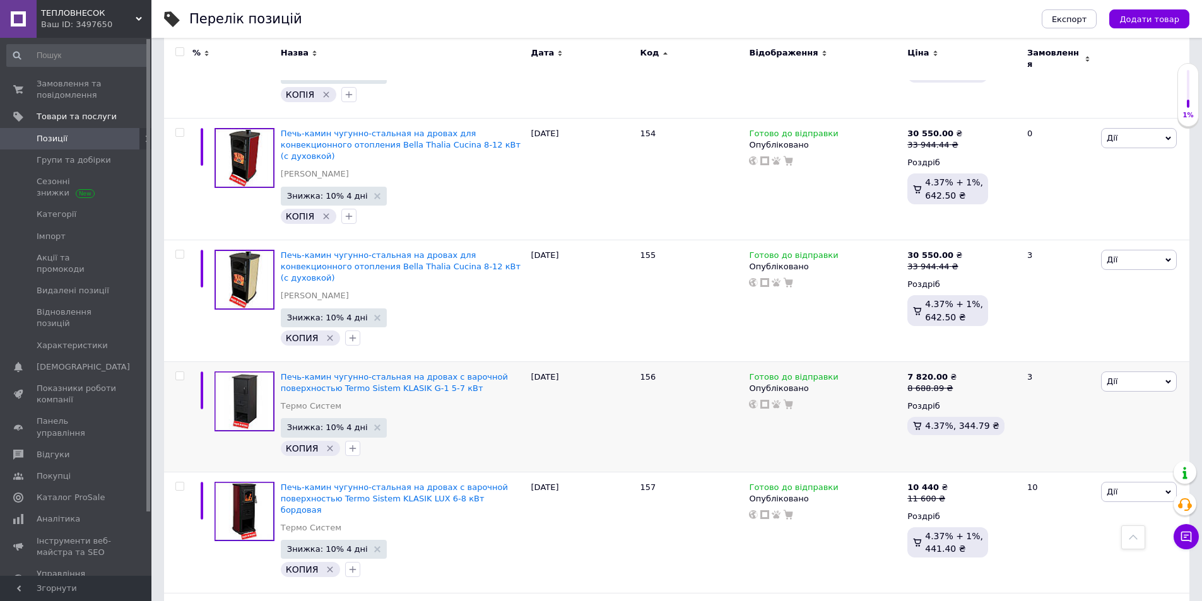
click at [90, 141] on span "Позиції" at bounding box center [77, 138] width 80 height 11
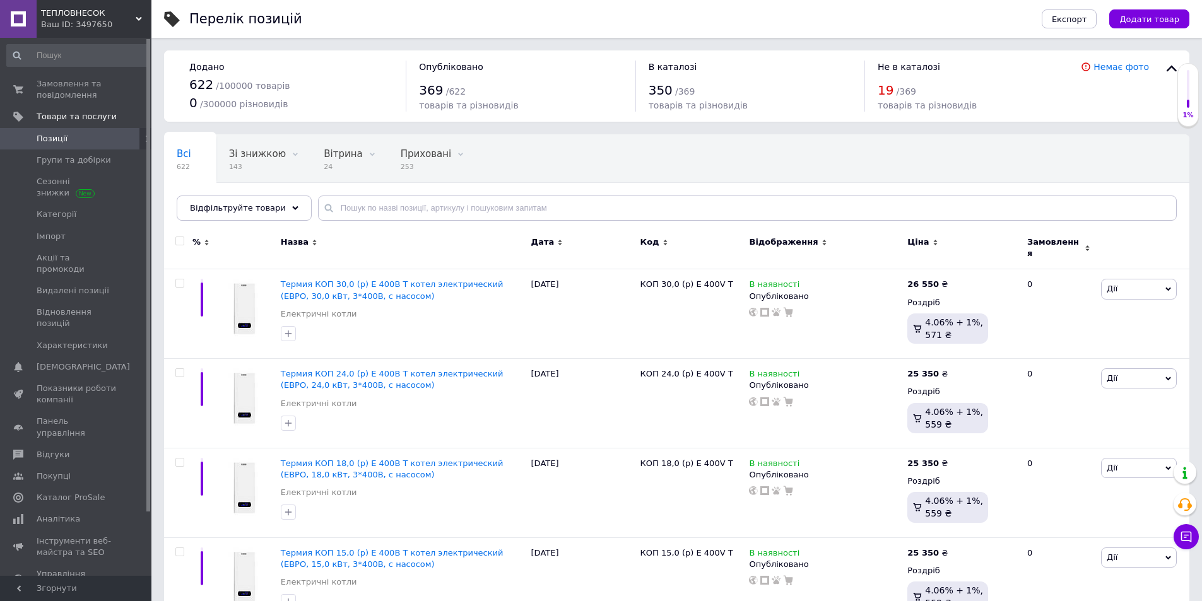
click at [255, 221] on div "Всі 622 Зі знижкою 143 Видалити Редагувати Вітрина 24 Видалити Редагувати Прихо…" at bounding box center [676, 184] width 1025 height 104
click at [257, 216] on div "Відфільтруйте товари" at bounding box center [244, 208] width 135 height 25
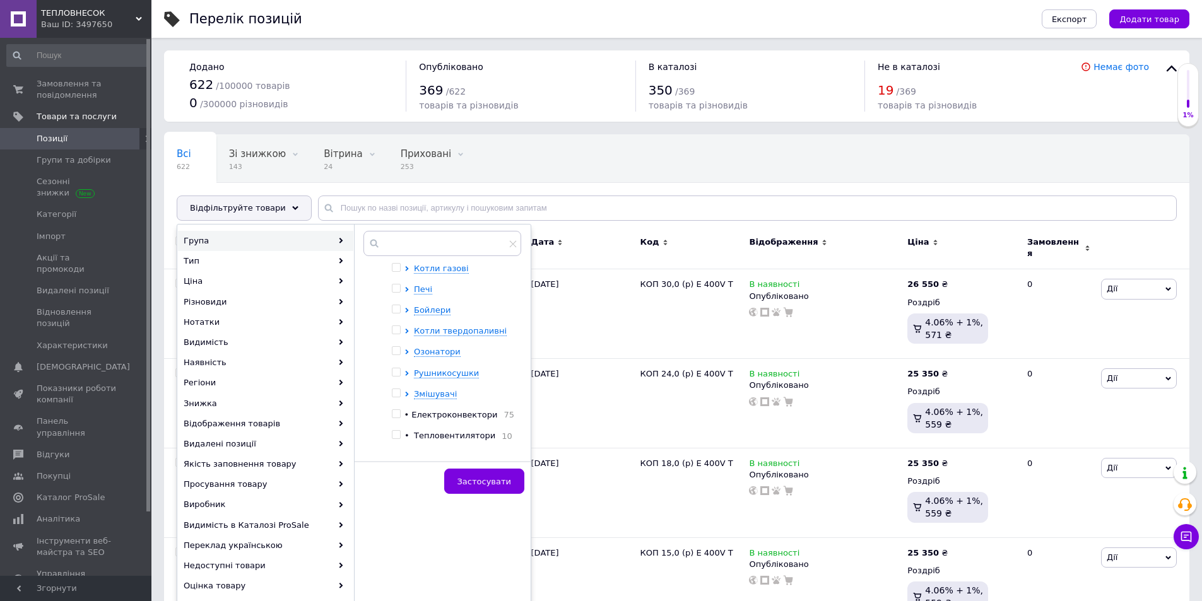
scroll to position [63, 0]
click at [616, 326] on div "07.08.2025" at bounding box center [582, 314] width 109 height 90
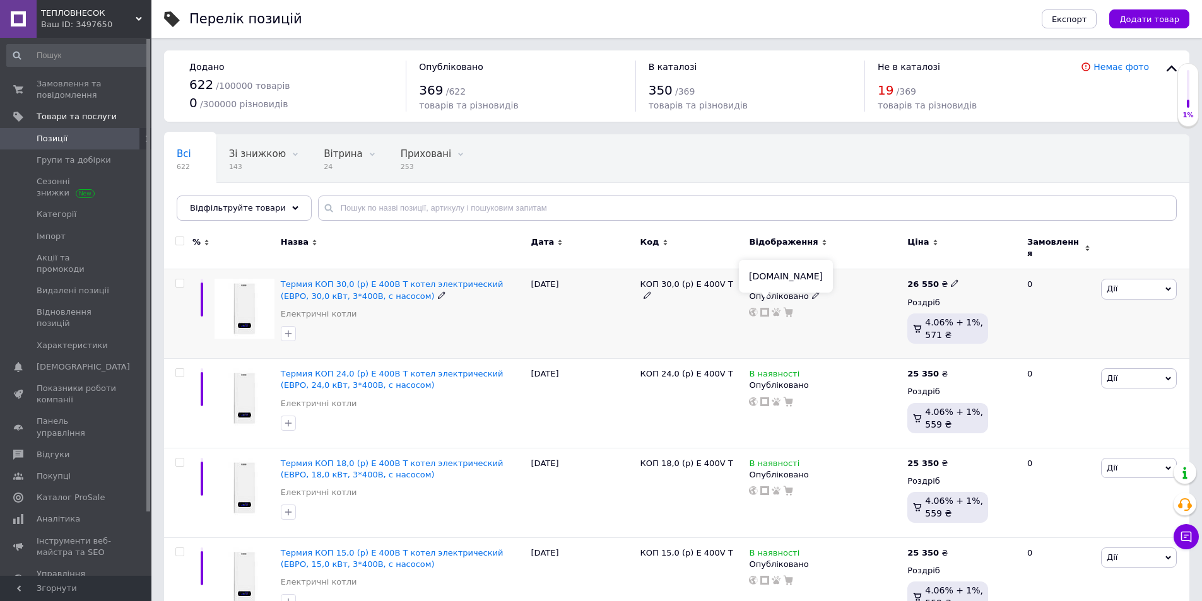
click at [765, 308] on icon at bounding box center [764, 312] width 9 height 9
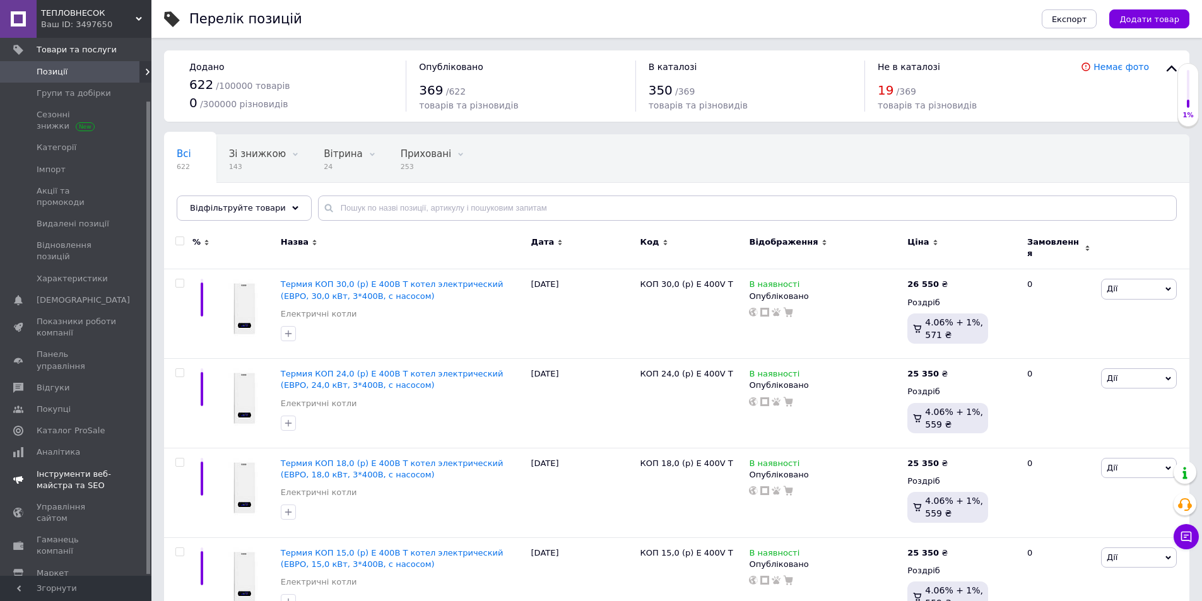
scroll to position [72, 0]
click at [62, 584] on span "Налаштування" at bounding box center [69, 589] width 64 height 11
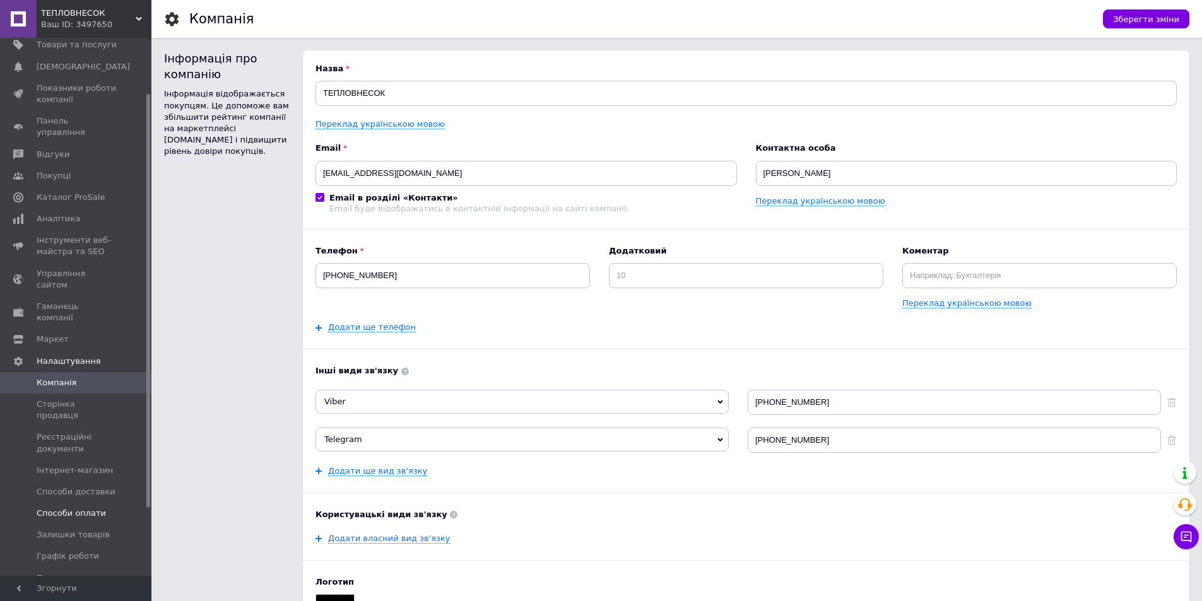
click at [69, 508] on span "Способи оплати" at bounding box center [71, 513] width 69 height 11
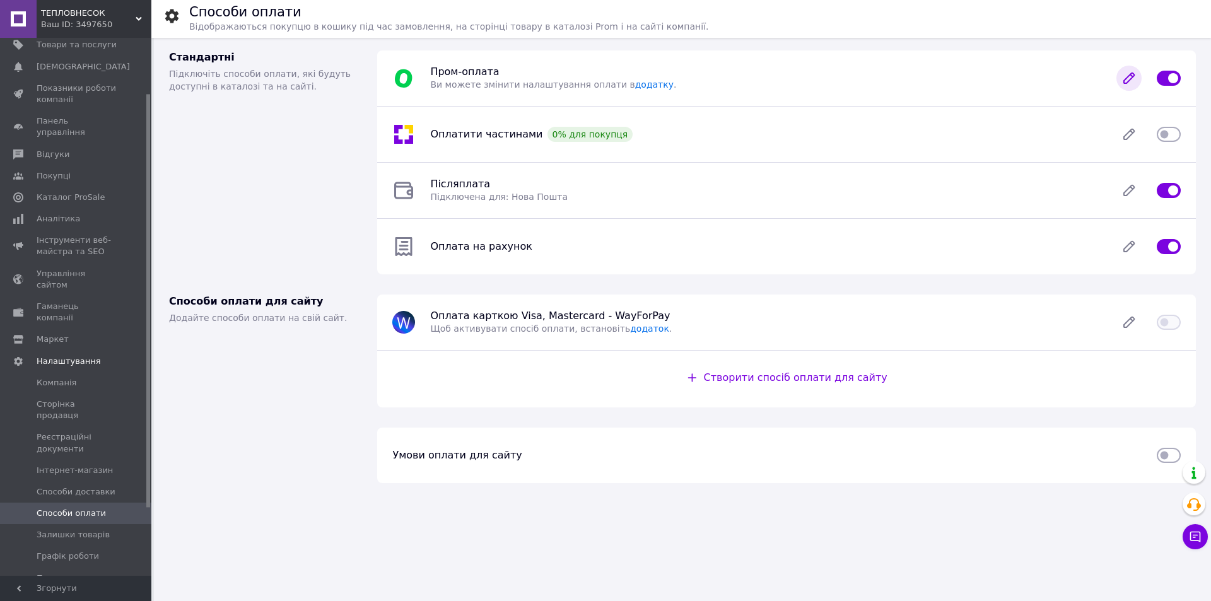
click at [1133, 82] on icon at bounding box center [1129, 78] width 25 height 25
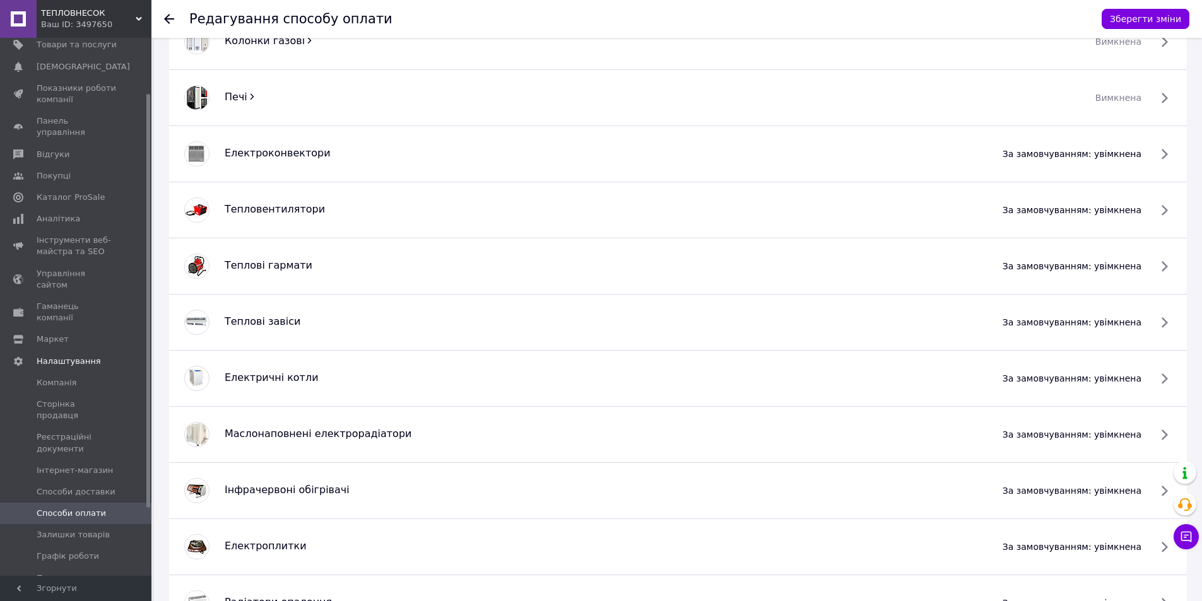
scroll to position [757, 0]
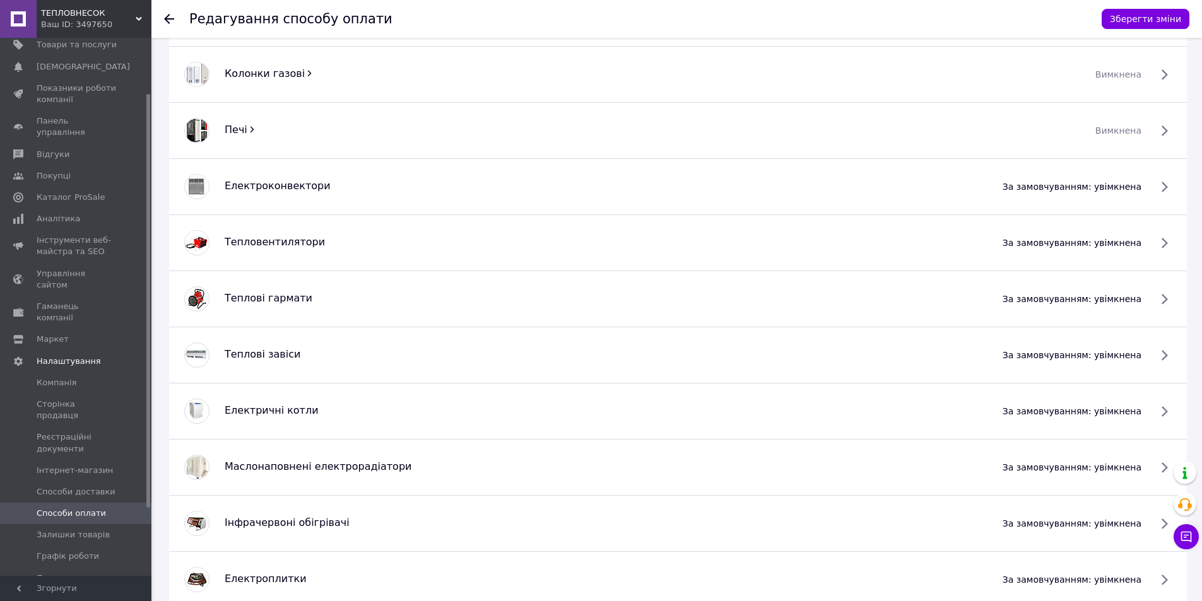
click at [1141, 187] on span "за замовчуванням: увімкнена" at bounding box center [1071, 186] width 139 height 13
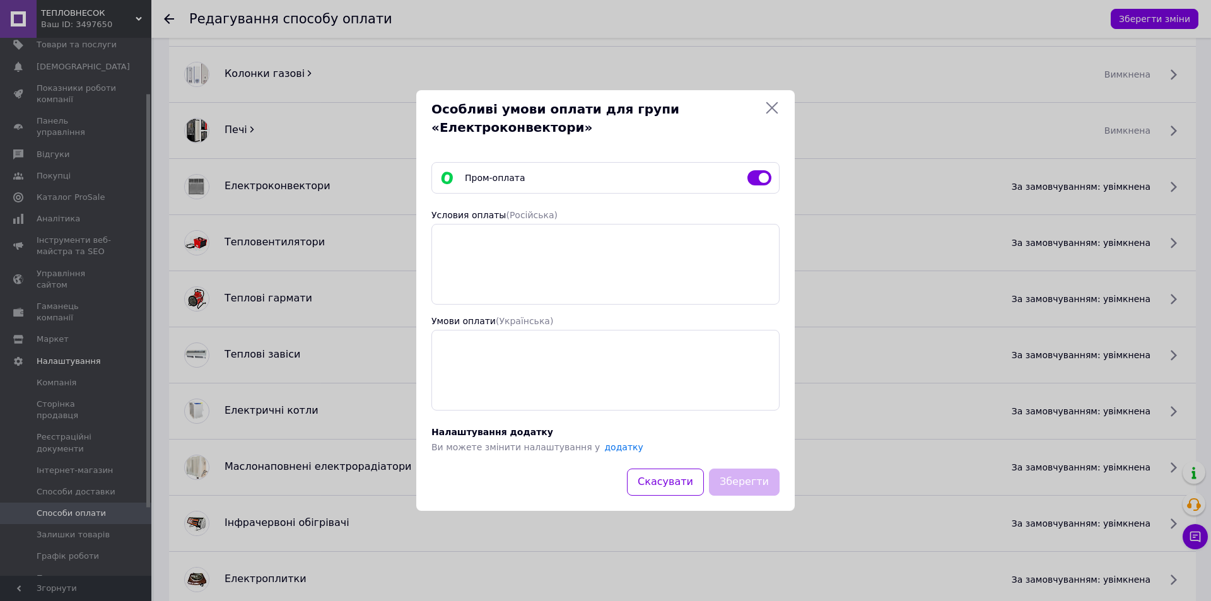
click at [759, 177] on input "checkbox" at bounding box center [760, 178] width 24 height 13
click at [751, 479] on button "Зберегти" at bounding box center [744, 482] width 71 height 27
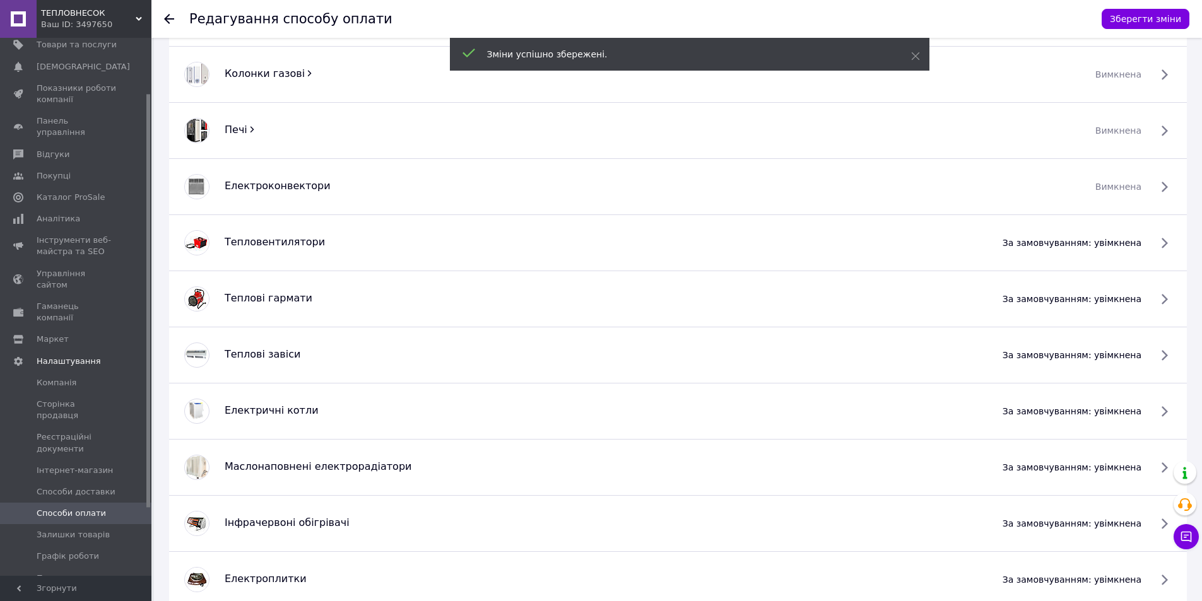
click at [1083, 245] on span "за замовчуванням: увімкнена" at bounding box center [1071, 243] width 139 height 13
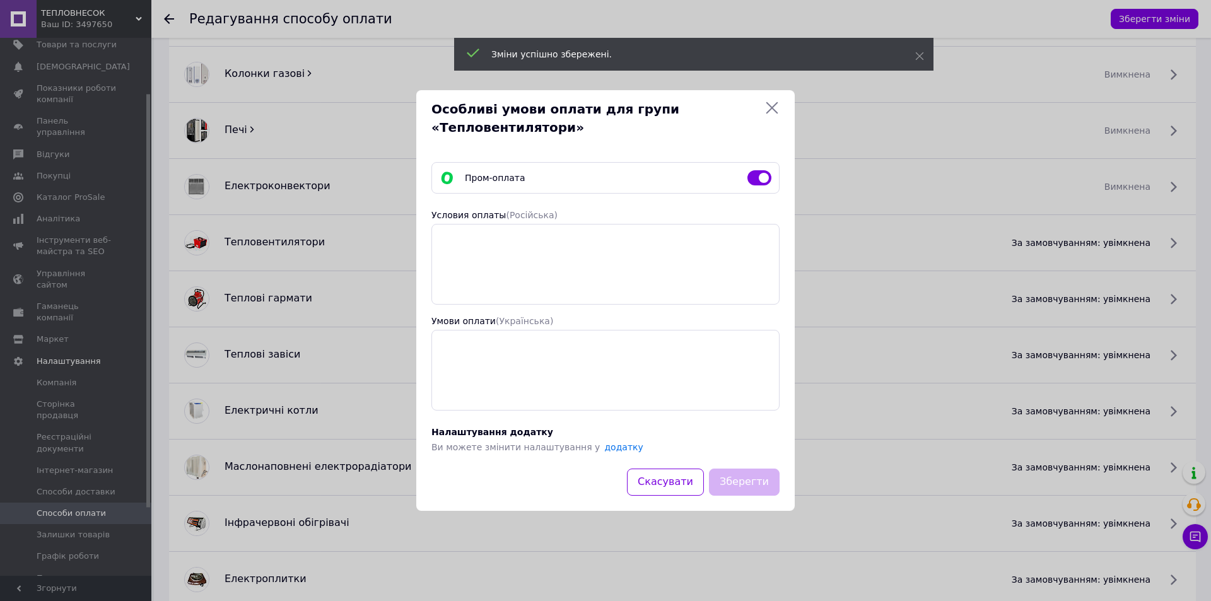
click at [760, 177] on input "checkbox" at bounding box center [760, 178] width 24 height 13
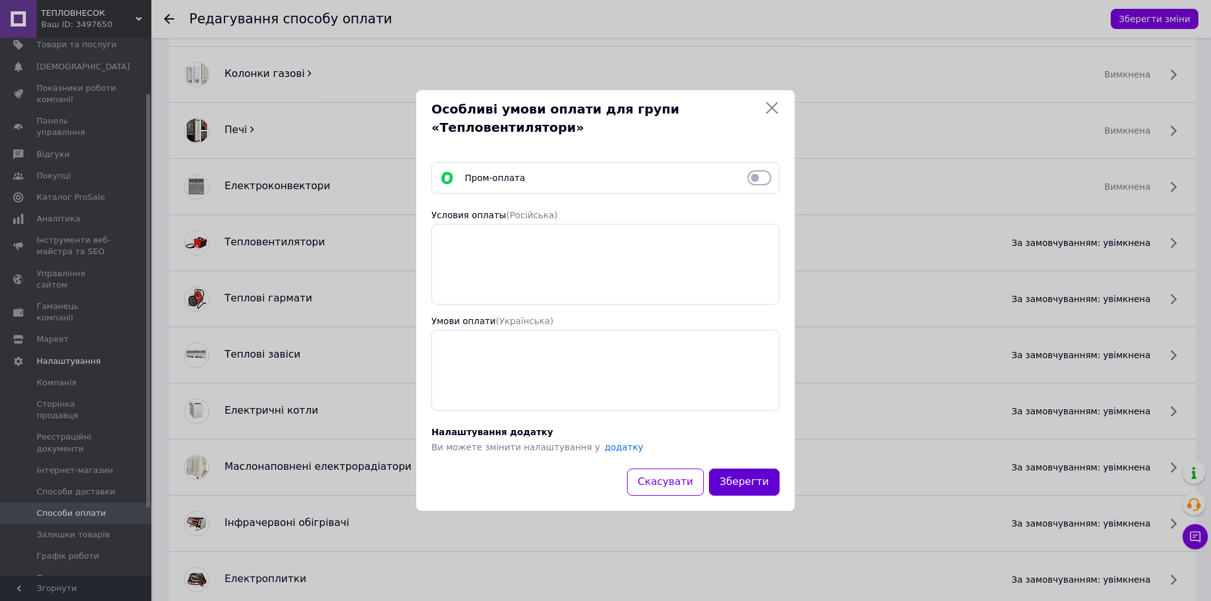
click at [744, 479] on button "Зберегти" at bounding box center [744, 482] width 71 height 27
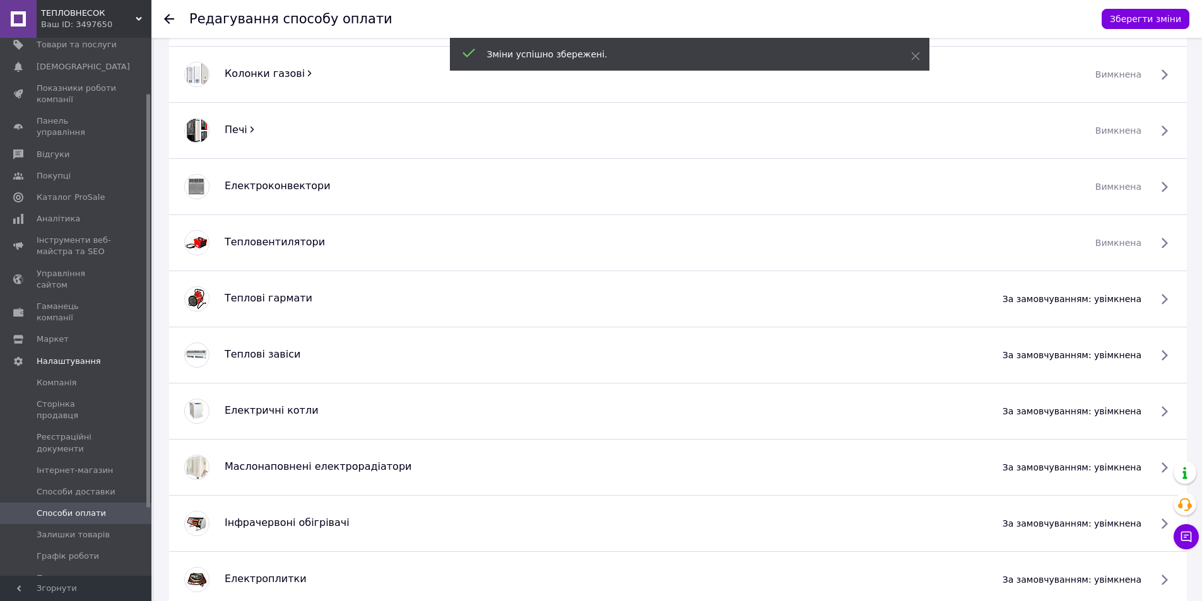
click at [1049, 295] on span "за замовчуванням: увімкнена" at bounding box center [1071, 299] width 139 height 13
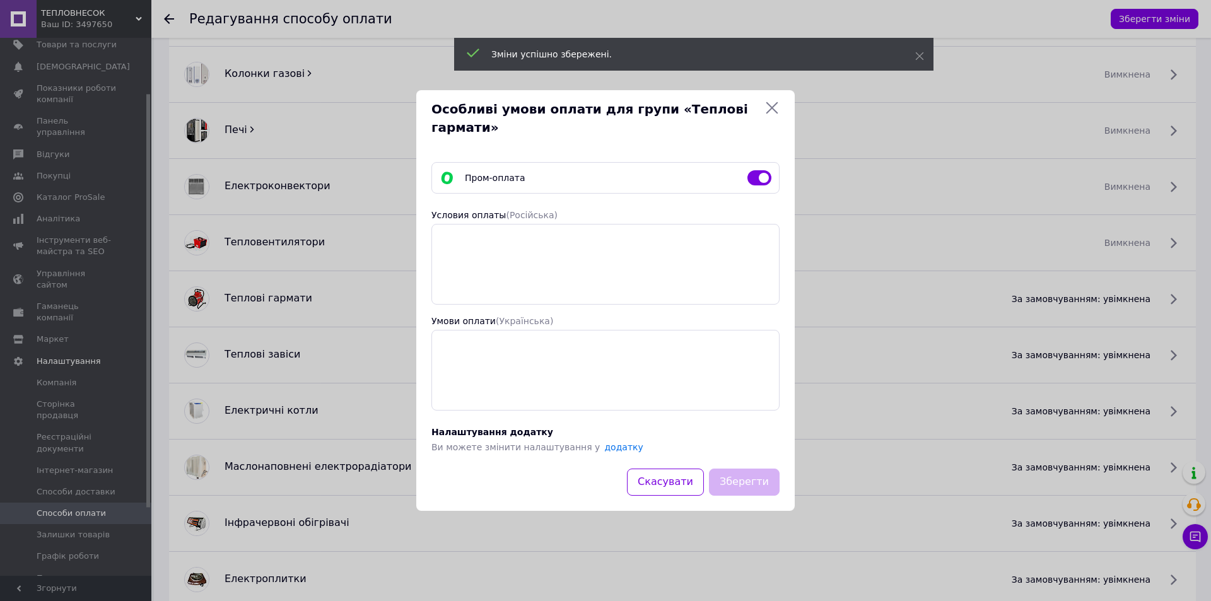
click at [758, 179] on input "checkbox" at bounding box center [760, 178] width 24 height 13
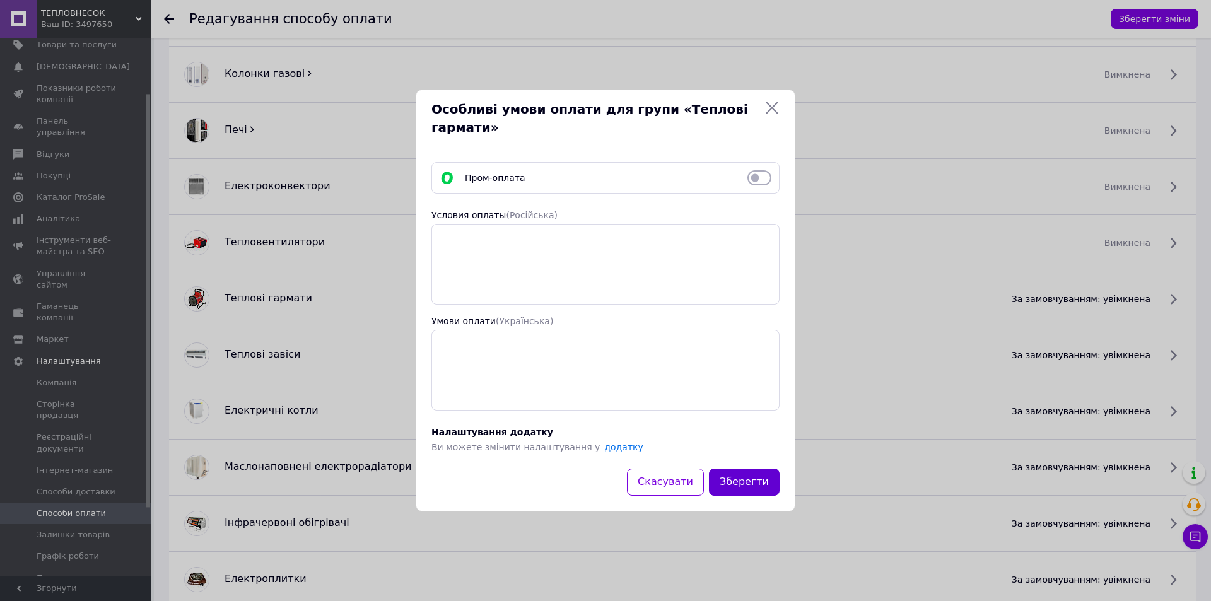
click at [751, 481] on button "Зберегти" at bounding box center [744, 482] width 71 height 27
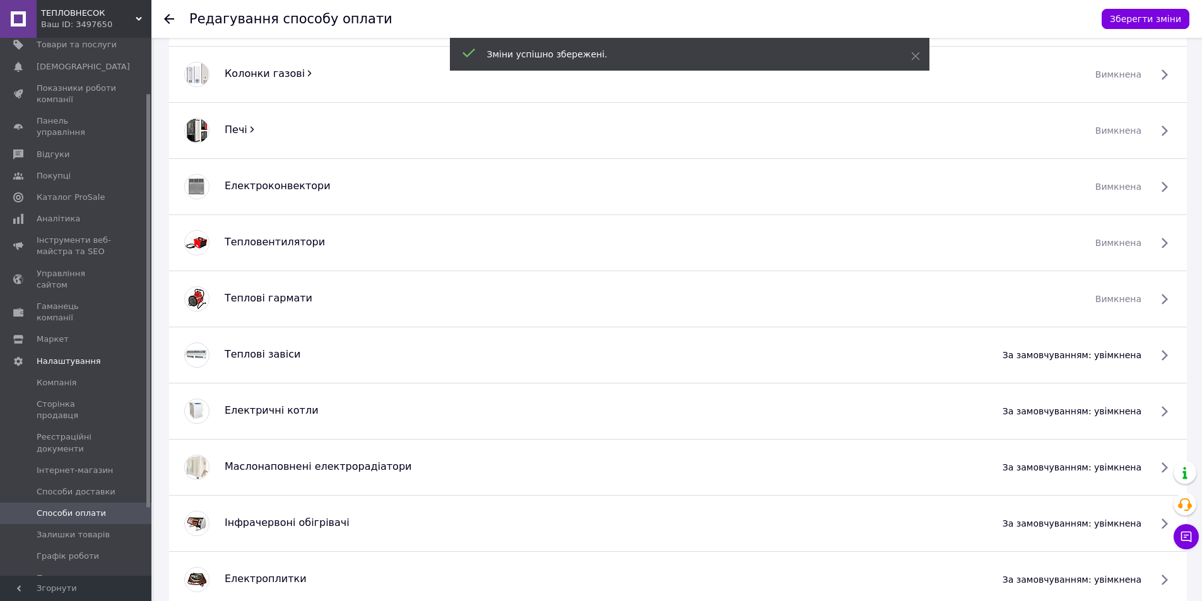
click at [1041, 355] on span "за замовчуванням: увімкнена" at bounding box center [1071, 355] width 139 height 13
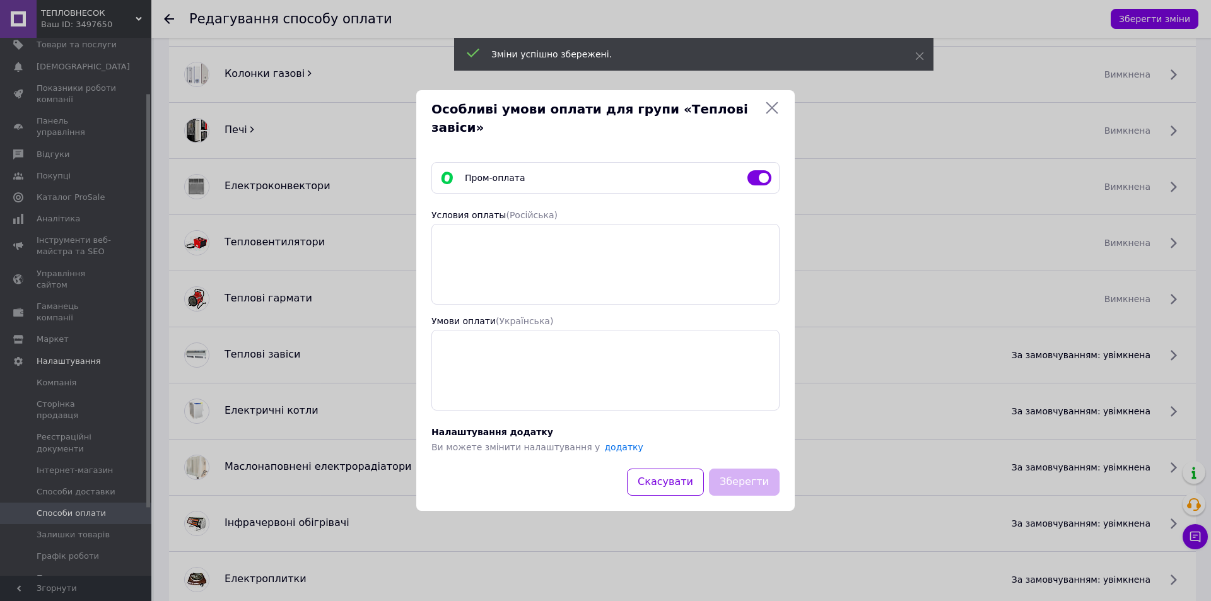
click at [756, 172] on input "checkbox" at bounding box center [760, 178] width 24 height 13
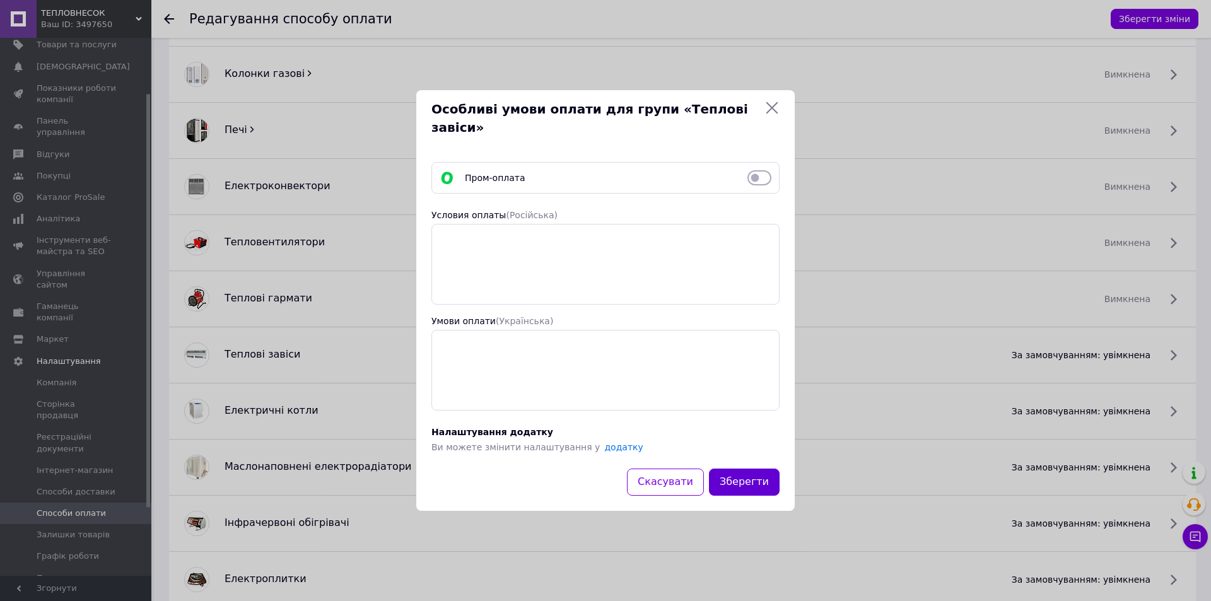
click at [746, 470] on button "Зберегти" at bounding box center [744, 482] width 71 height 27
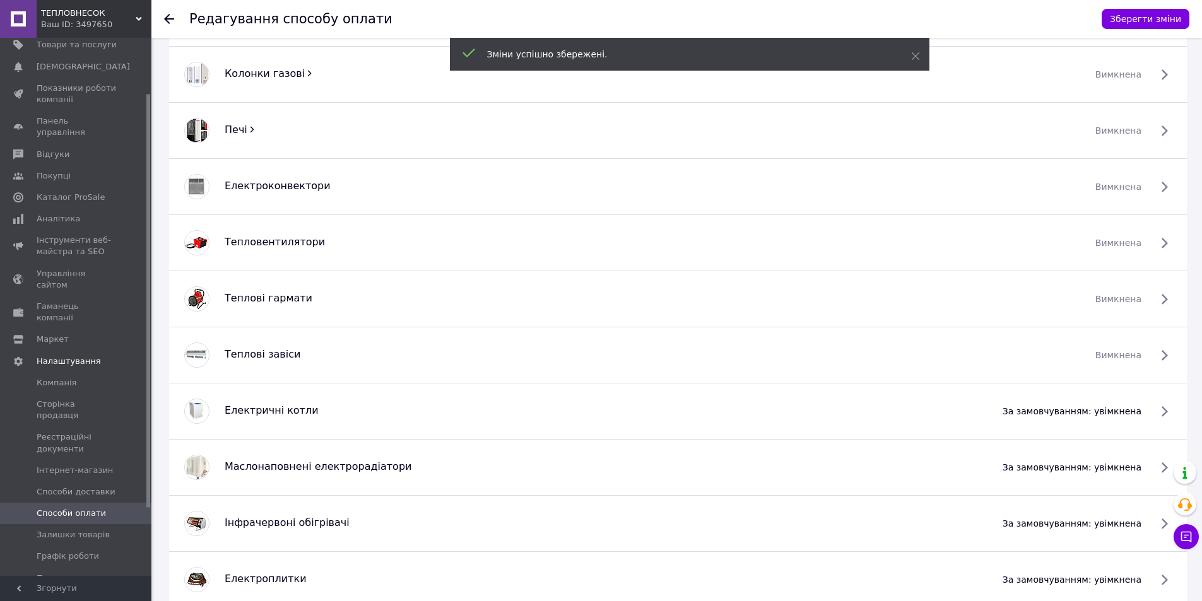
click at [1069, 406] on span "за замовчуванням: увімкнена" at bounding box center [1071, 411] width 139 height 13
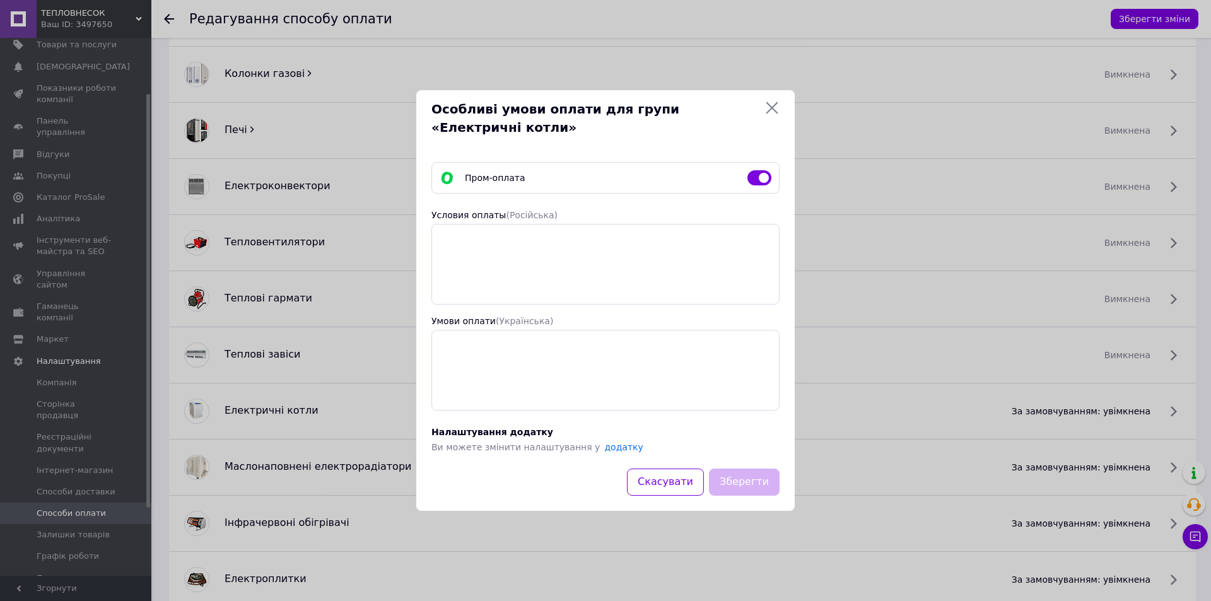
click at [760, 180] on input "checkbox" at bounding box center [760, 178] width 24 height 13
click at [751, 474] on button "Зберегти" at bounding box center [744, 482] width 71 height 27
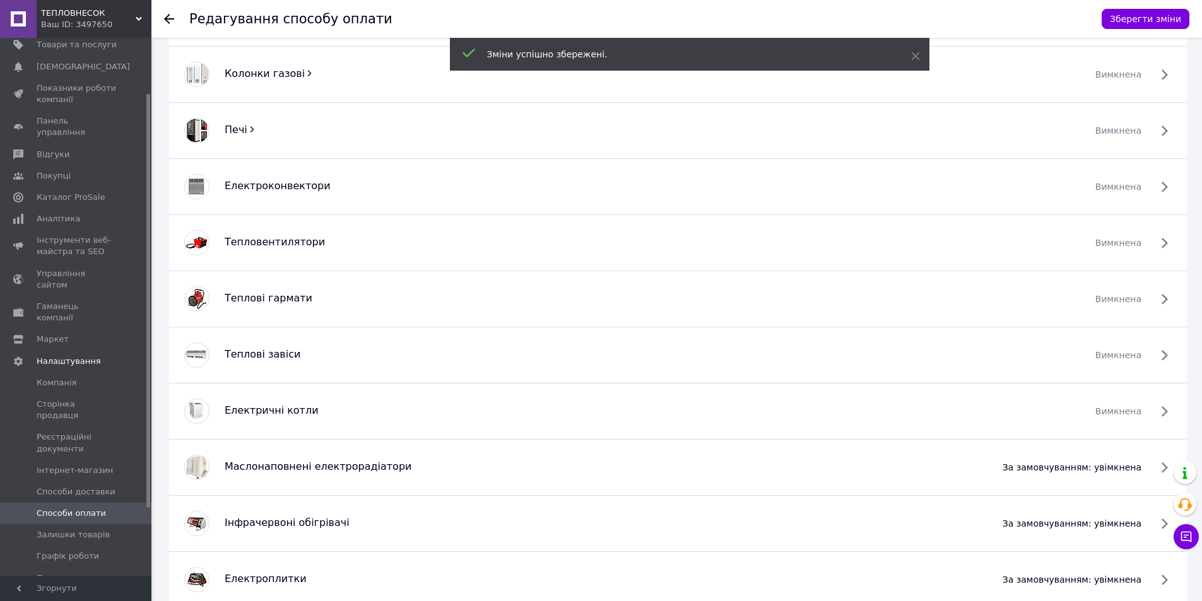
click at [1060, 471] on span "за замовчуванням: увімкнена" at bounding box center [1071, 467] width 139 height 13
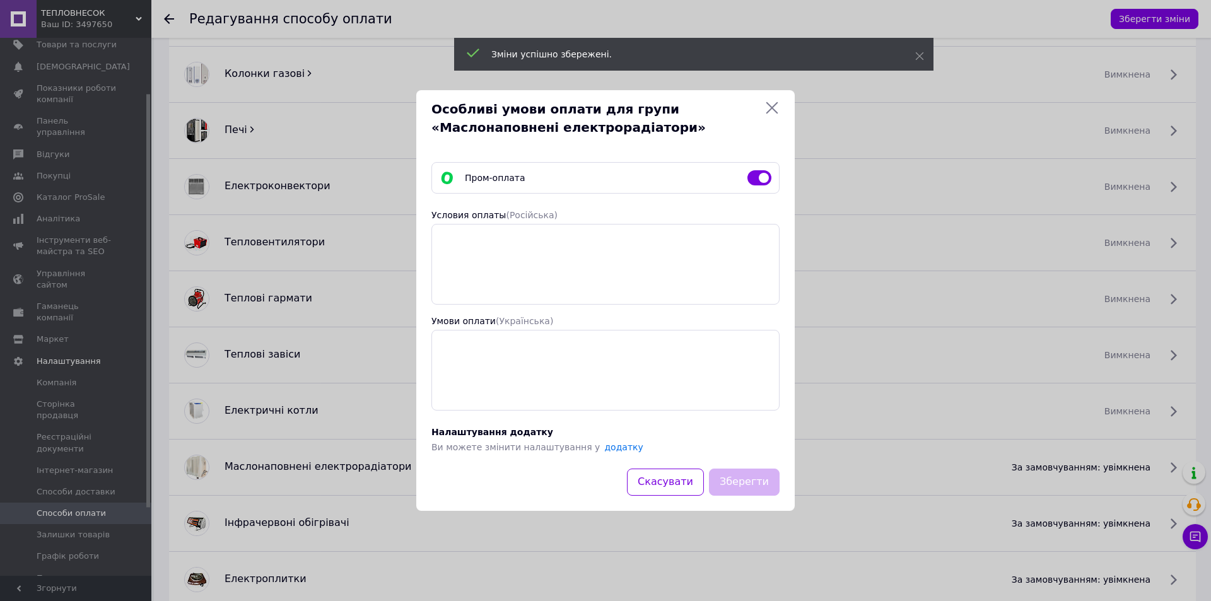
click at [758, 177] on input "checkbox" at bounding box center [760, 178] width 24 height 13
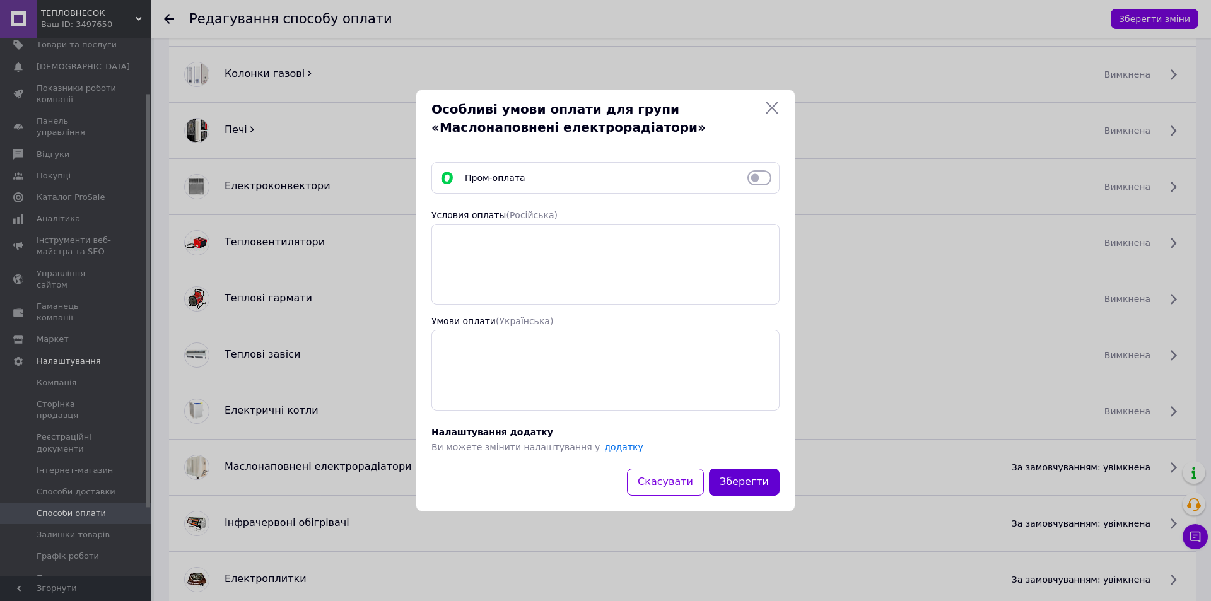
click at [754, 479] on button "Зберегти" at bounding box center [744, 482] width 71 height 27
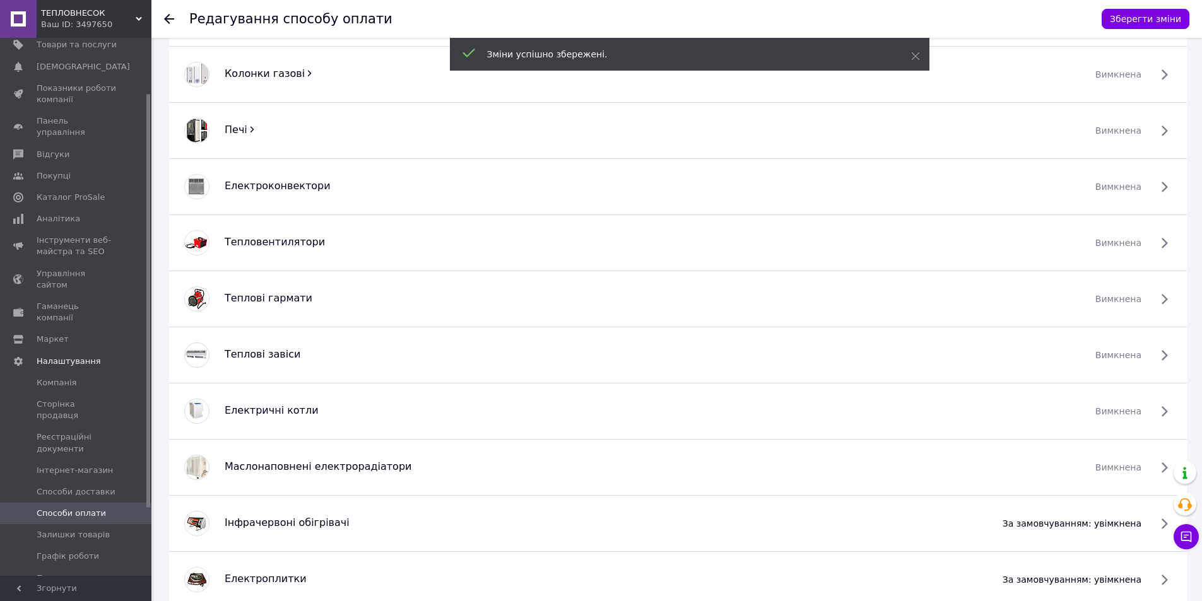
click at [1050, 527] on span "за замовчуванням: увімкнена" at bounding box center [1071, 523] width 139 height 13
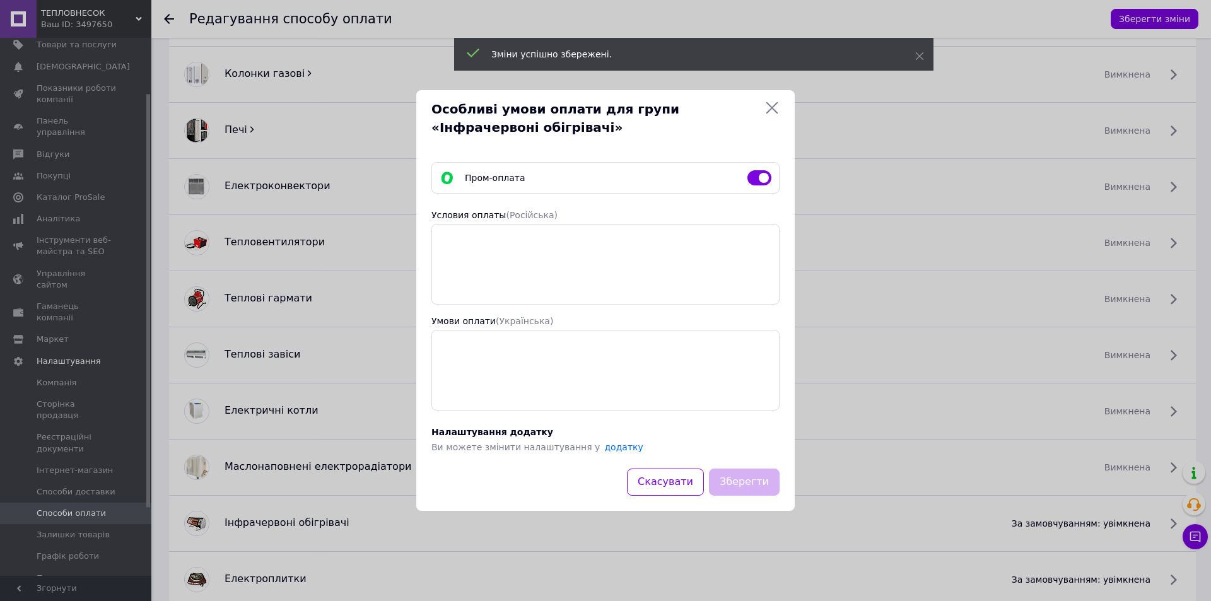
click at [759, 177] on input "checkbox" at bounding box center [760, 178] width 24 height 13
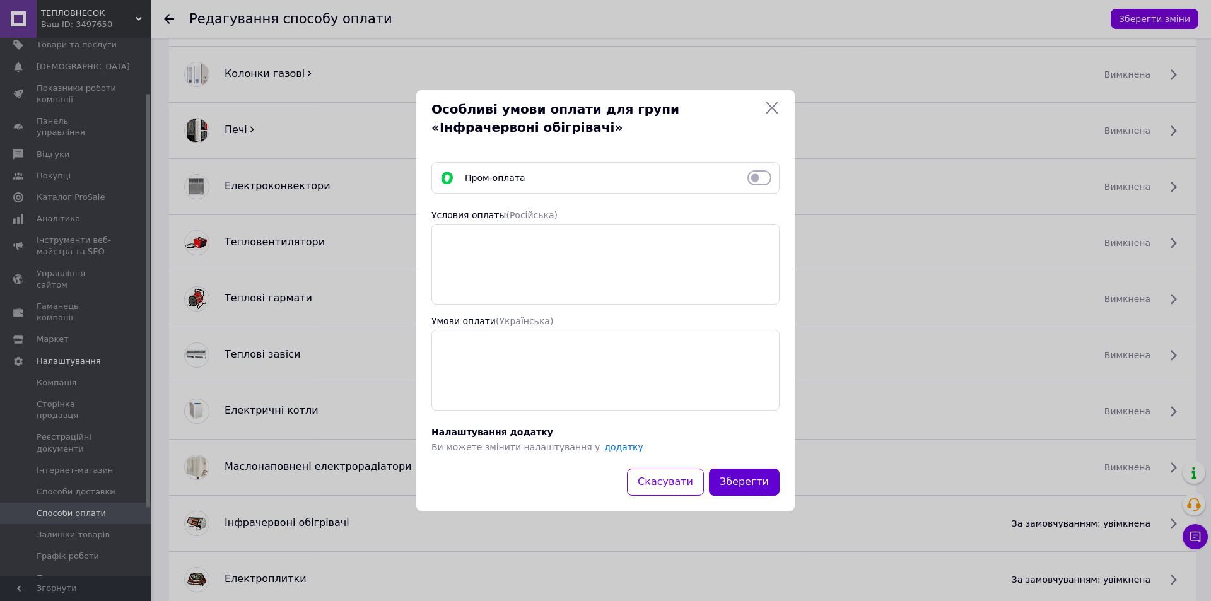
click at [747, 493] on button "Зберегти" at bounding box center [744, 482] width 71 height 27
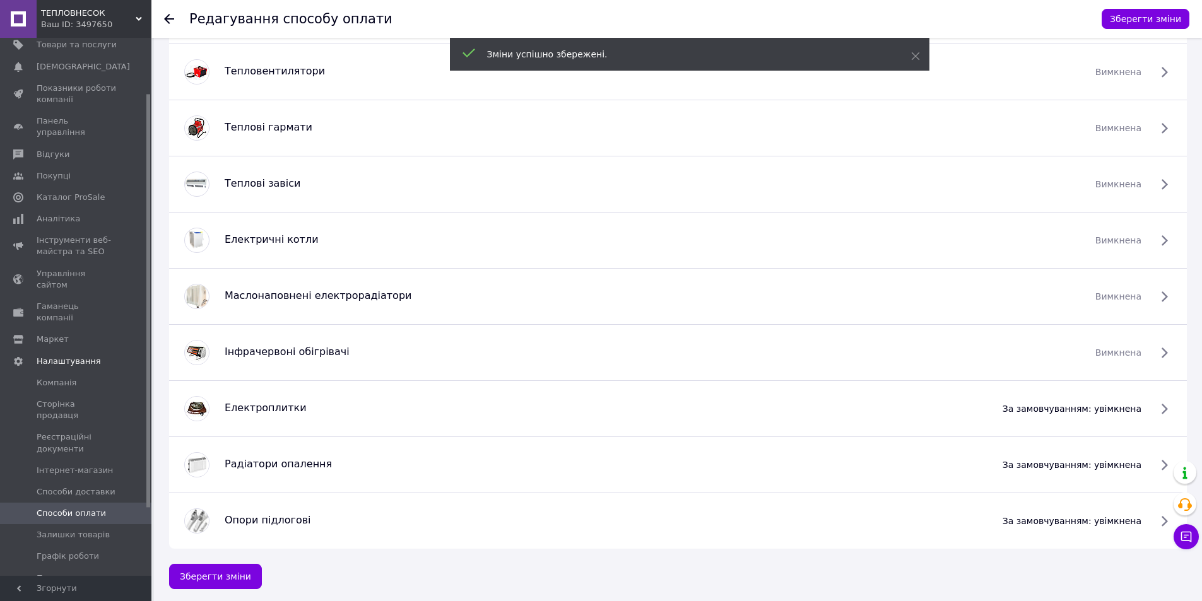
scroll to position [931, 0]
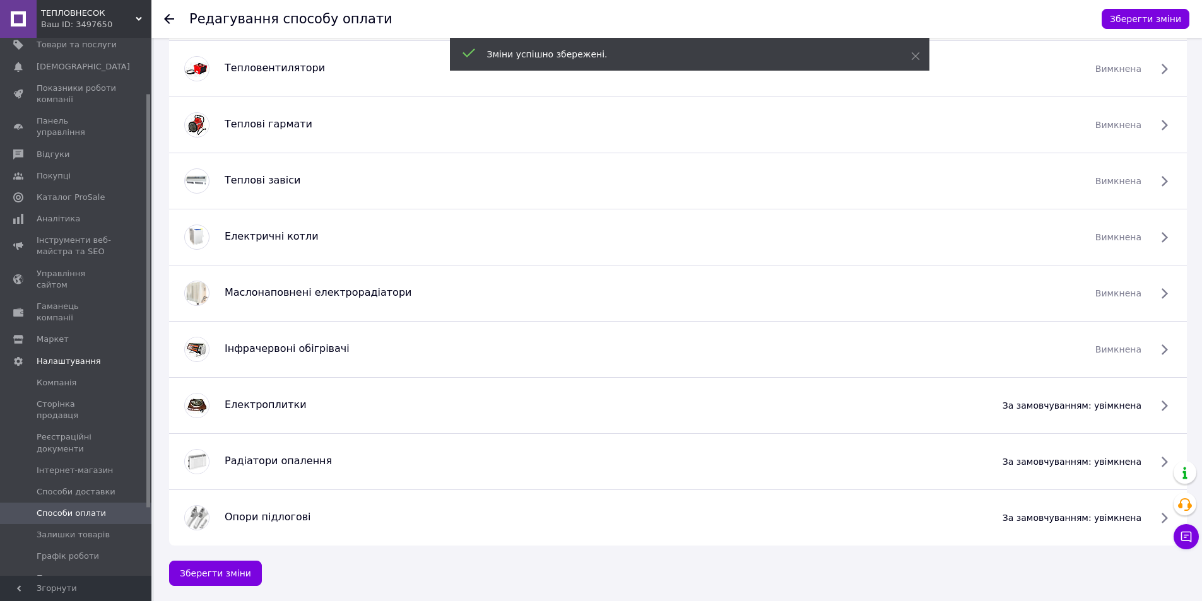
click at [1038, 403] on span "за замовчуванням: увімкнена" at bounding box center [1071, 405] width 139 height 13
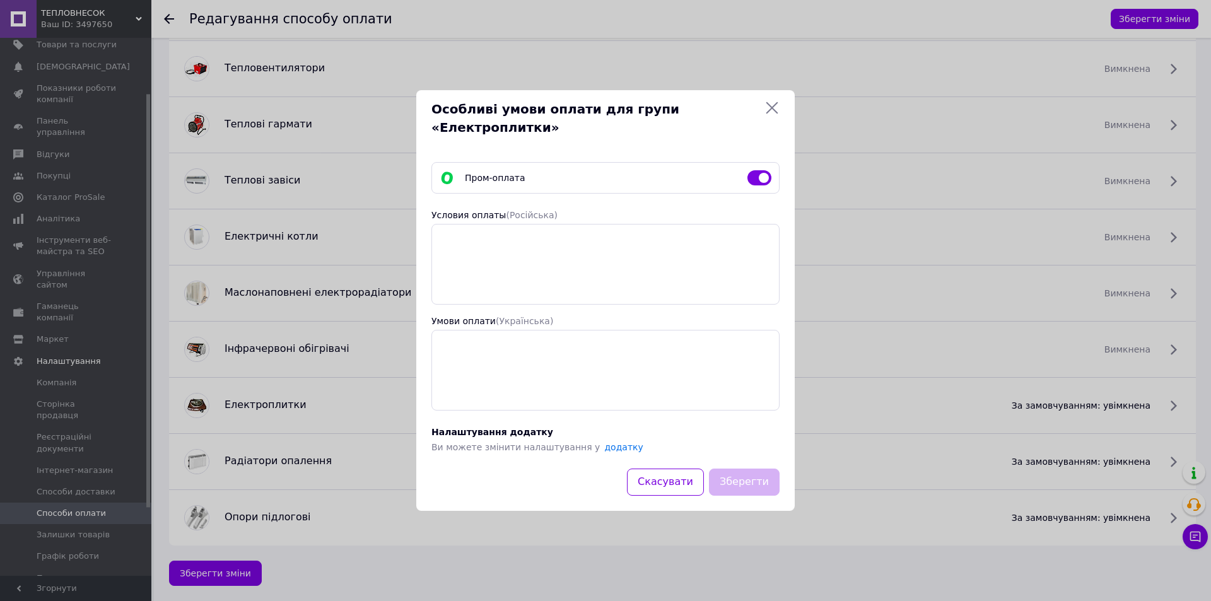
click at [753, 172] on input "checkbox" at bounding box center [760, 178] width 24 height 13
click at [741, 471] on button "Зберегти" at bounding box center [744, 482] width 71 height 27
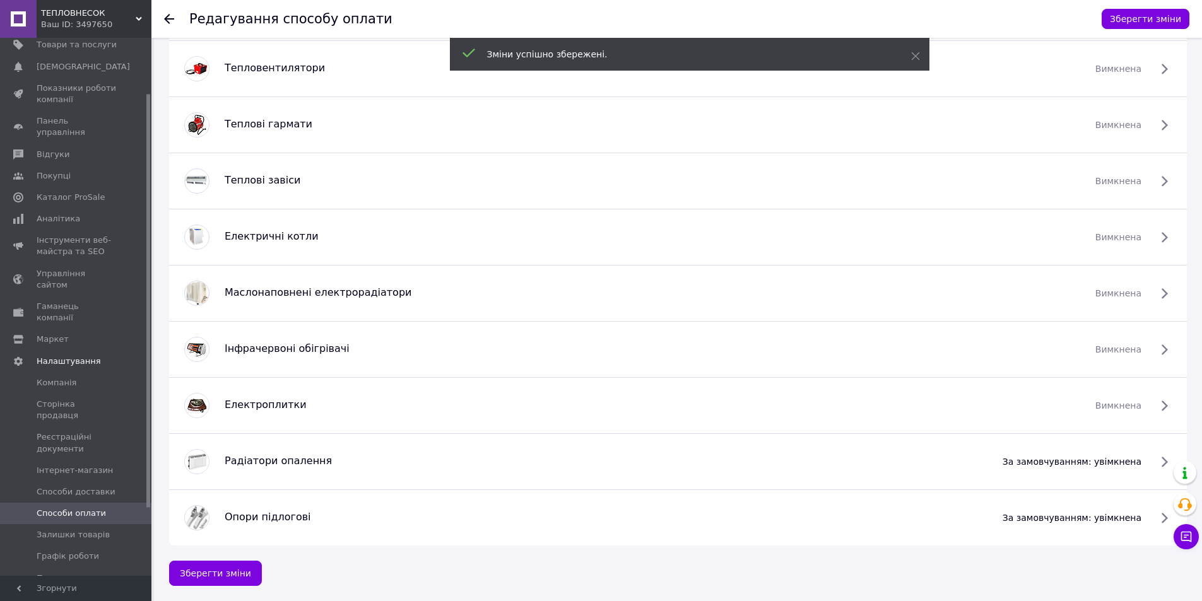
click at [1049, 464] on span "за замовчуванням: увімкнена" at bounding box center [1071, 461] width 139 height 13
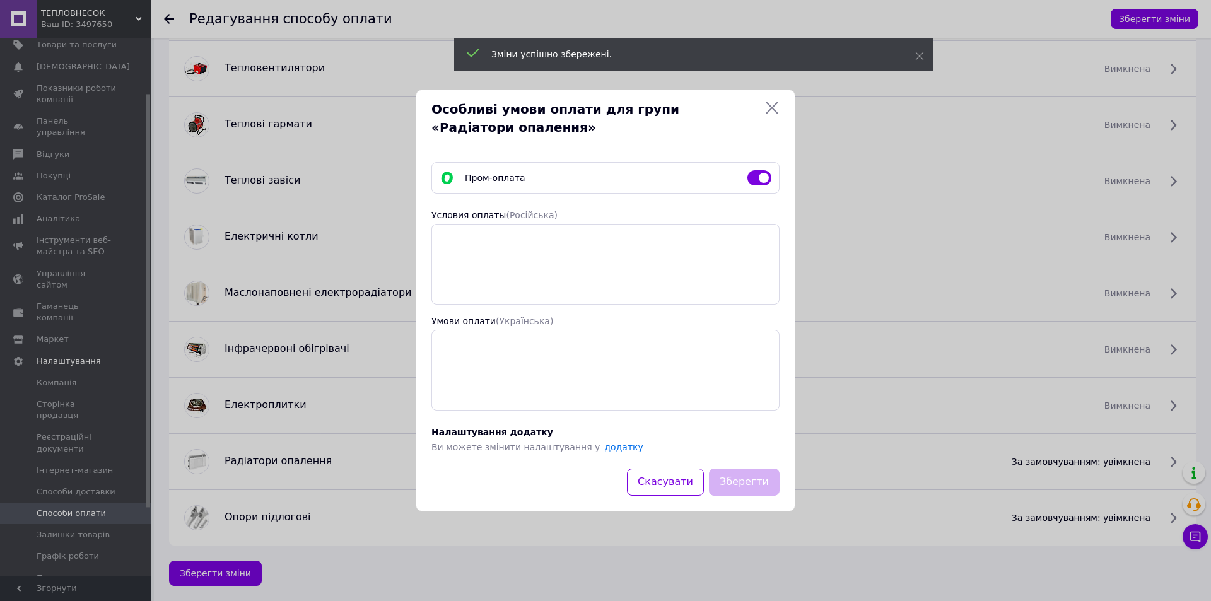
click at [756, 177] on input "checkbox" at bounding box center [760, 178] width 24 height 13
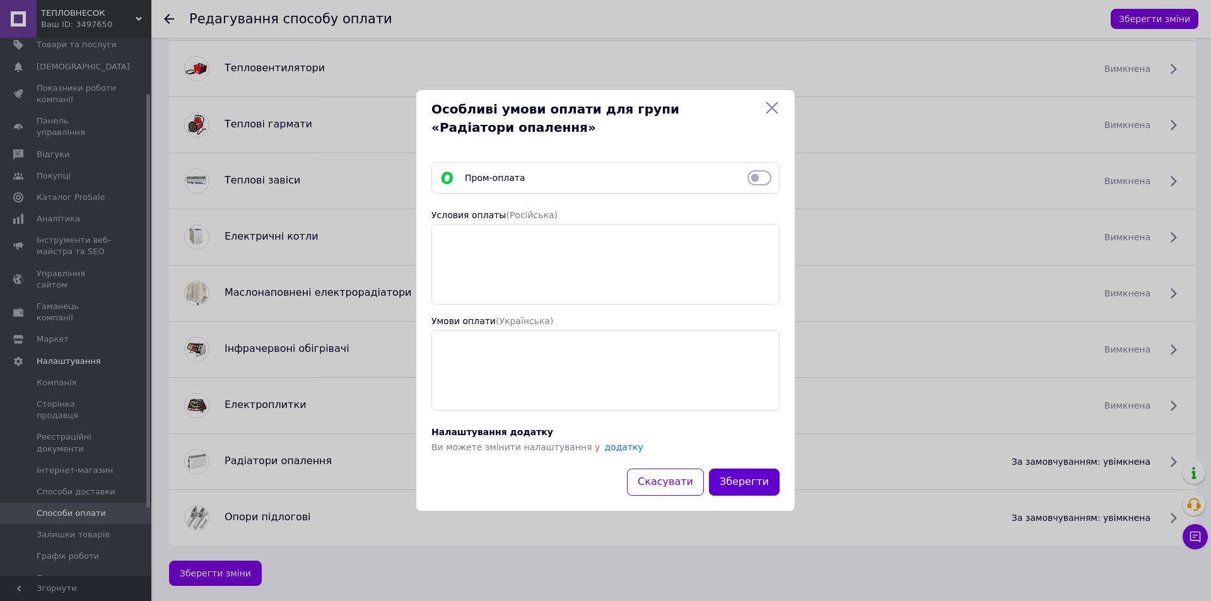
click at [744, 481] on button "Зберегти" at bounding box center [744, 482] width 71 height 27
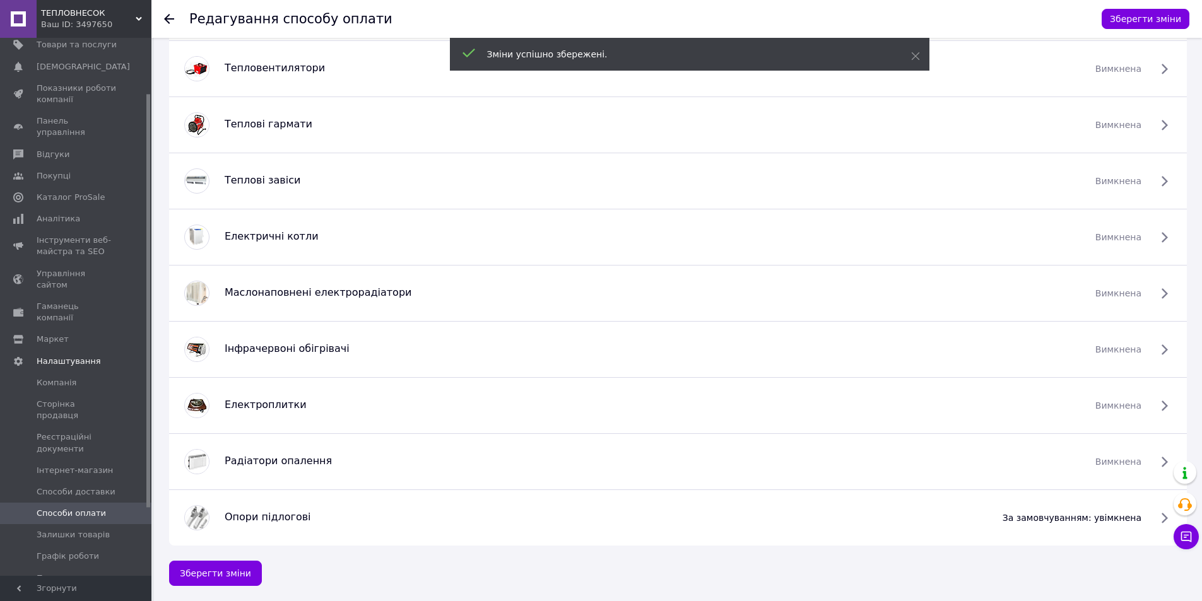
click at [1043, 514] on span "за замовчуванням: увімкнена" at bounding box center [1071, 518] width 139 height 13
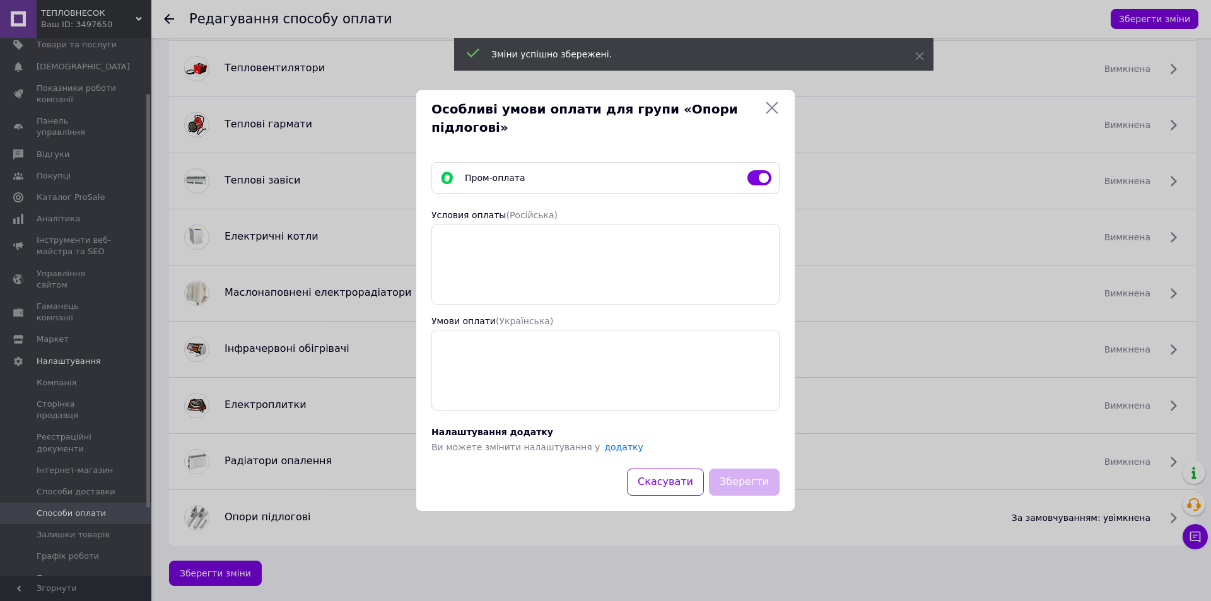
click at [757, 183] on input "checkbox" at bounding box center [760, 178] width 24 height 13
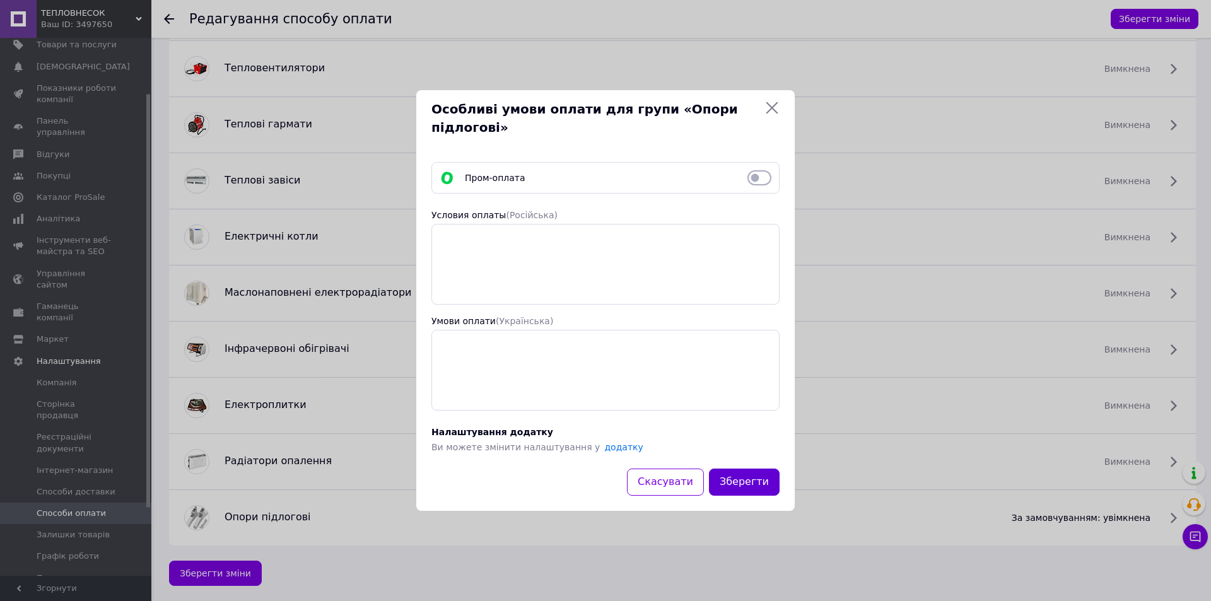
click at [753, 479] on button "Зберегти" at bounding box center [744, 482] width 71 height 27
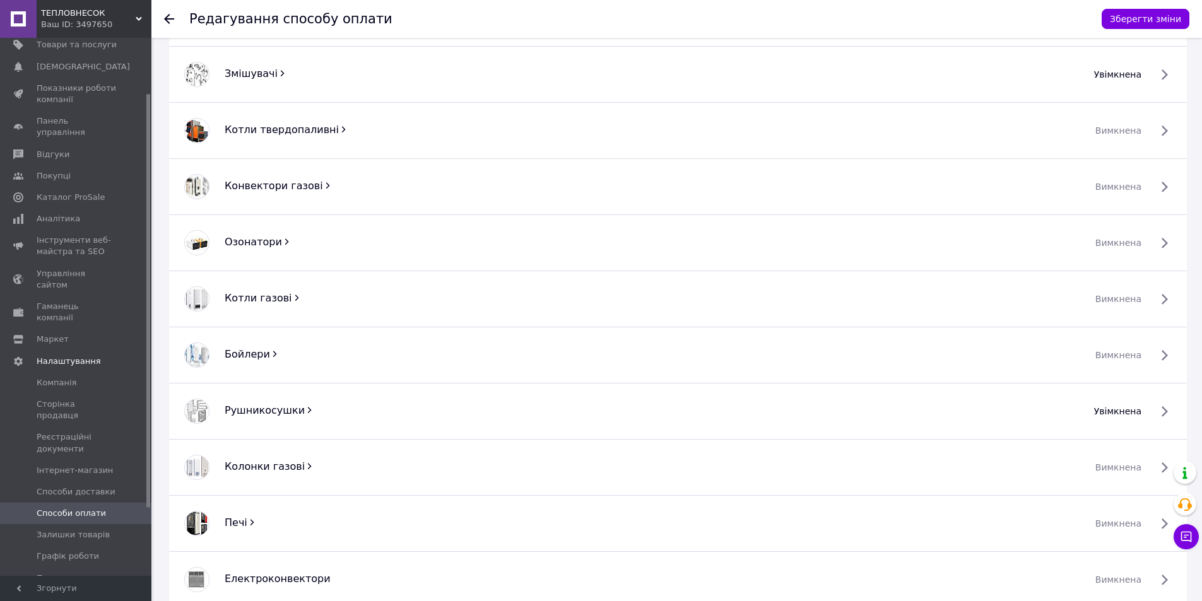
scroll to position [363, 0]
click at [264, 353] on span "Бойлери" at bounding box center [247, 355] width 45 height 12
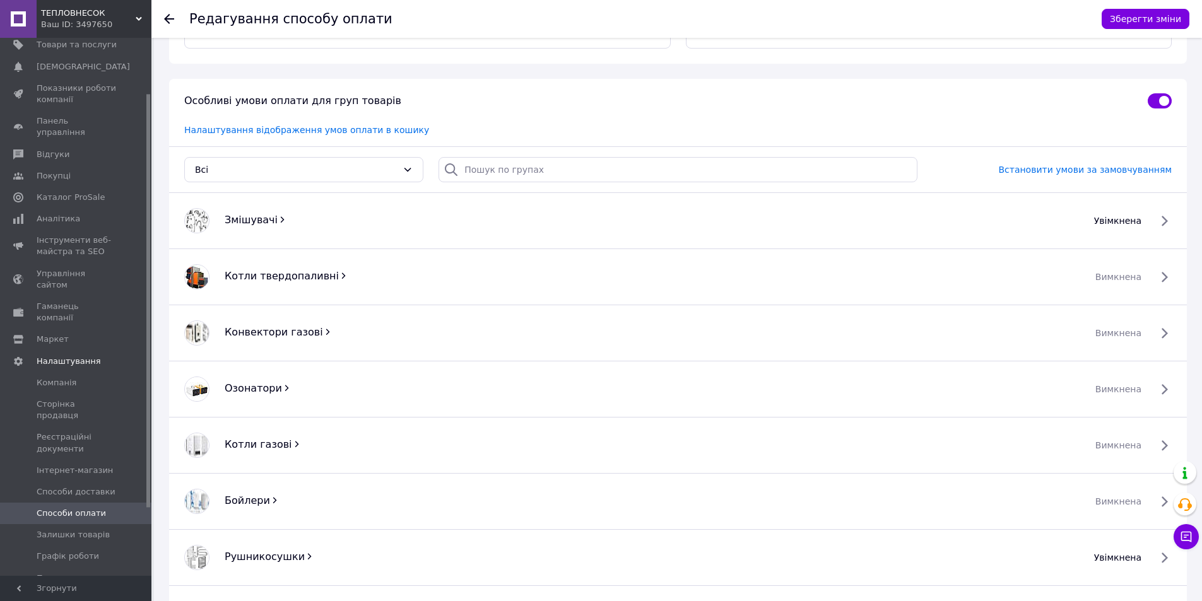
scroll to position [174, 0]
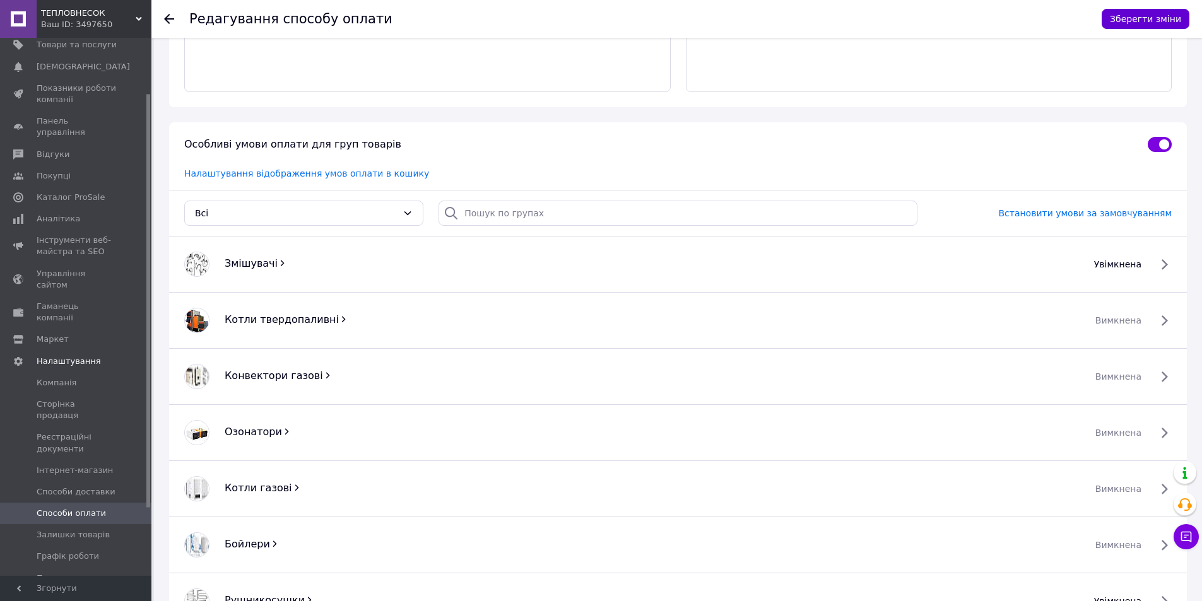
click at [1137, 20] on button "Зберегти зміни" at bounding box center [1145, 19] width 88 height 20
click at [69, 486] on span "Способи доставки" at bounding box center [76, 491] width 79 height 11
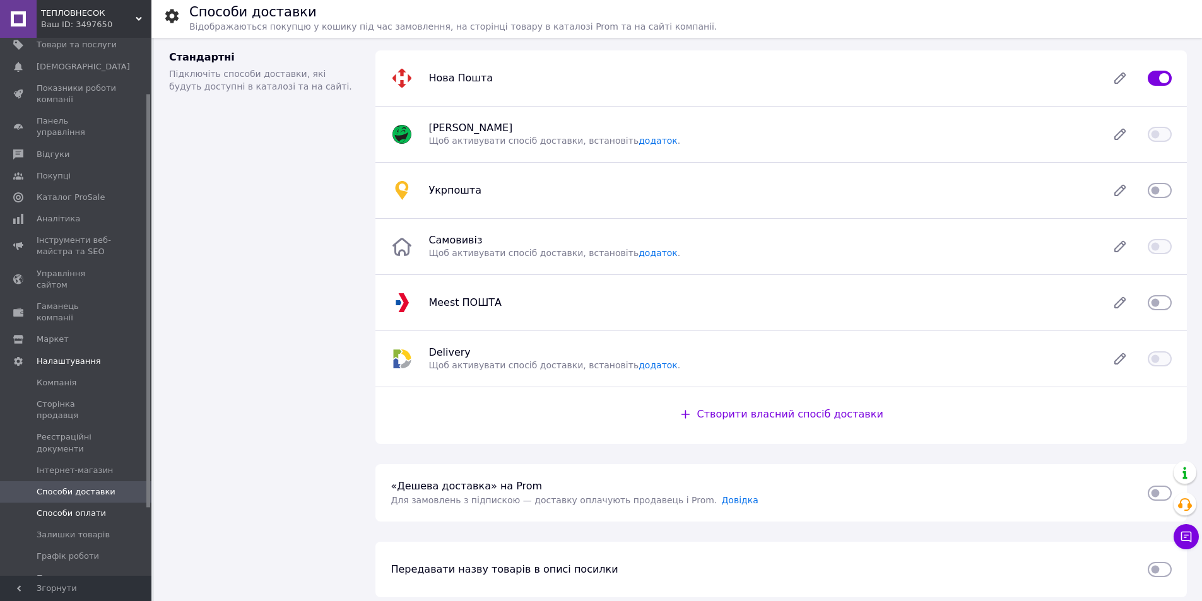
click at [79, 508] on span "Способи оплати" at bounding box center [71, 513] width 69 height 11
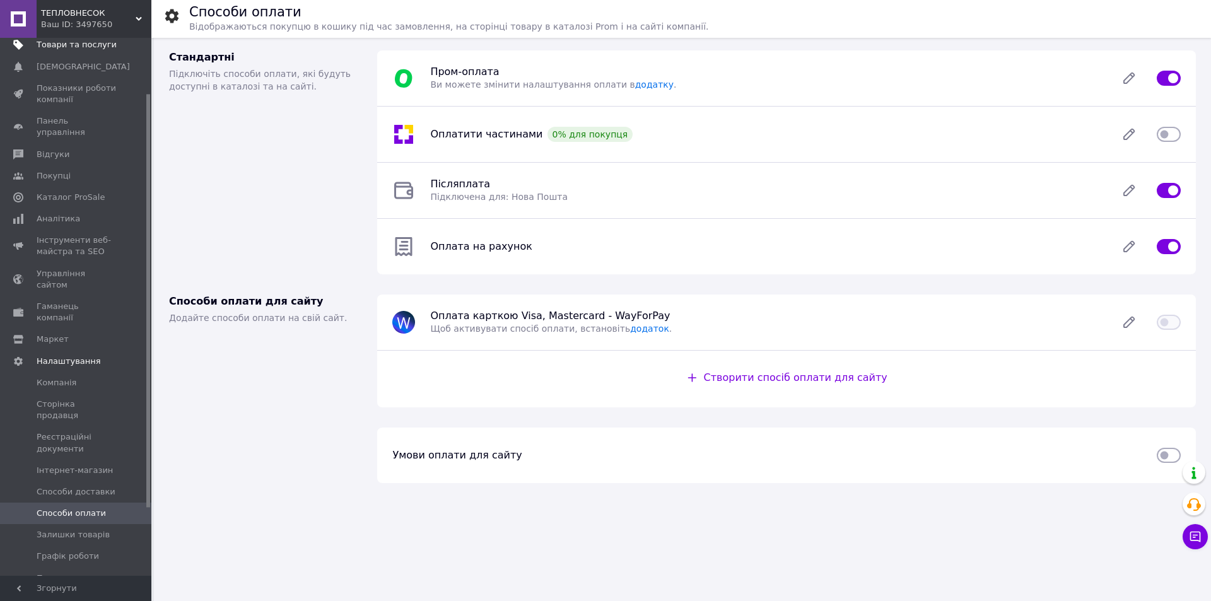
click at [54, 45] on span "Товари та послуги" at bounding box center [77, 44] width 80 height 11
